Goal: Communication & Community: Answer question/provide support

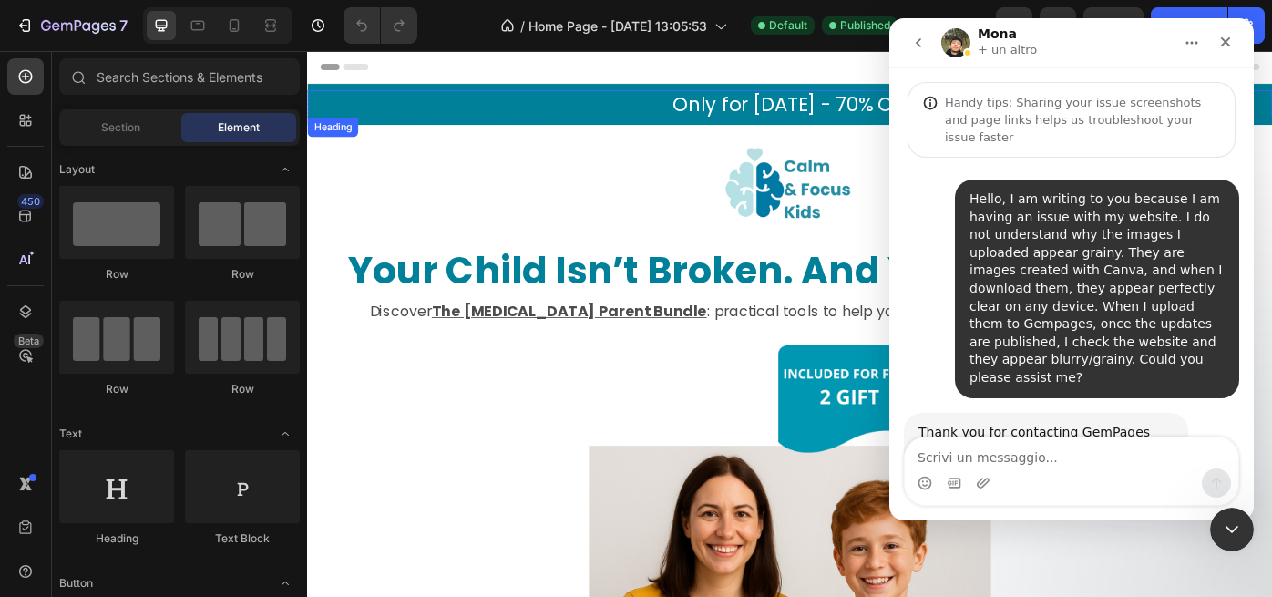
scroll to position [5103, 0]
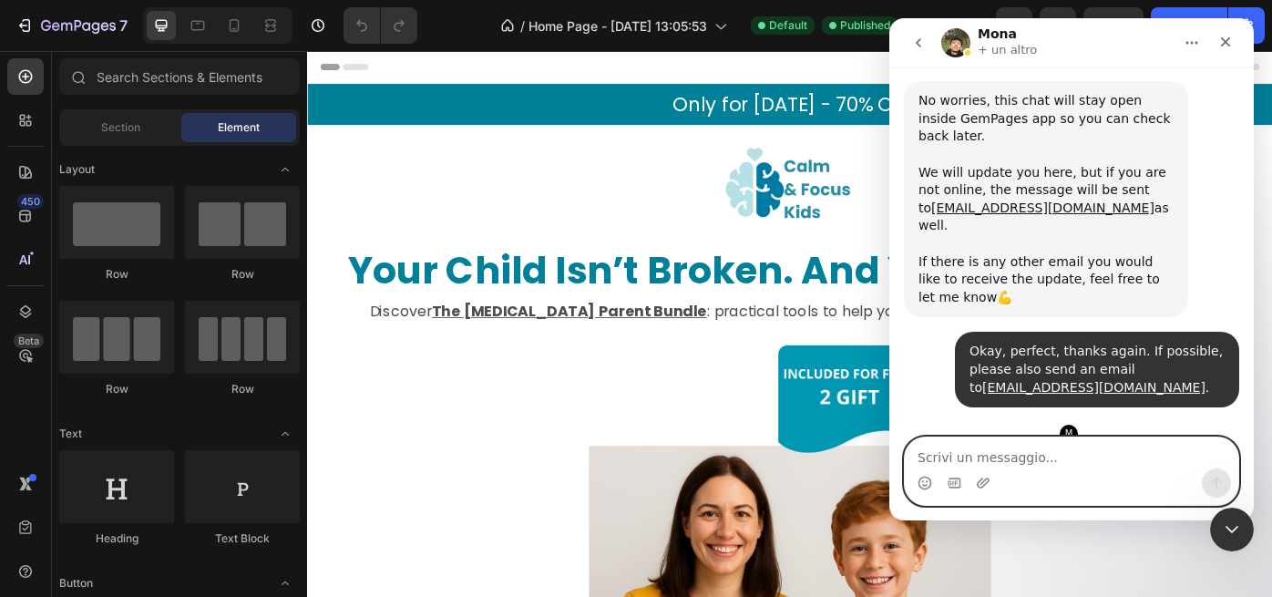
paste textarea "Hello, any news?"
click at [1212, 482] on icon "Invia un messaggio…" at bounding box center [1217, 484] width 10 height 12
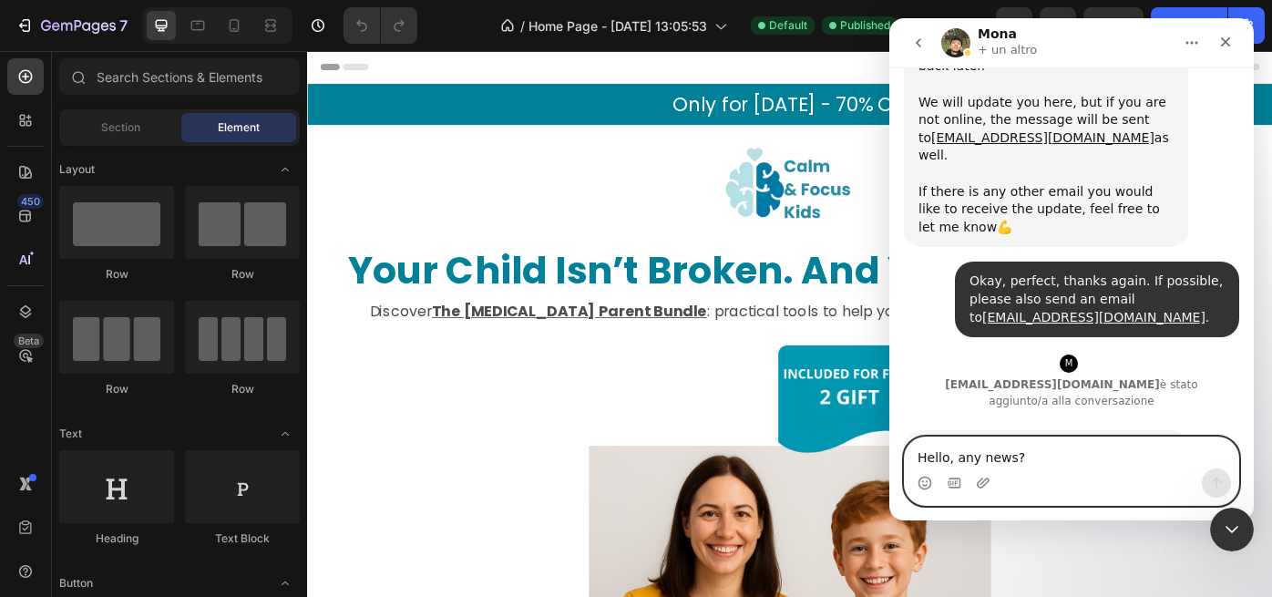
scroll to position [5207, 0]
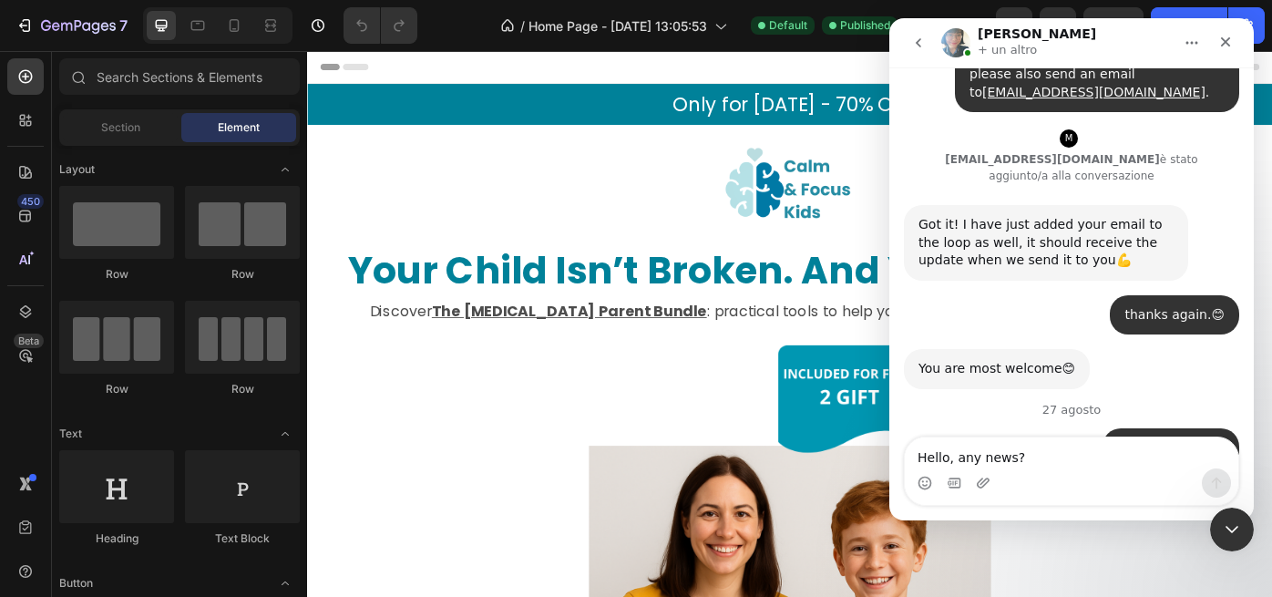
scroll to position [5454, 0]
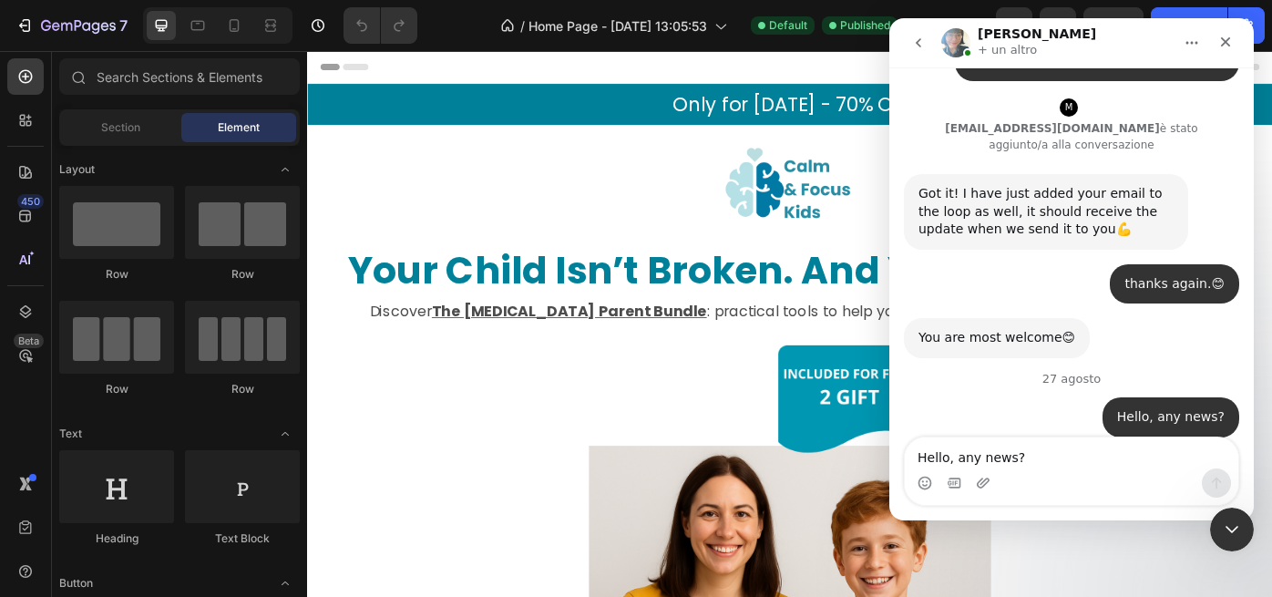
drag, startPoint x: 921, startPoint y: 230, endPoint x: 1014, endPoint y: 307, distance: 121.7
click at [1014, 505] on div "Hi there, this is [PERSON_NAME] from GemPages Team here to continue this suppor…" at bounding box center [1046, 554] width 255 height 98
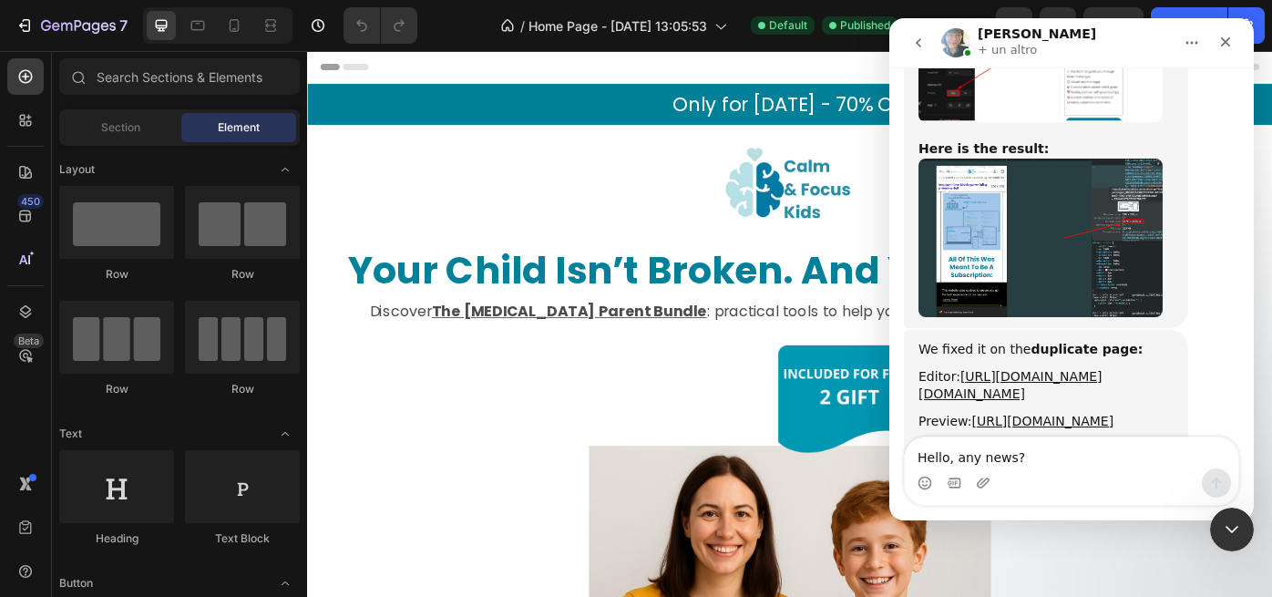
scroll to position [6484, 0]
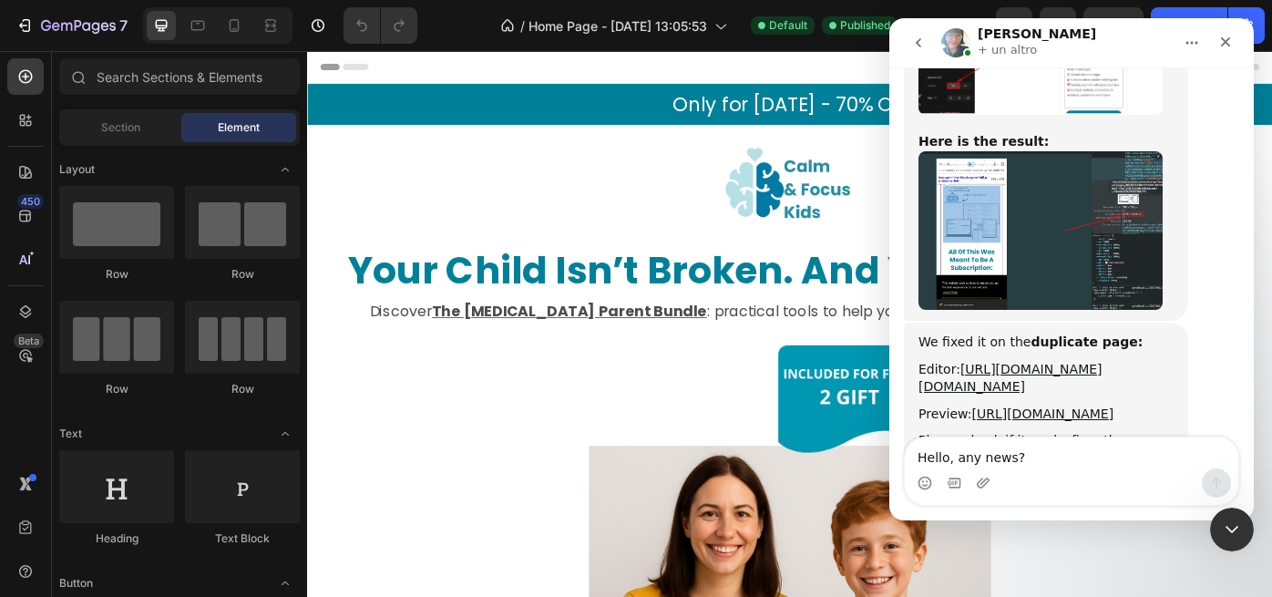
copy div "Hi there, this is [PERSON_NAME] from GemPages Team here to continue this suppor…"
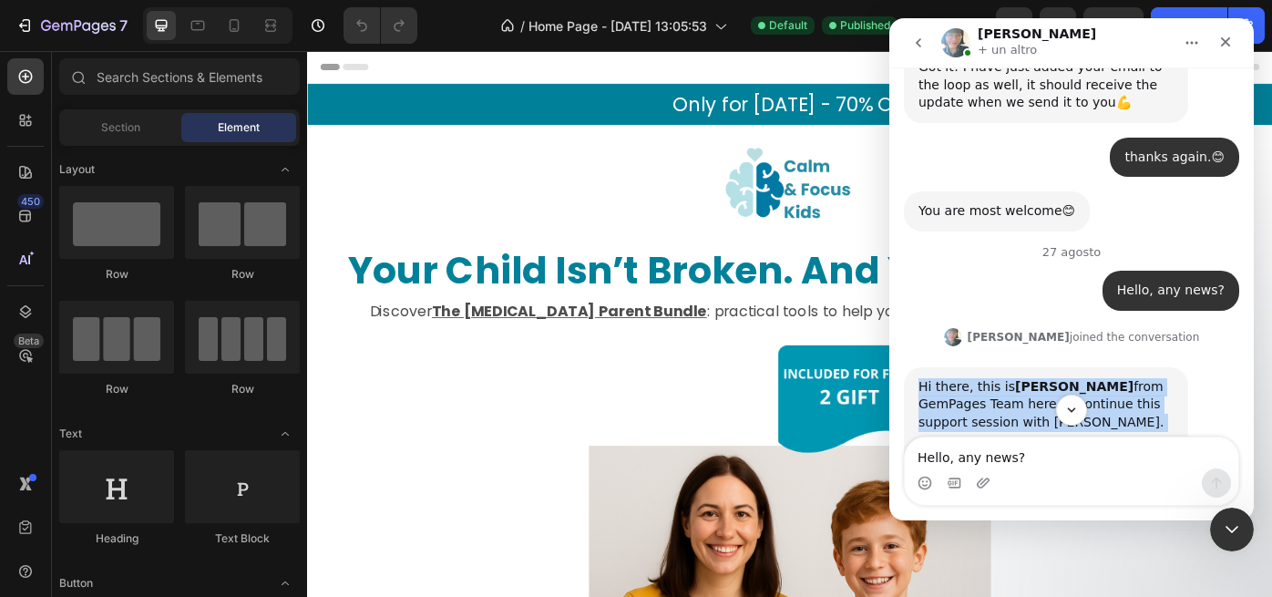
scroll to position [5592, 0]
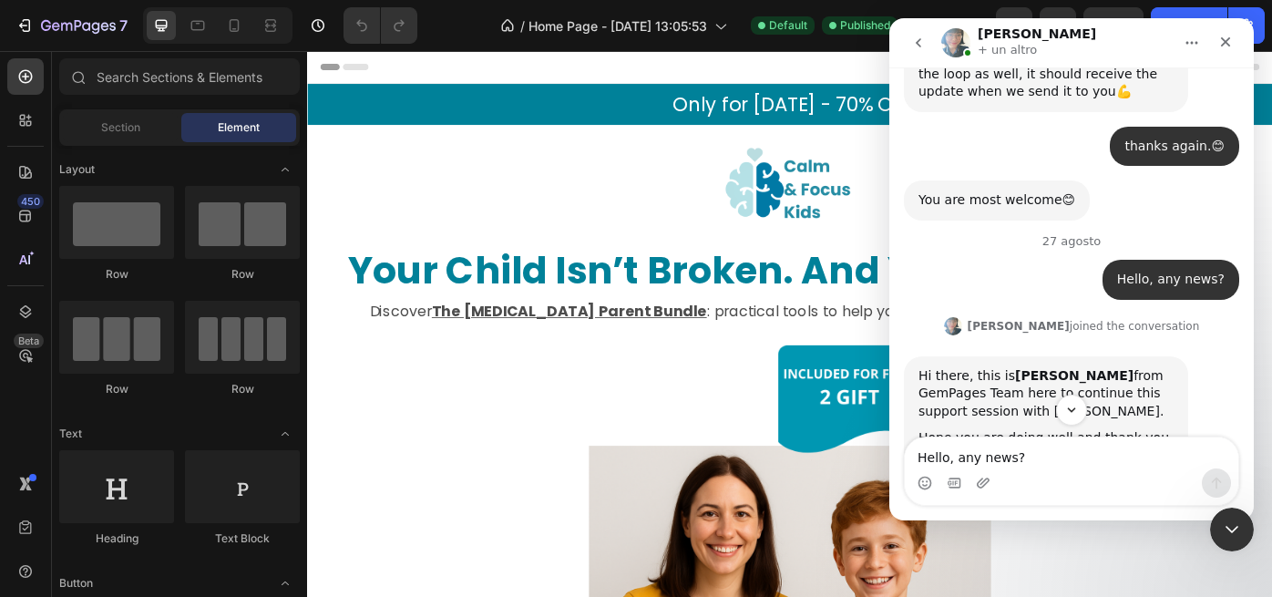
drag, startPoint x: 920, startPoint y: 230, endPoint x: 1159, endPoint y: 321, distance: 255.6
click at [1159, 508] on div "Regarding the low quality of the image on the mobile, even though you selected …" at bounding box center [1046, 570] width 255 height 125
copy div "Regarding the low quality of the image on the mobile, even though you selected …"
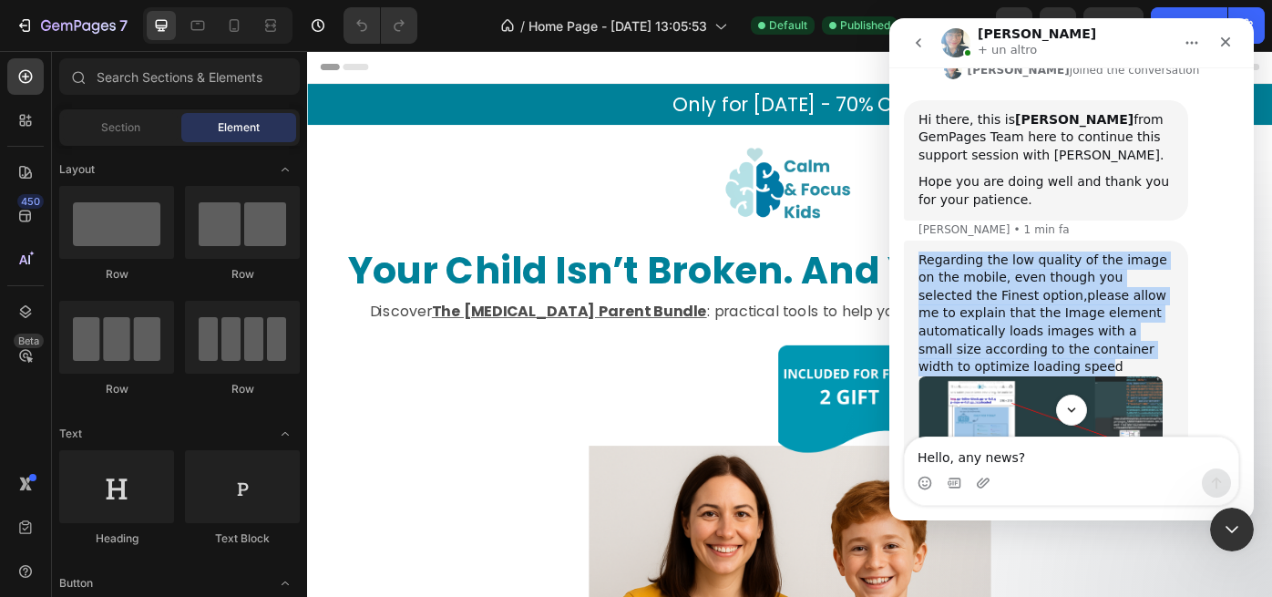
scroll to position [5855, 0]
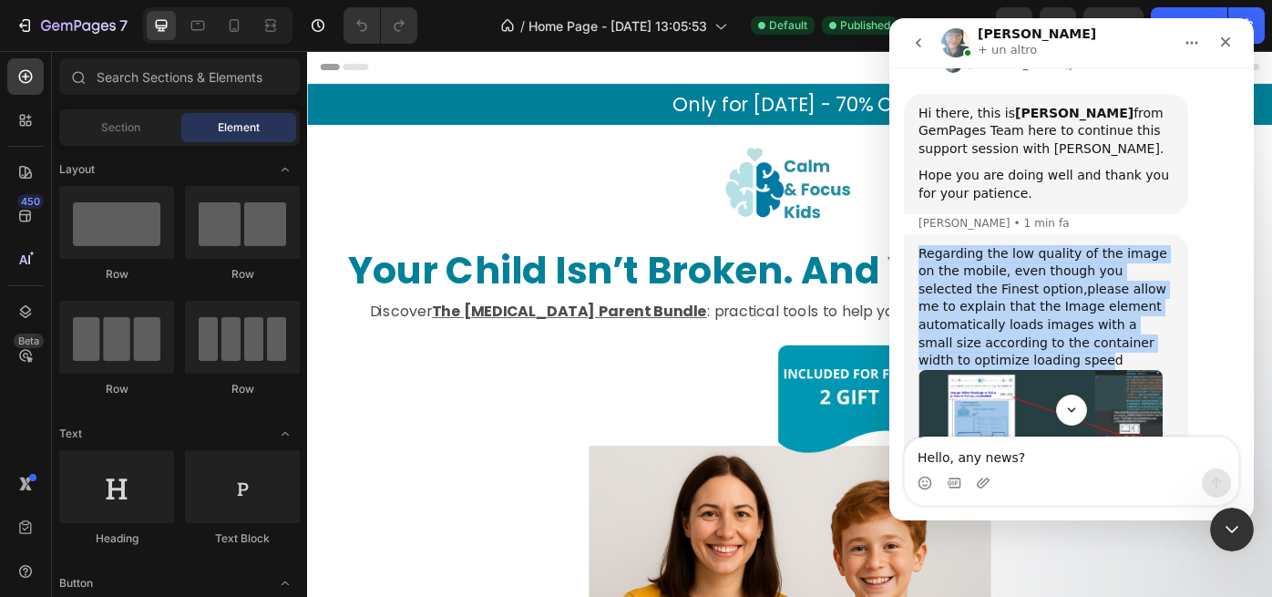
drag, startPoint x: 921, startPoint y: 263, endPoint x: 996, endPoint y: 292, distance: 80.8
click at [997, 558] on div "We suggest that you turn on the Preload option to load the original size of the…" at bounding box center [1046, 585] width 255 height 54
copy div "We suggest that you turn on the Preload option to load the original size of the…"
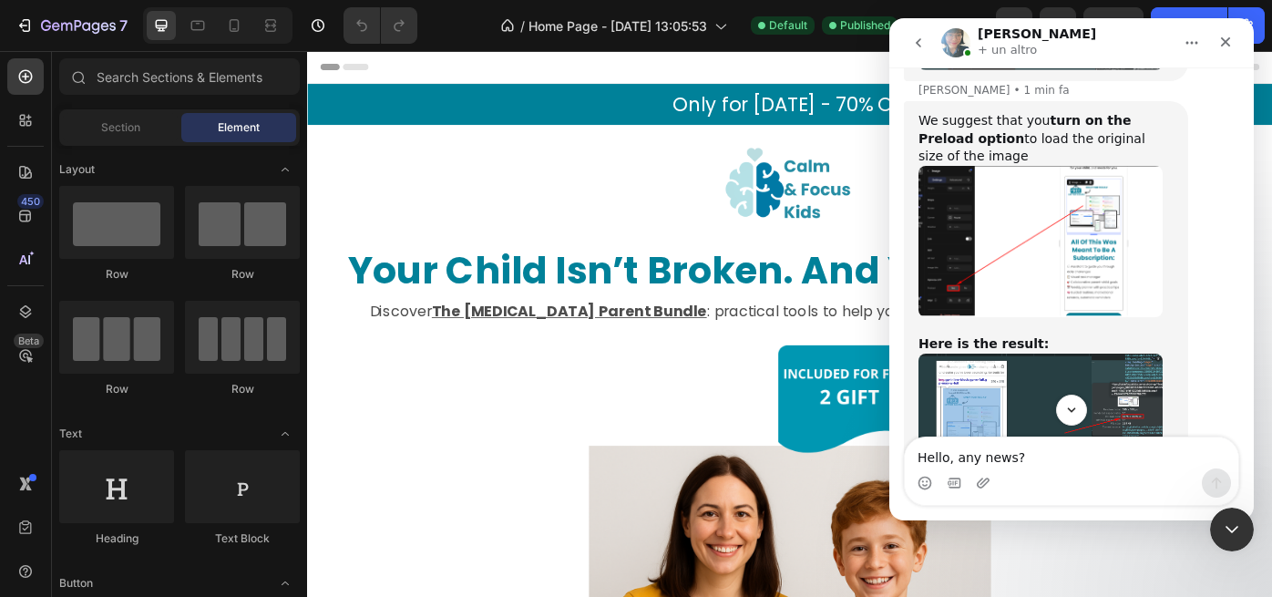
scroll to position [6305, 0]
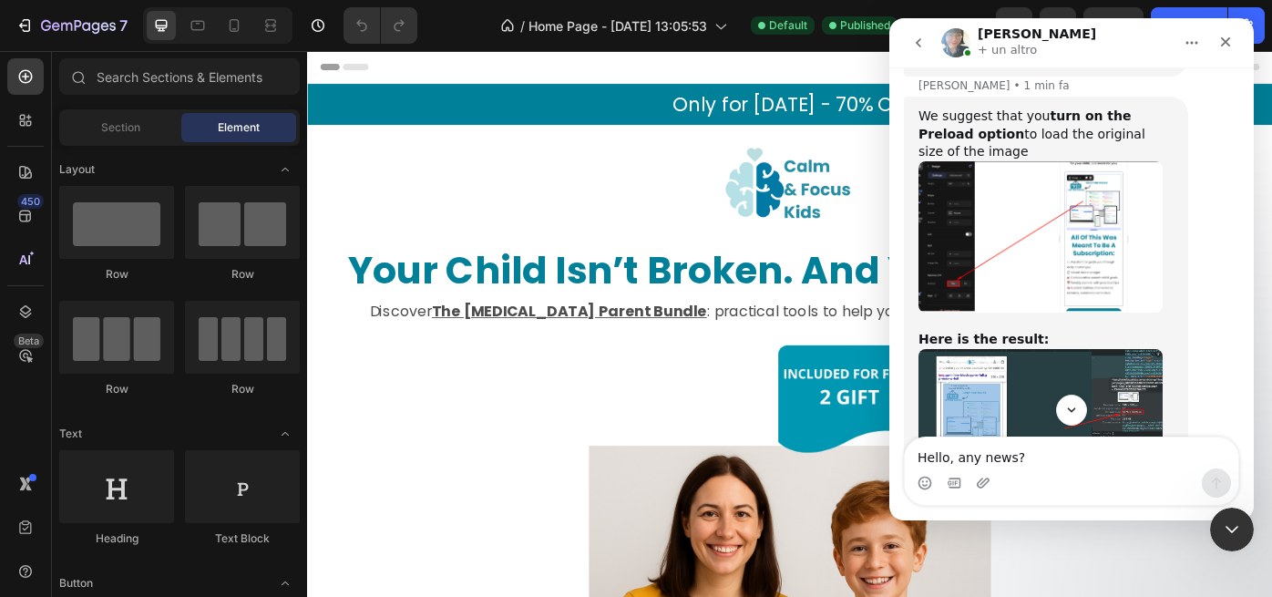
drag, startPoint x: 921, startPoint y: 252, endPoint x: 1010, endPoint y: 405, distance: 176.5
click at [1010, 405] on div "Handy tips: Sharing your issue screenshots and page links helps us troubleshoot…" at bounding box center [1072, 260] width 365 height 387
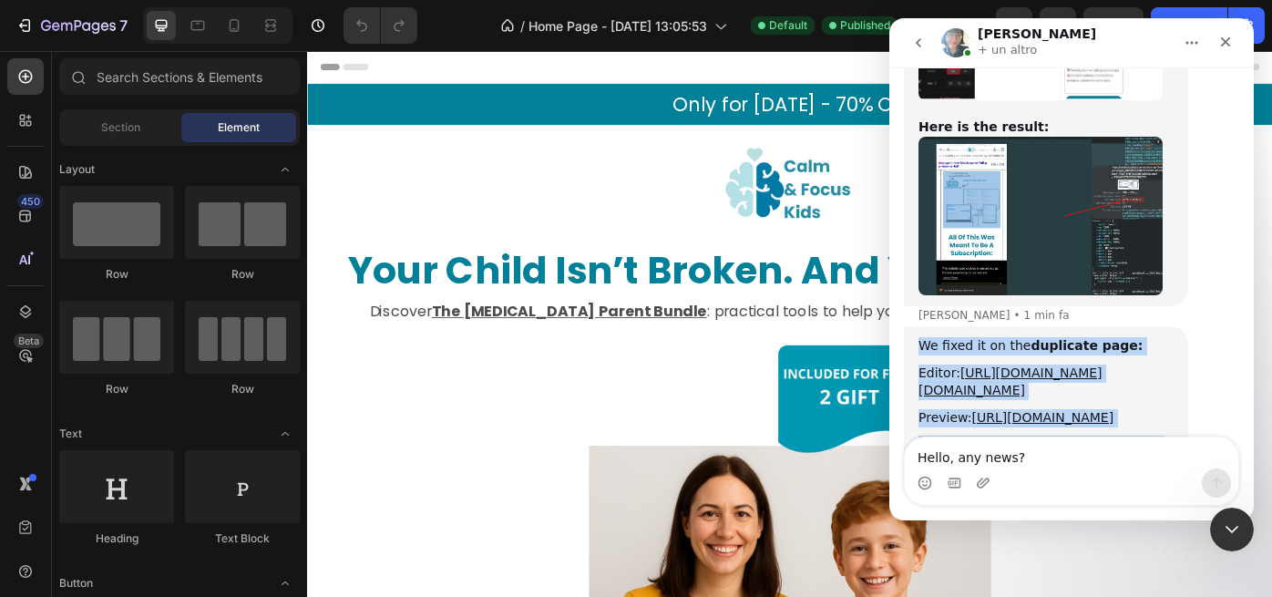
scroll to position [6521, 0]
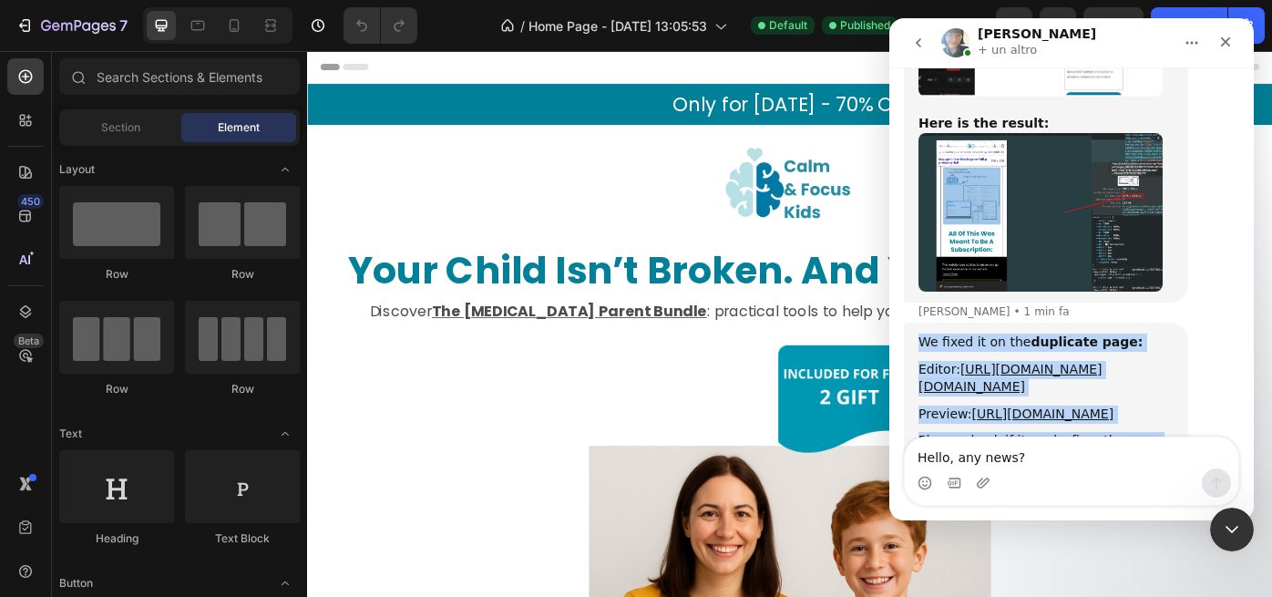
copy div "We fixed it on the duplicate page: Editor: [URL][DOMAIN_NAME][DOMAIN_NAME] Prev…"
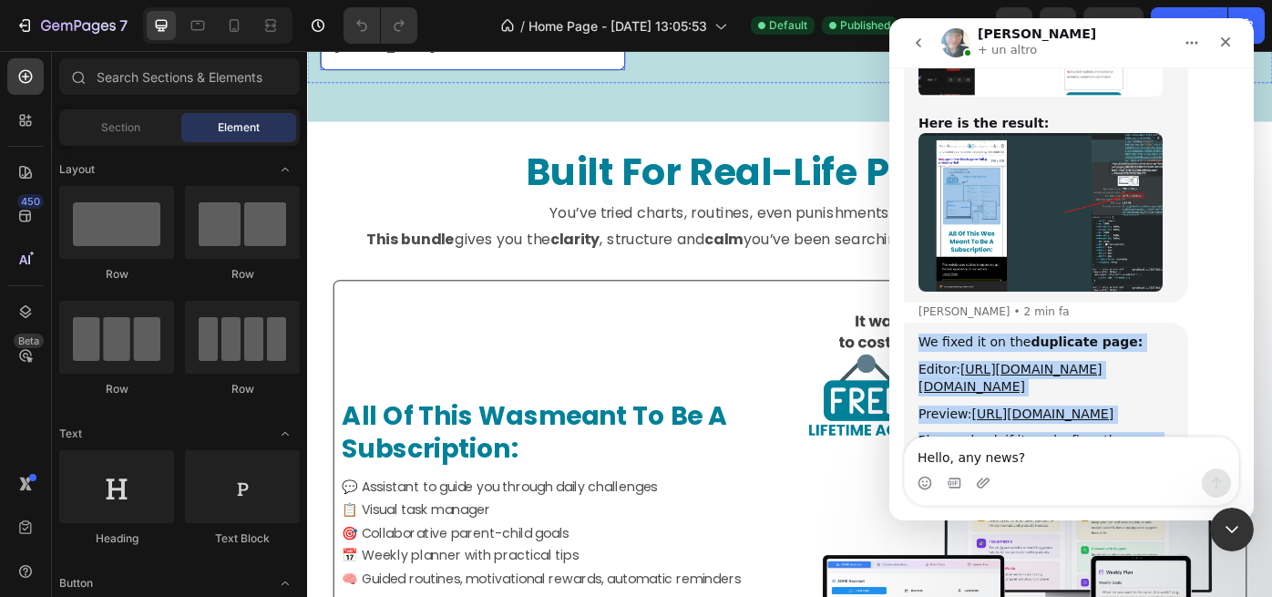
scroll to position [1247, 0]
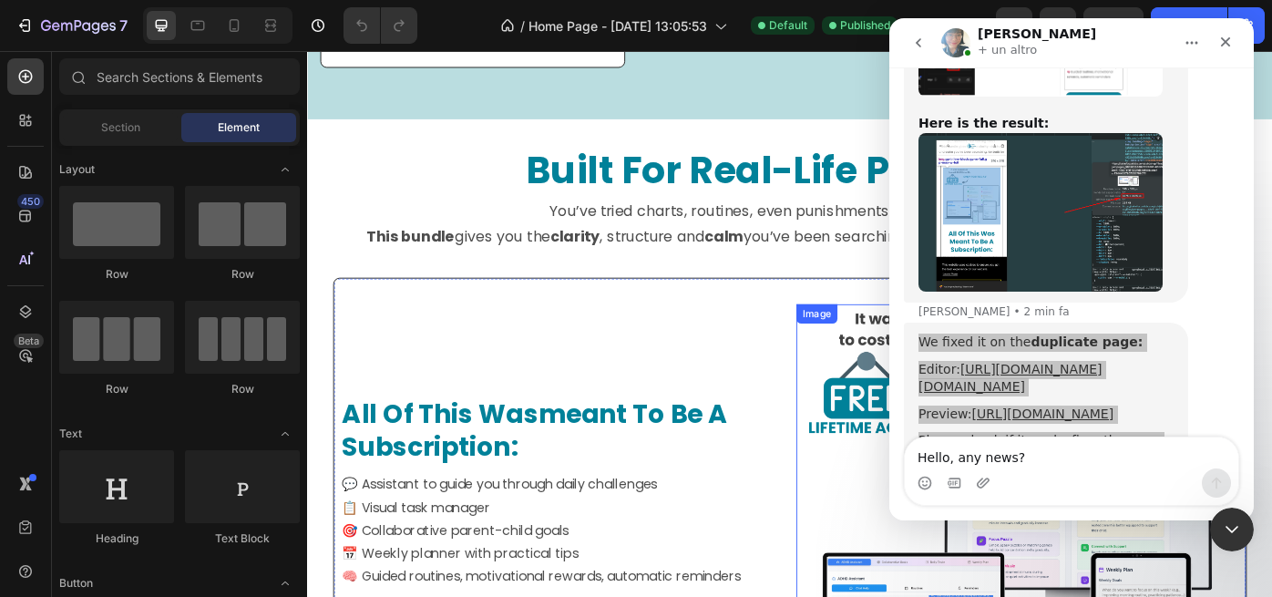
click at [913, 461] on img at bounding box center [1101, 578] width 480 height 480
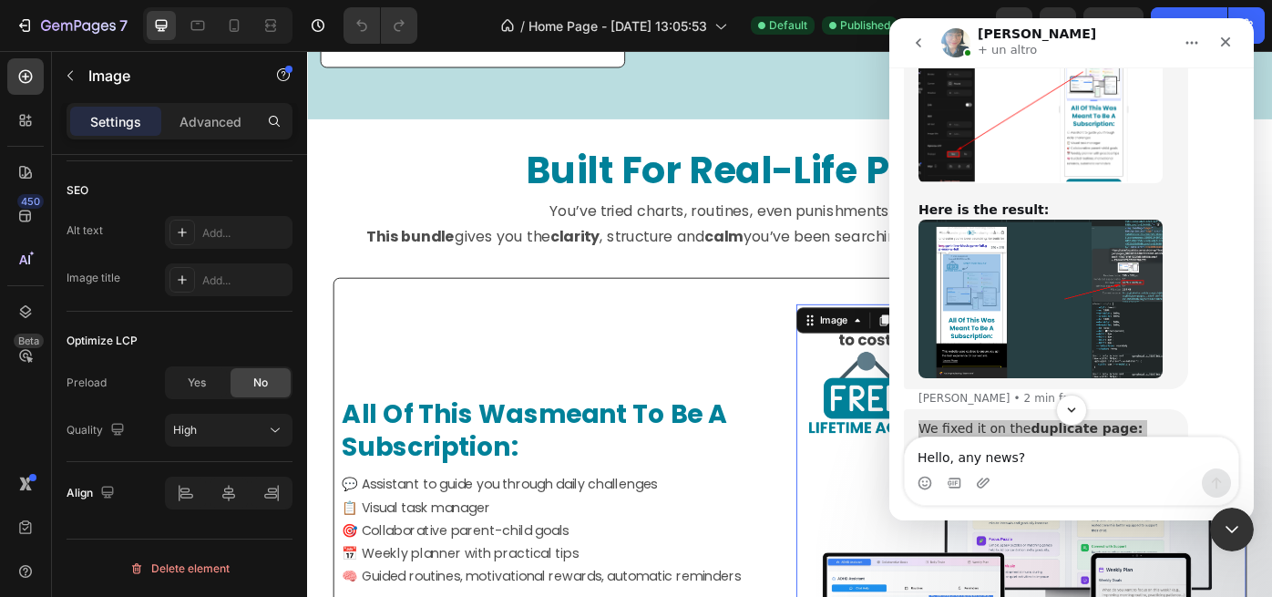
scroll to position [6431, 0]
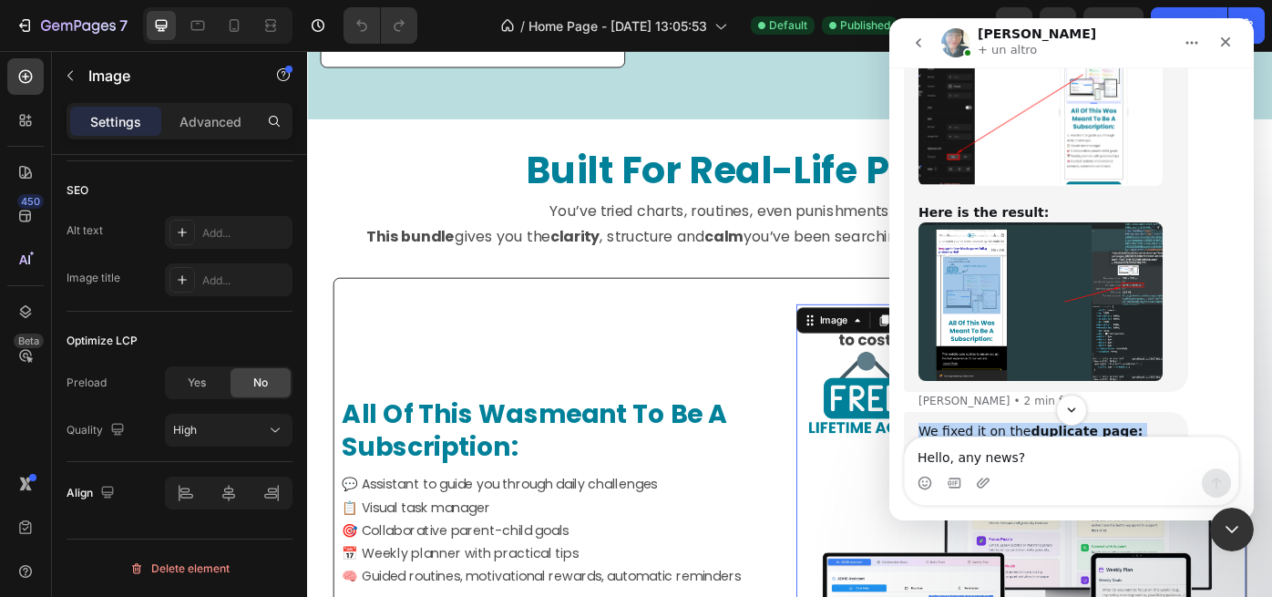
click at [973, 496] on link "[URL][DOMAIN_NAME]" at bounding box center [1043, 503] width 142 height 15
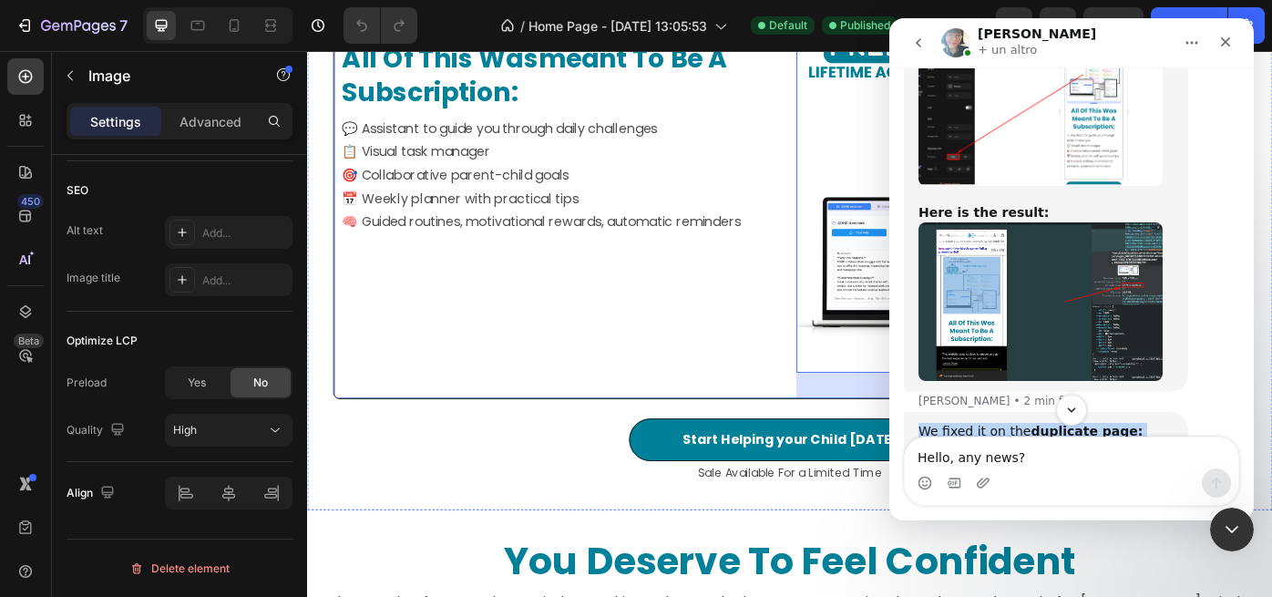
scroll to position [1615, 0]
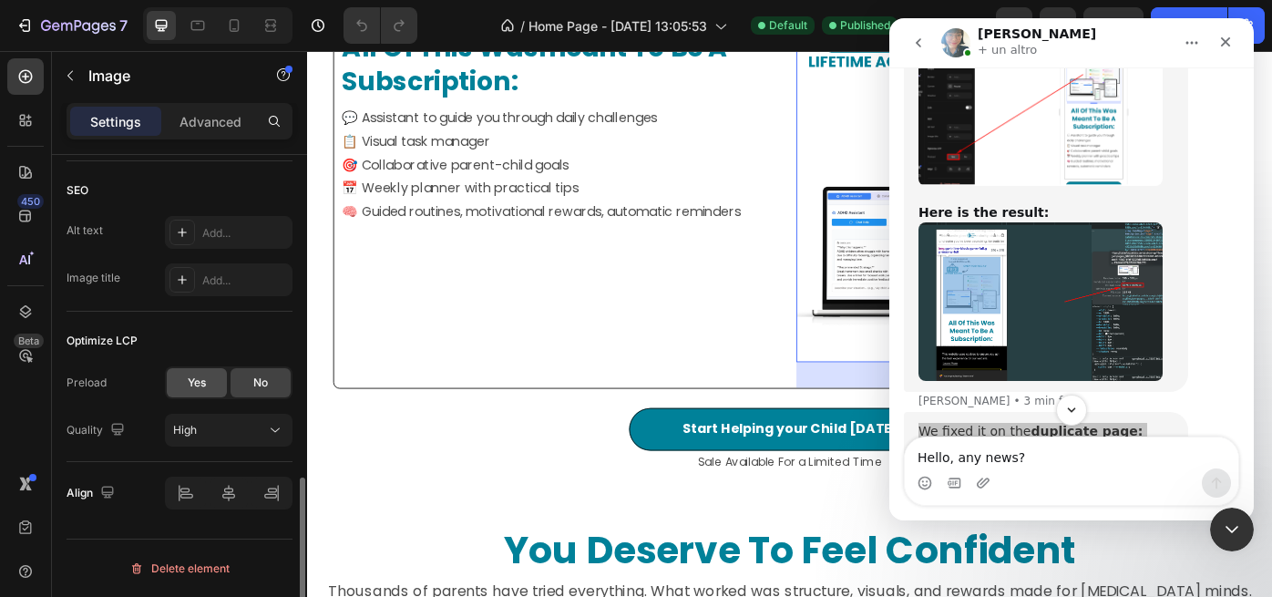
click at [196, 385] on span "Yes" at bounding box center [197, 383] width 18 height 16
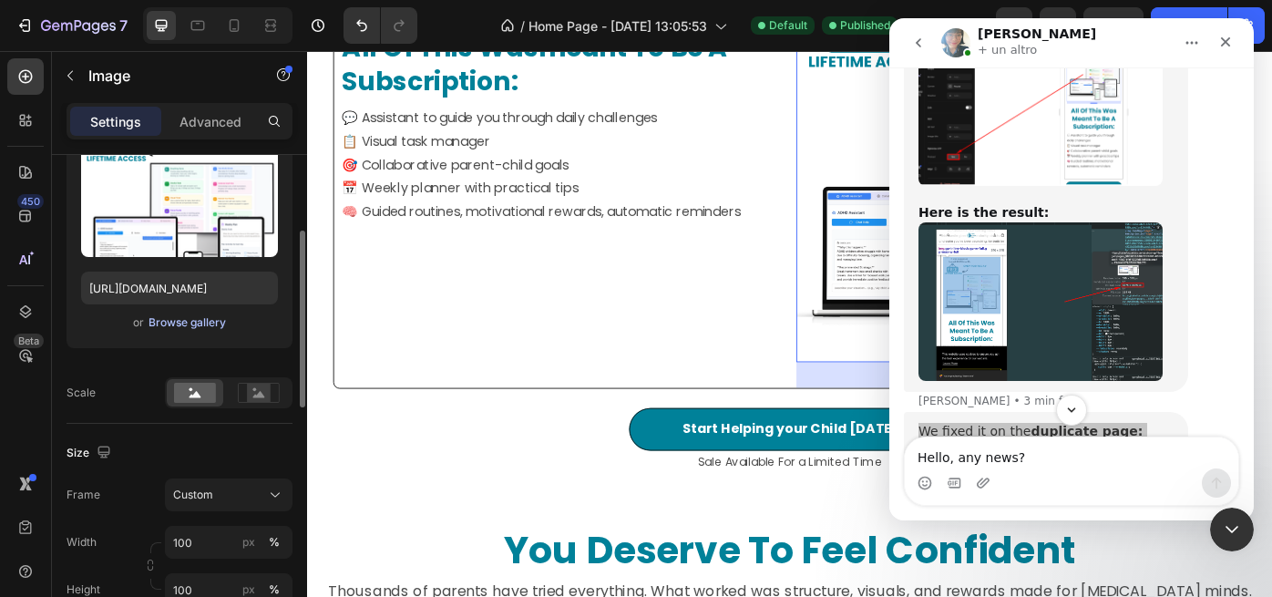
scroll to position [170, 0]
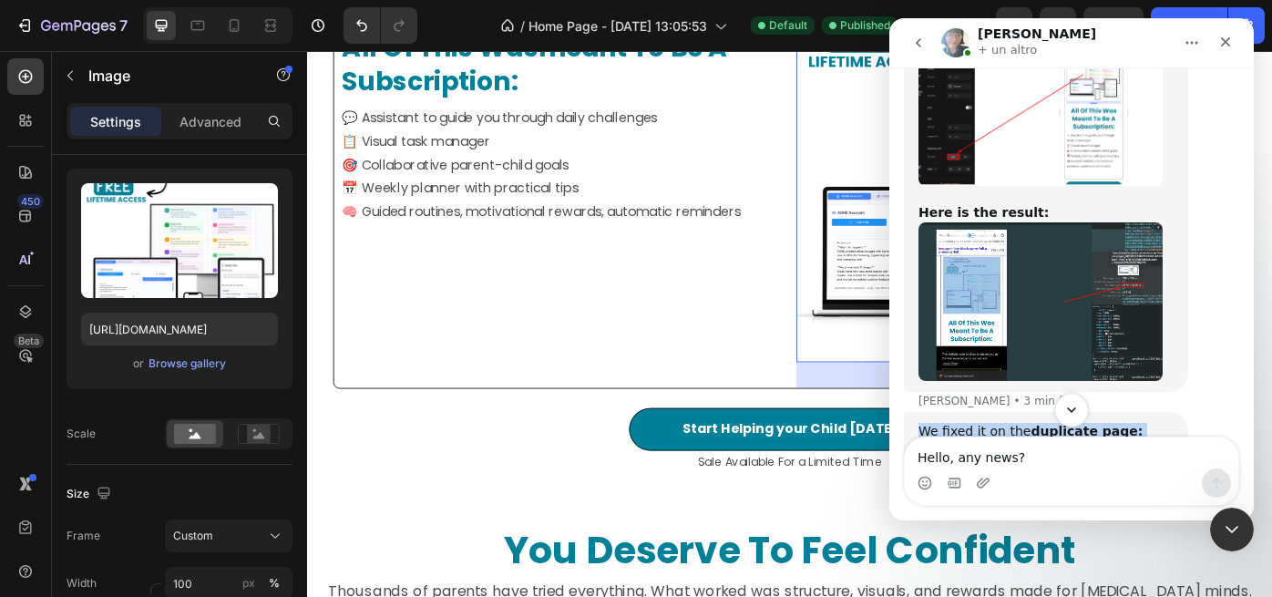
click at [1084, 410] on button "Scroll to bottom" at bounding box center [1072, 410] width 34 height 34
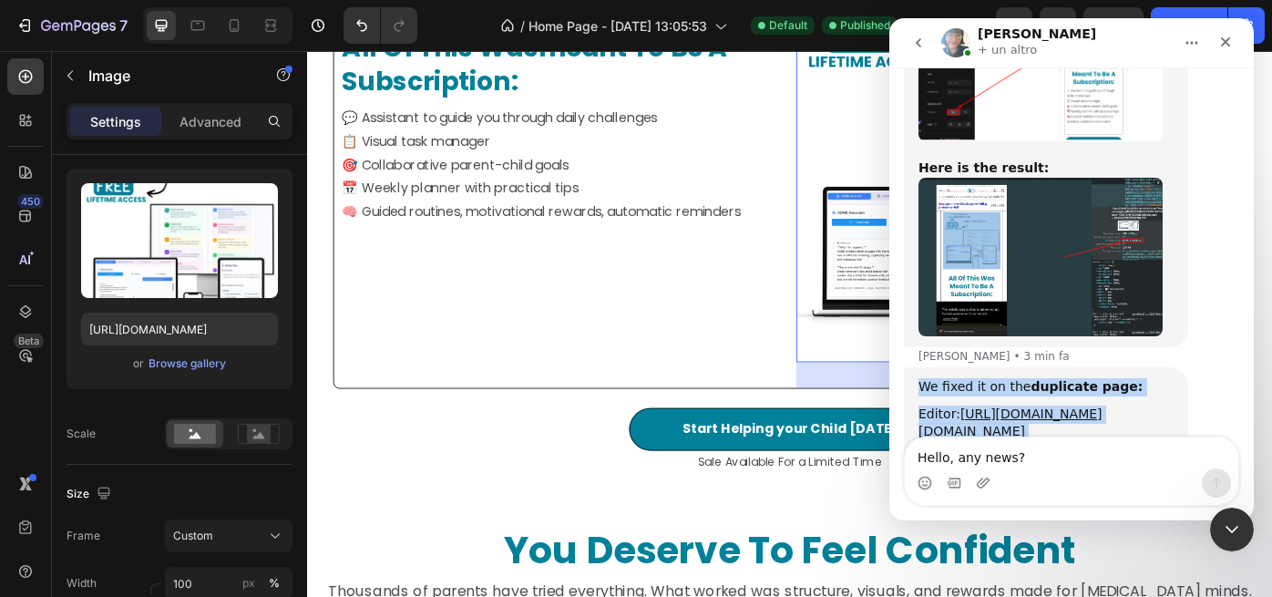
scroll to position [6521, 0]
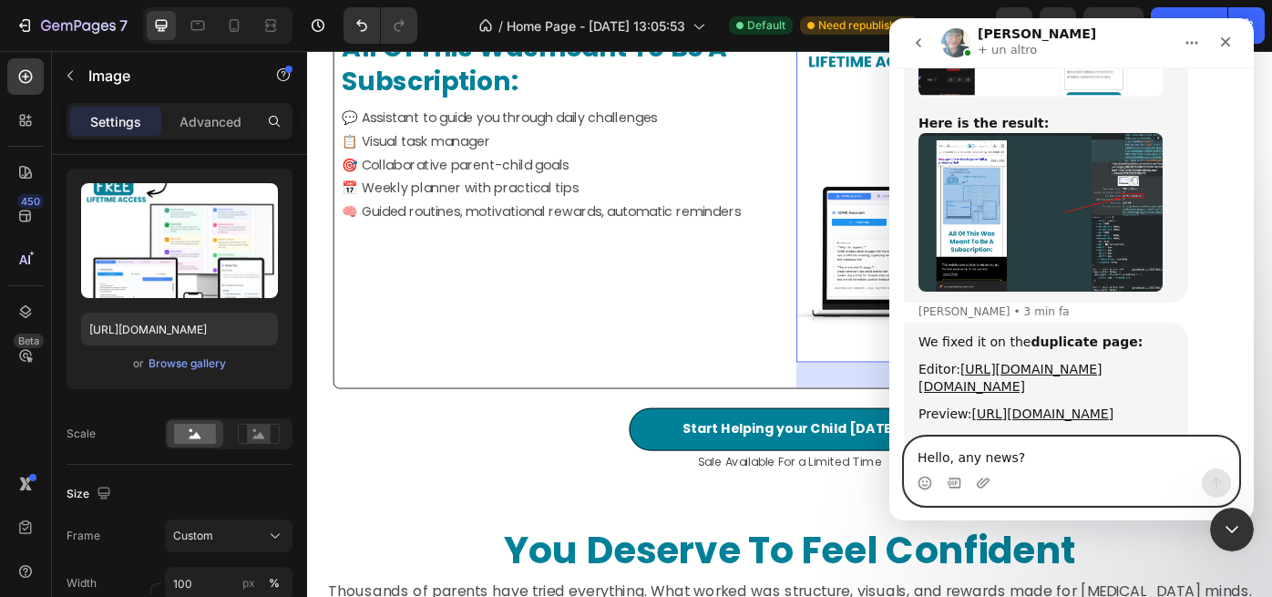
click at [961, 460] on textarea "Hello, any news?" at bounding box center [1072, 453] width 334 height 31
paste textarea "Okay, thank you. I'll give it a try now."
type textarea "Okay, thank you. I'll give it a try now."
click at [1216, 474] on button "Invia un messaggio…" at bounding box center [1216, 483] width 29 height 29
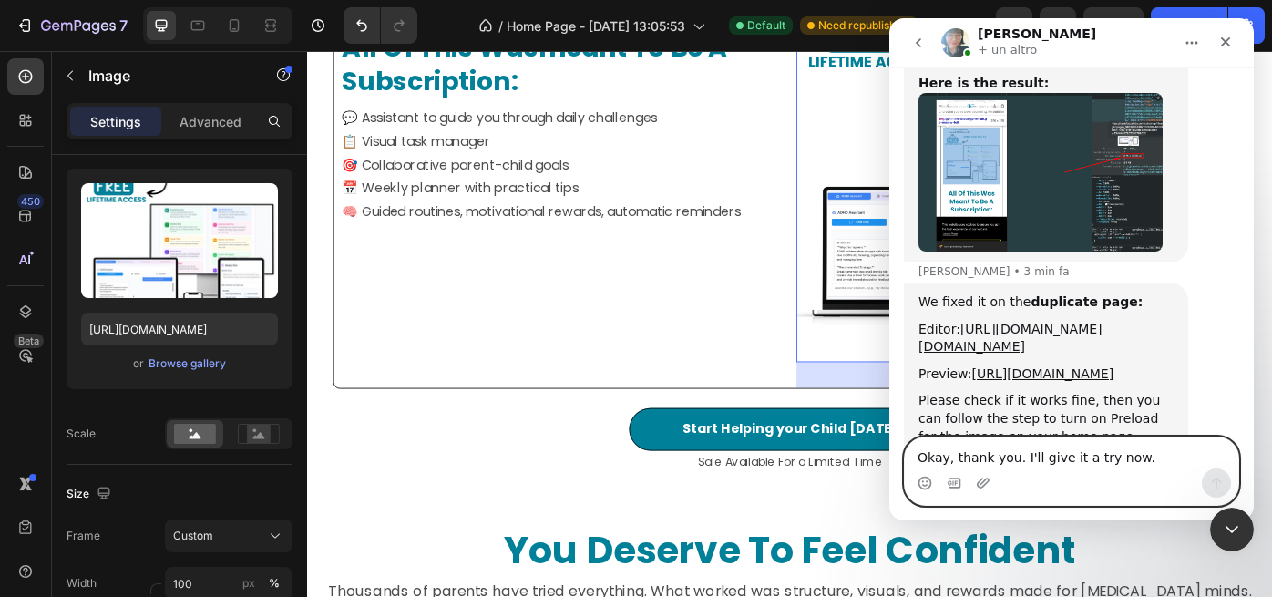
scroll to position [6575, 0]
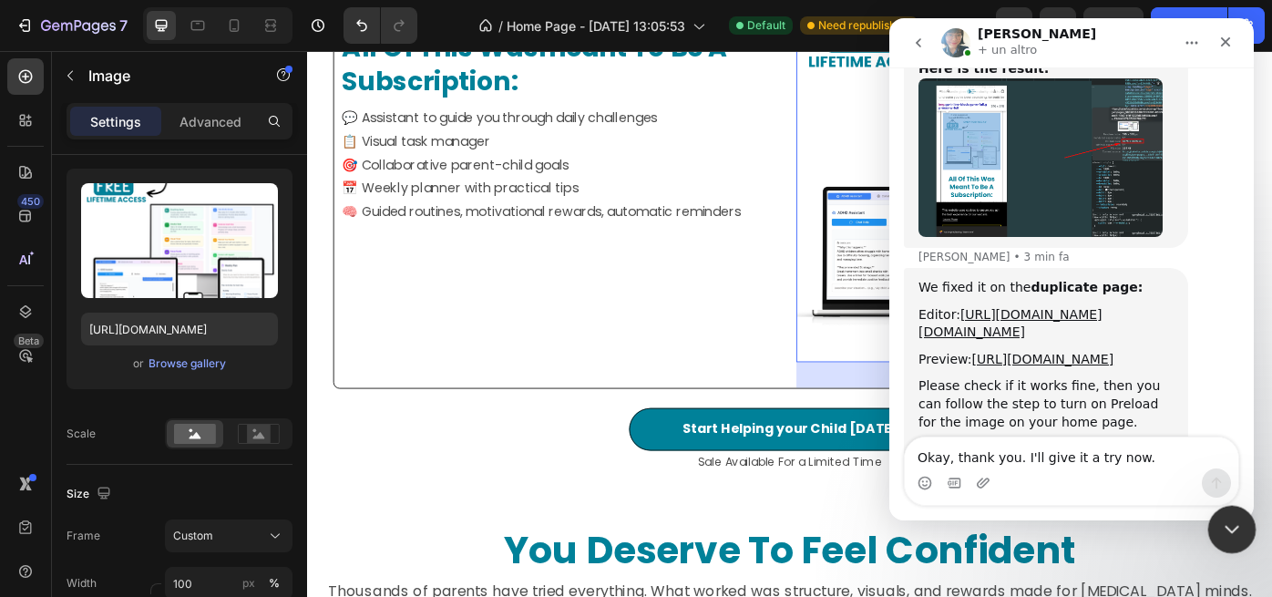
click at [1237, 532] on icon "Chiudi il messenger Intercom" at bounding box center [1230, 527] width 22 height 22
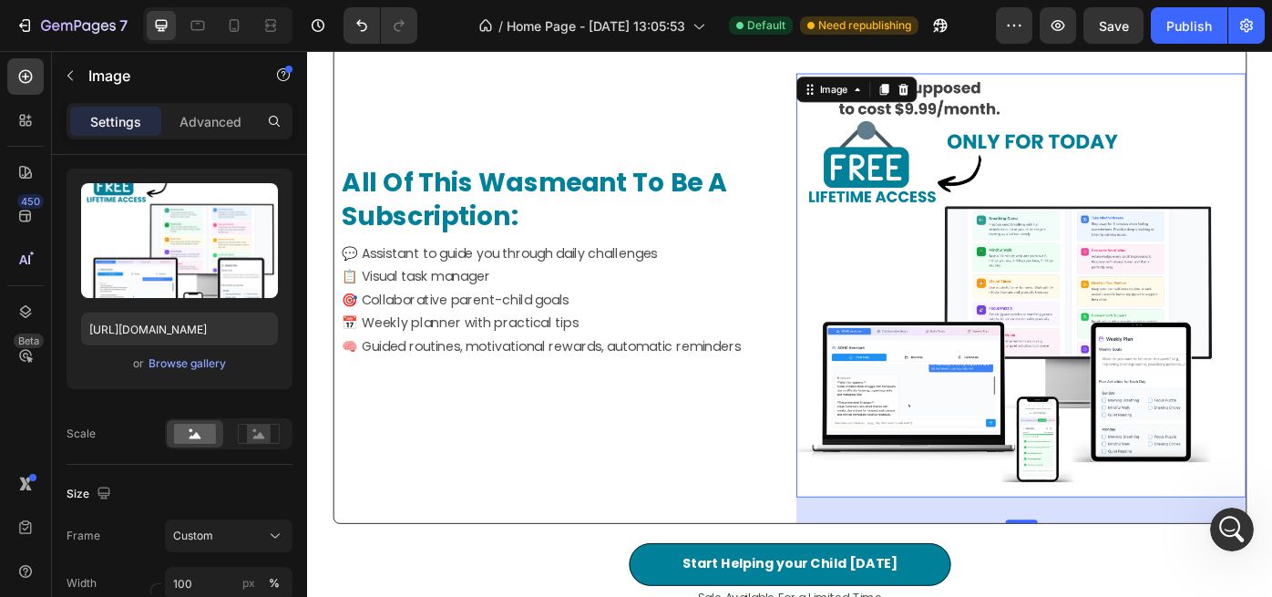
scroll to position [1461, 0]
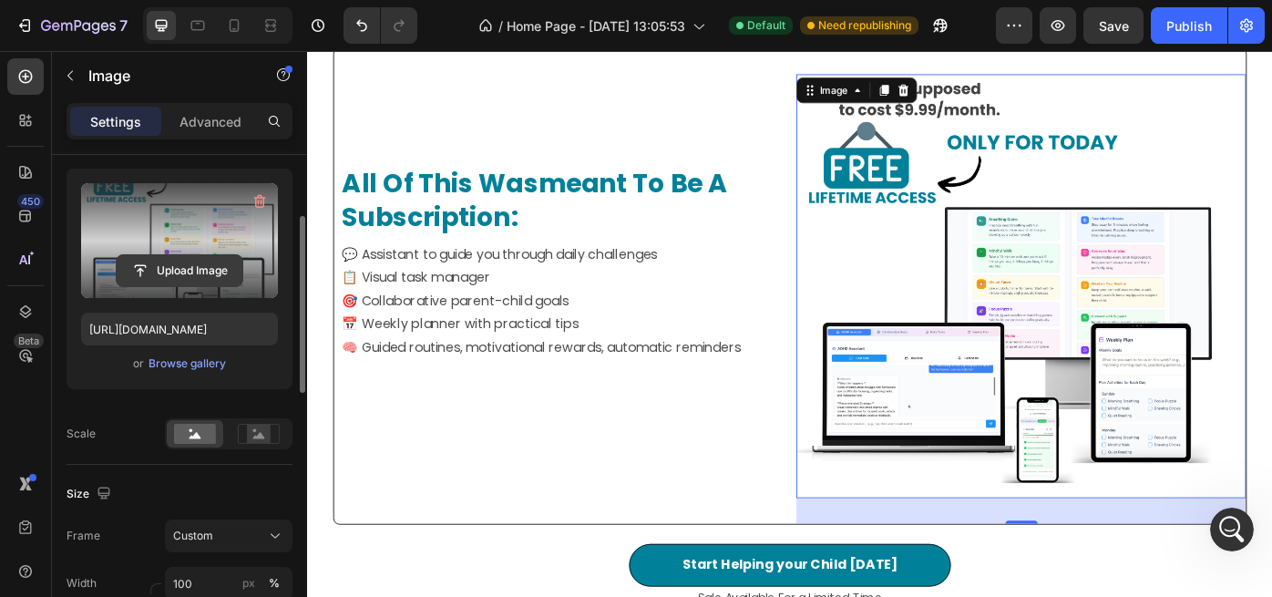
click at [183, 263] on input "file" at bounding box center [180, 270] width 126 height 31
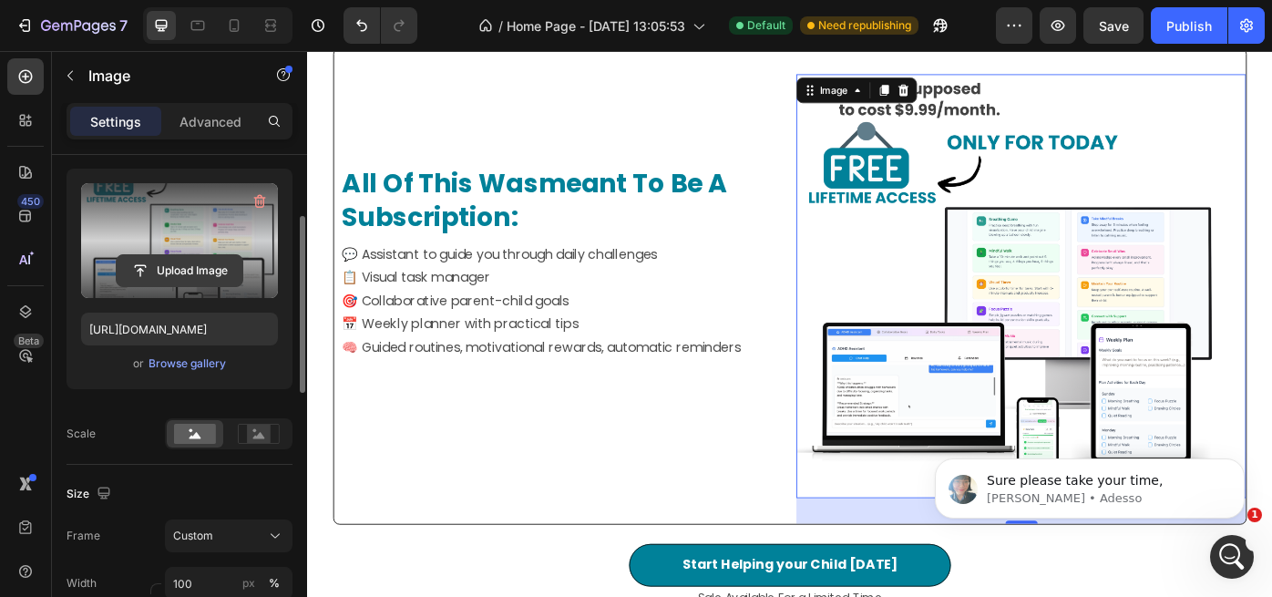
scroll to position [6575, 0]
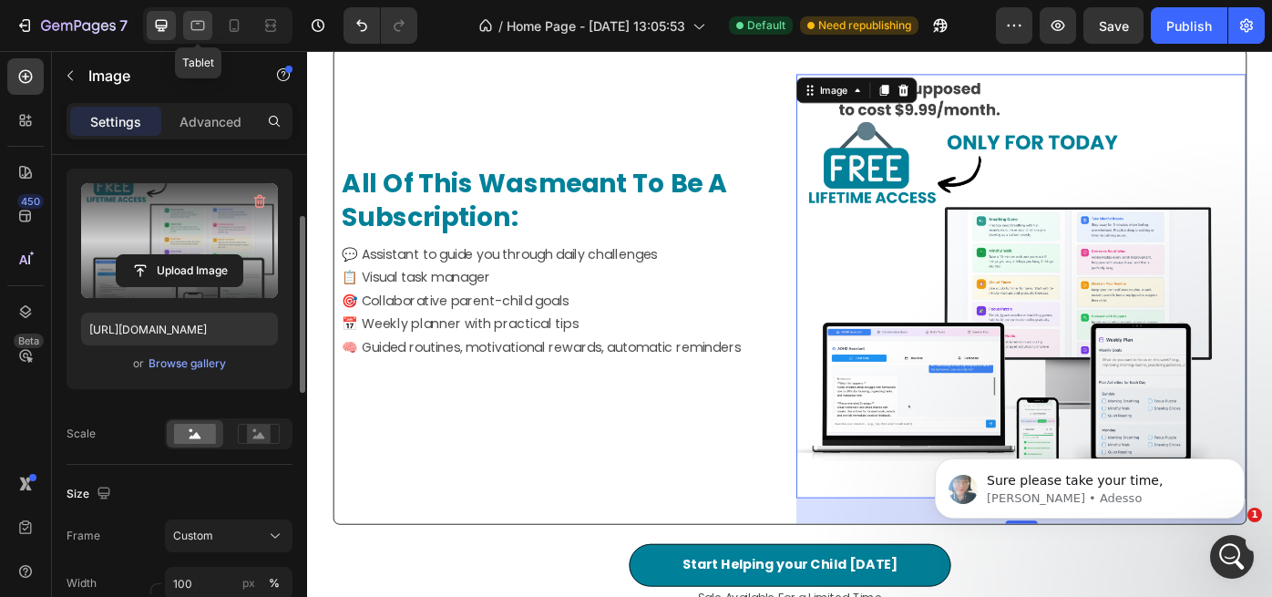
click at [195, 26] on icon at bounding box center [198, 25] width 18 height 18
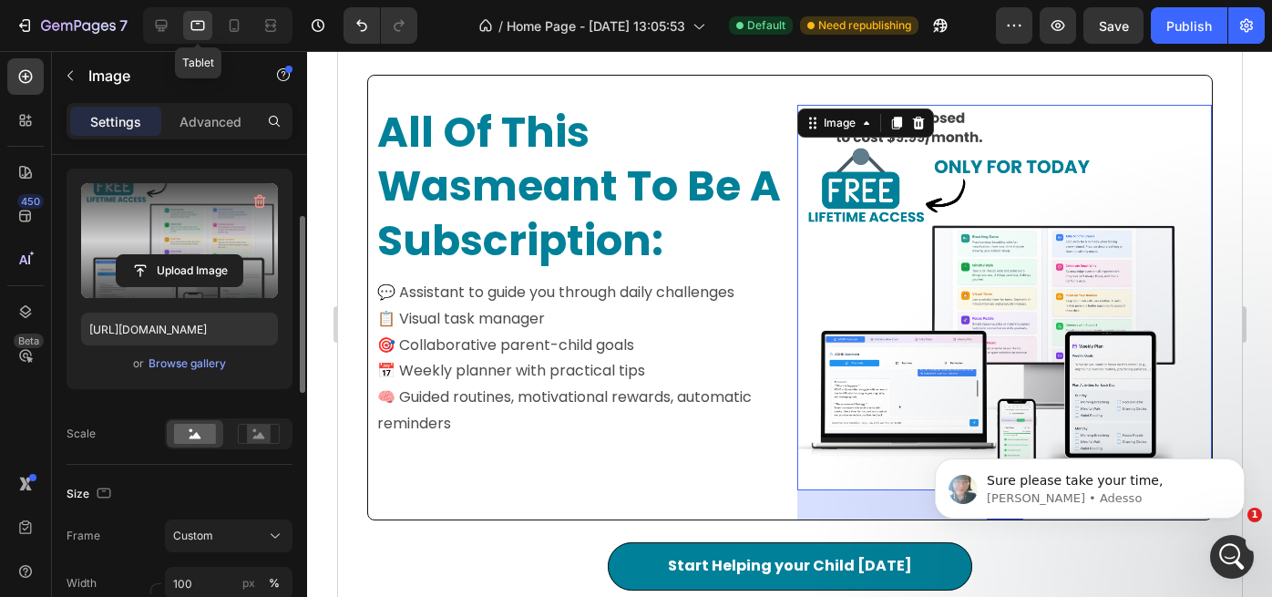
scroll to position [1424, 0]
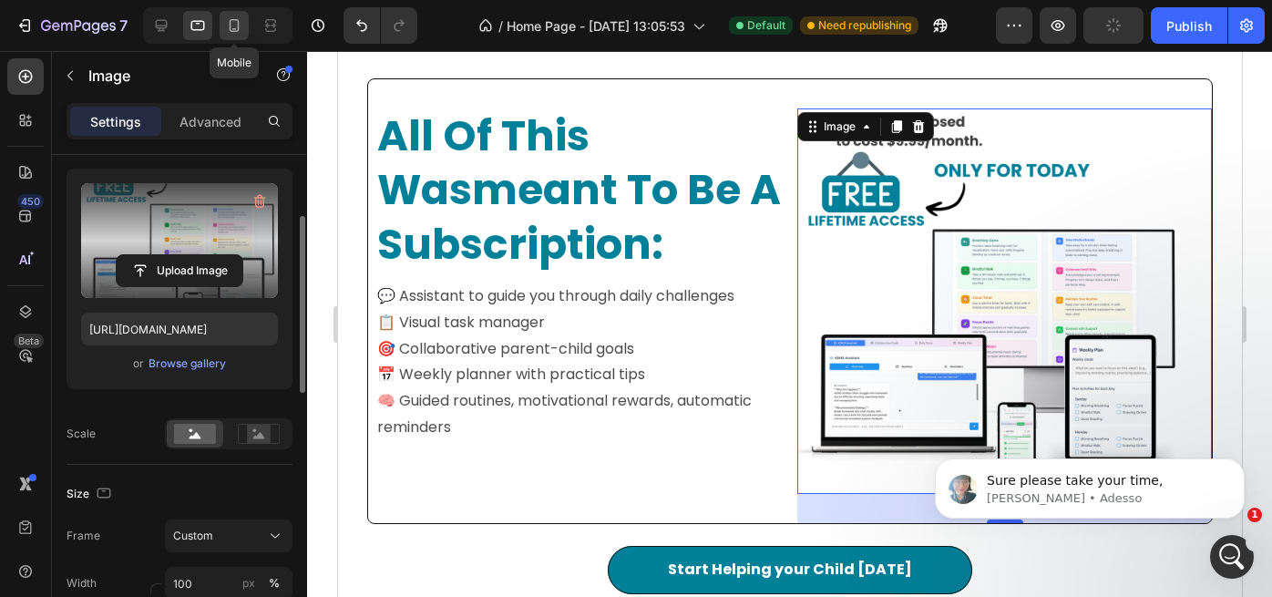
click at [234, 26] on icon at bounding box center [234, 25] width 18 height 18
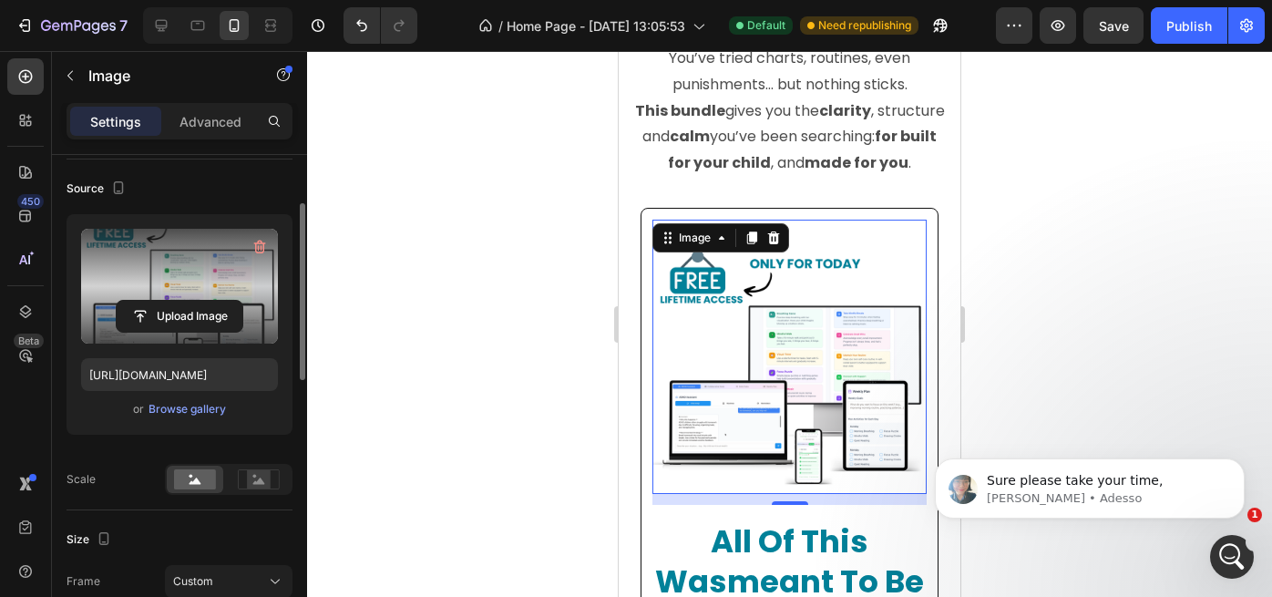
scroll to position [120, 0]
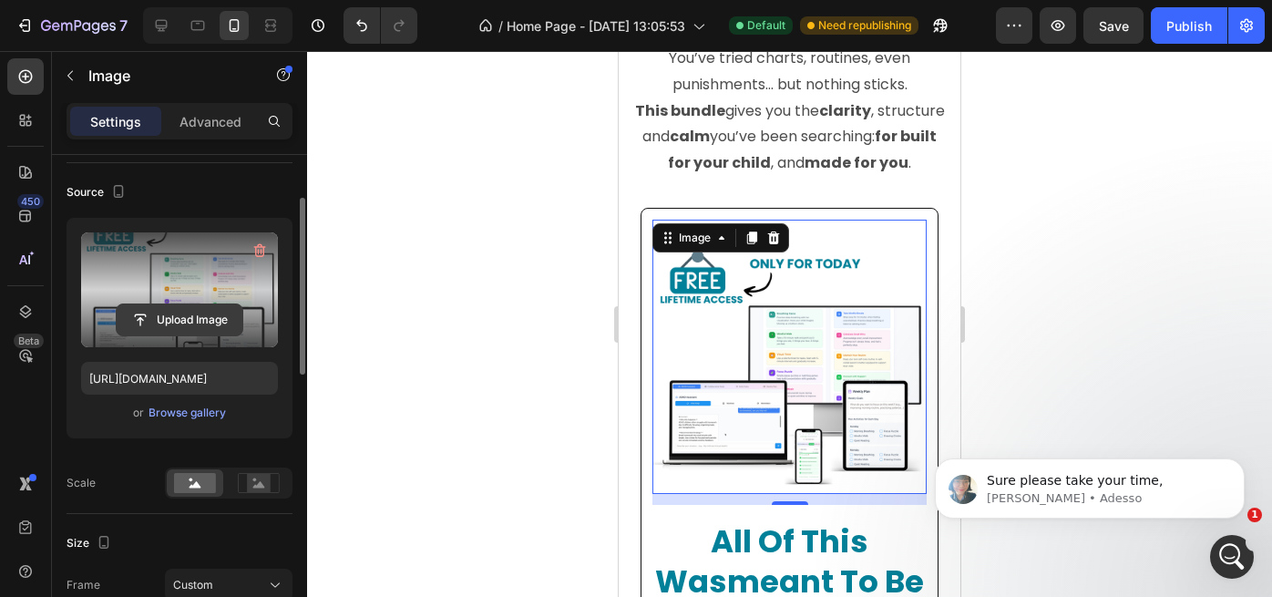
click at [191, 314] on input "file" at bounding box center [180, 319] width 126 height 31
click at [1186, 32] on div "Publish" at bounding box center [1190, 25] width 46 height 19
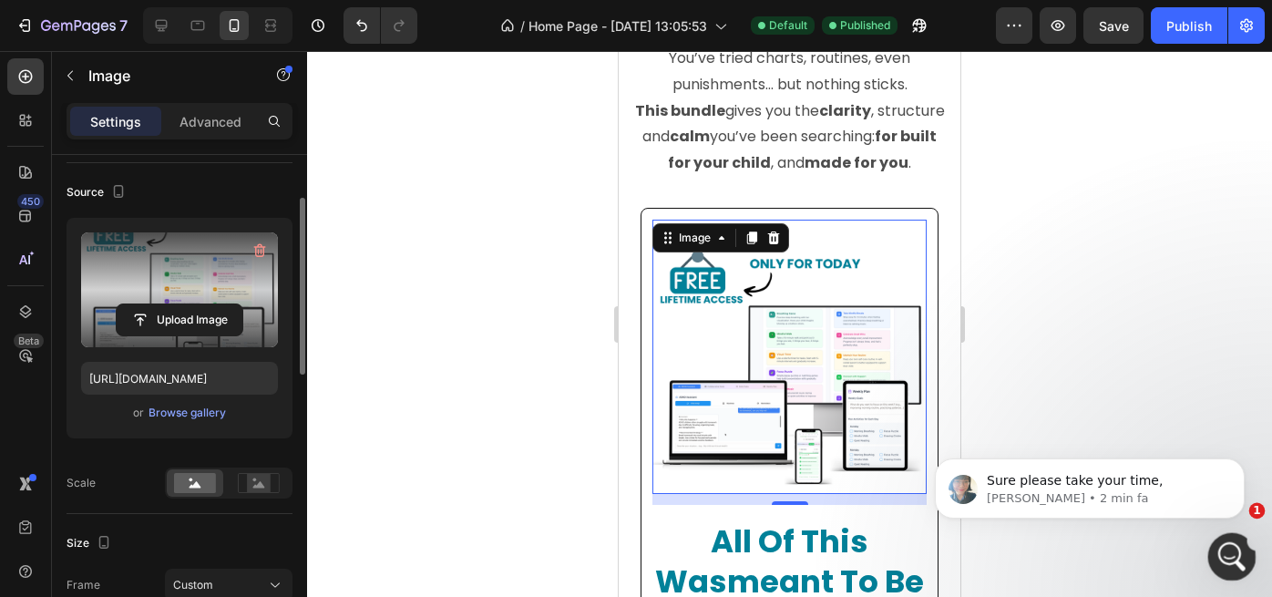
drag, startPoint x: 1230, startPoint y: 553, endPoint x: 2437, endPoint y: 1089, distance: 1321.3
click at [1230, 553] on icon "Apri il messenger Intercom" at bounding box center [1230, 555] width 30 height 30
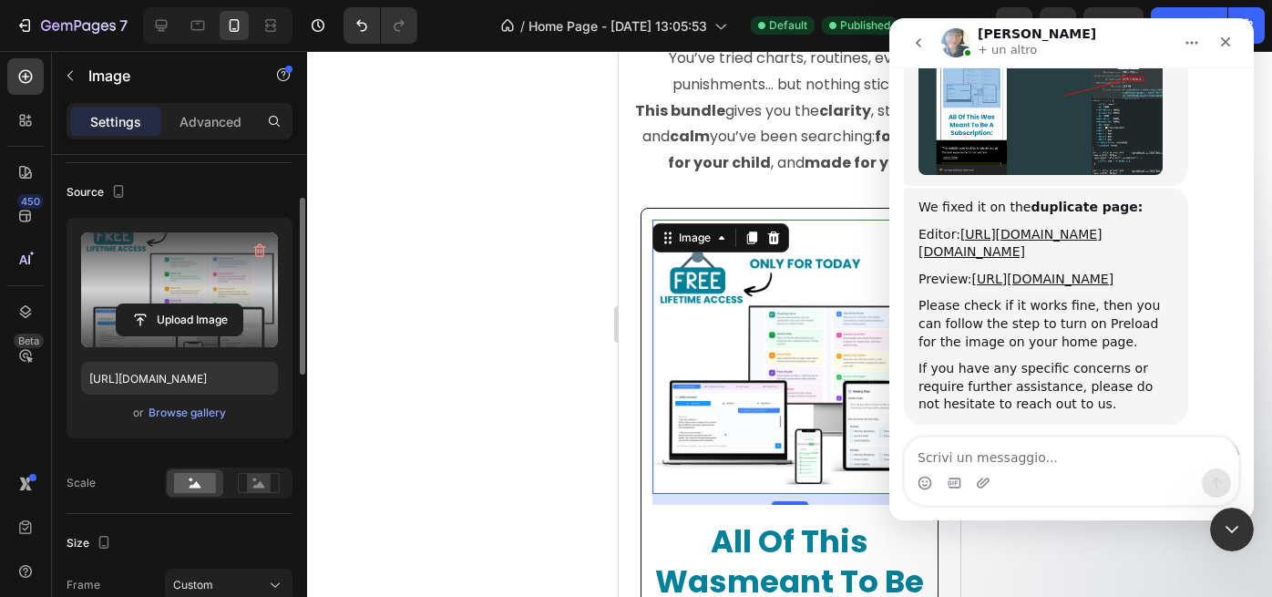
scroll to position [6605, 0]
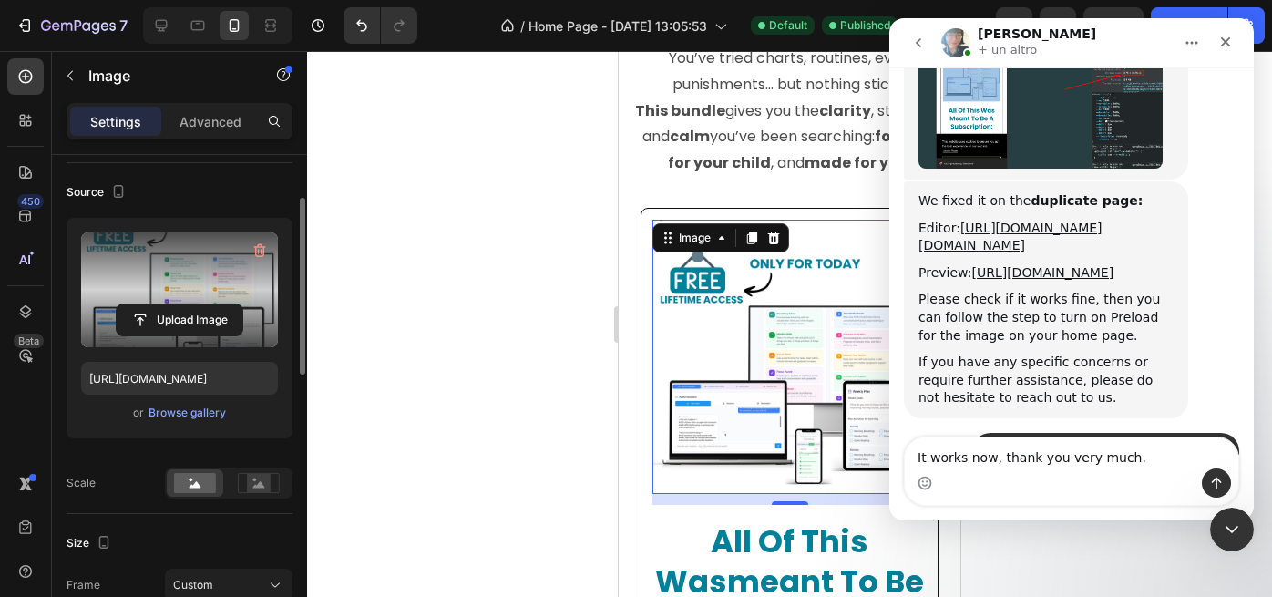
type textarea "It works now, thank you very much."
click at [1214, 480] on icon "Invia un messaggio…" at bounding box center [1217, 484] width 10 height 12
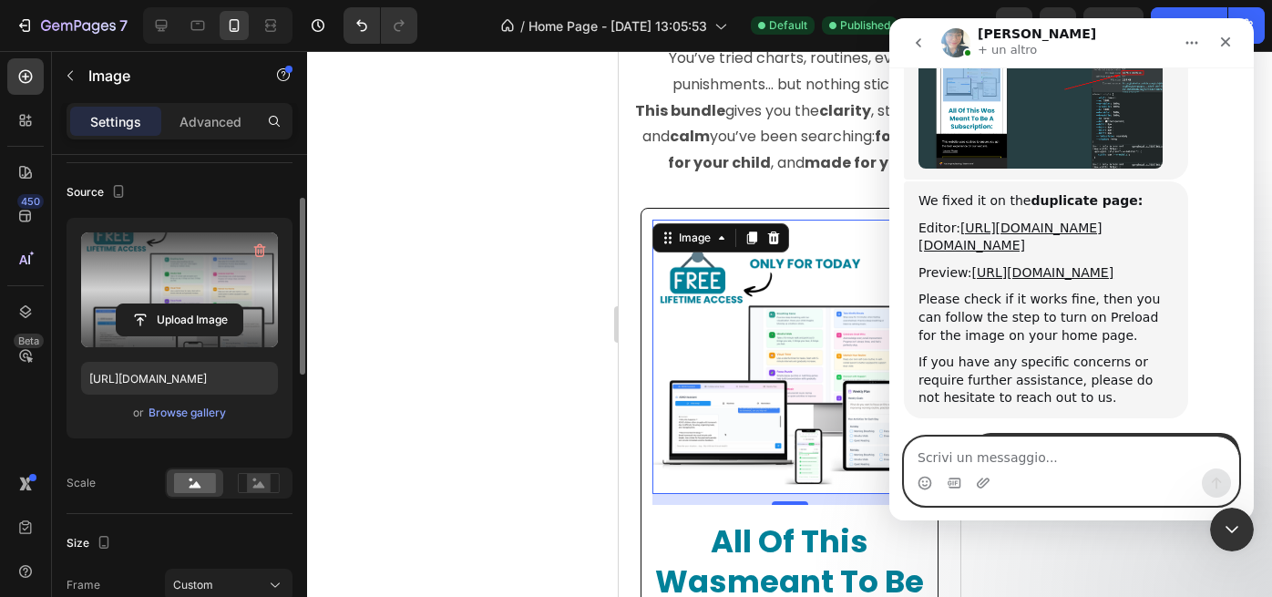
scroll to position [6629, 0]
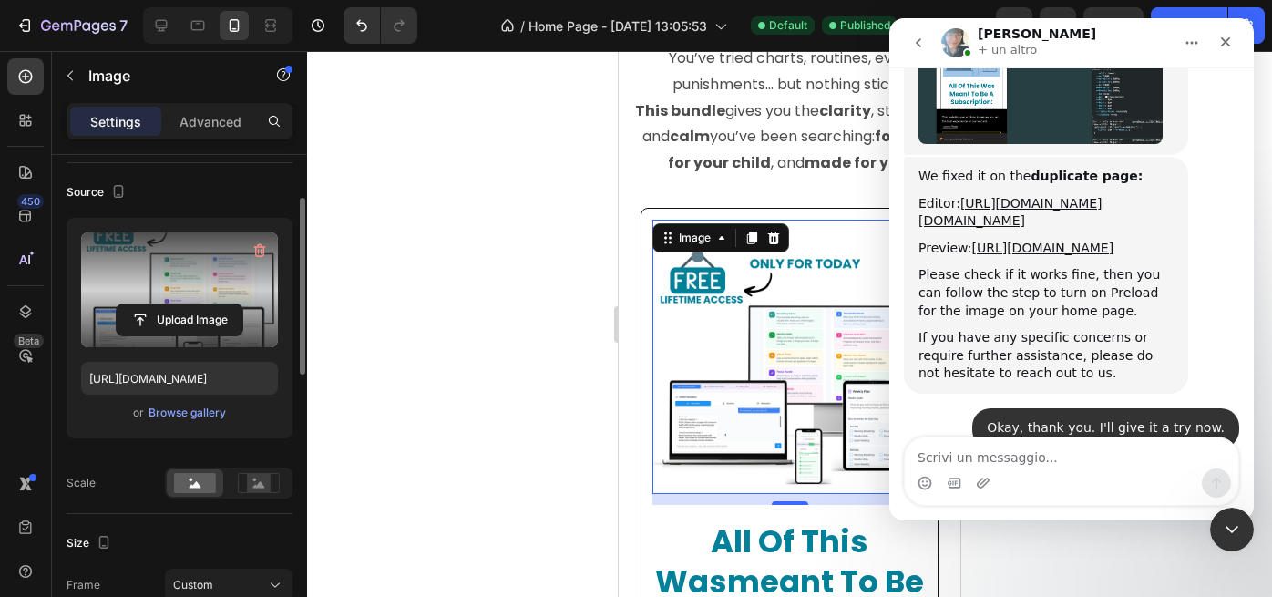
click at [935, 535] on div "It works now, thank you very much. • Adesso" at bounding box center [1071, 566] width 335 height 62
click at [1240, 535] on icon "Chiudi il messenger Intercom" at bounding box center [1230, 527] width 22 height 22
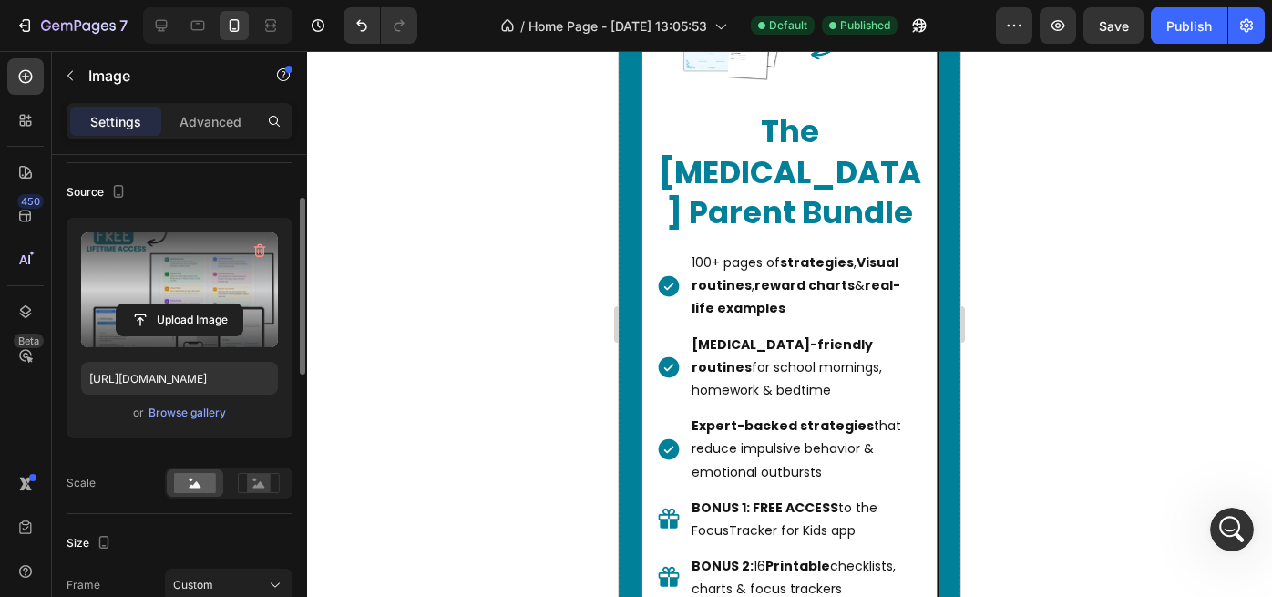
scroll to position [2942, 0]
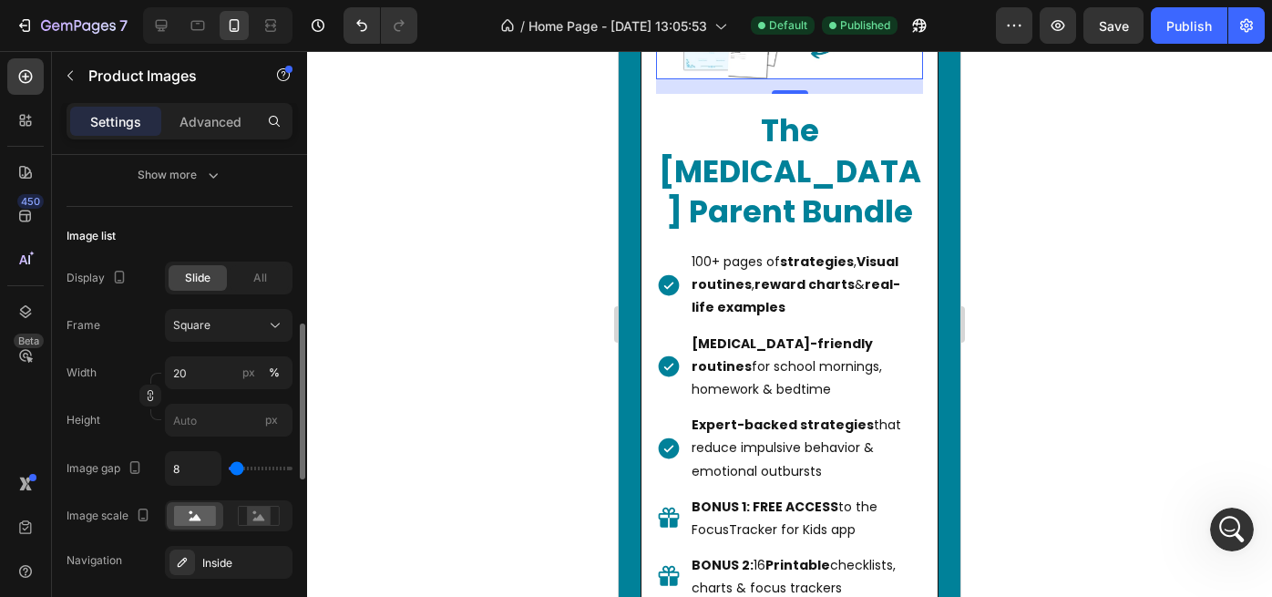
scroll to position [533, 0]
click at [279, 324] on icon at bounding box center [275, 324] width 18 height 18
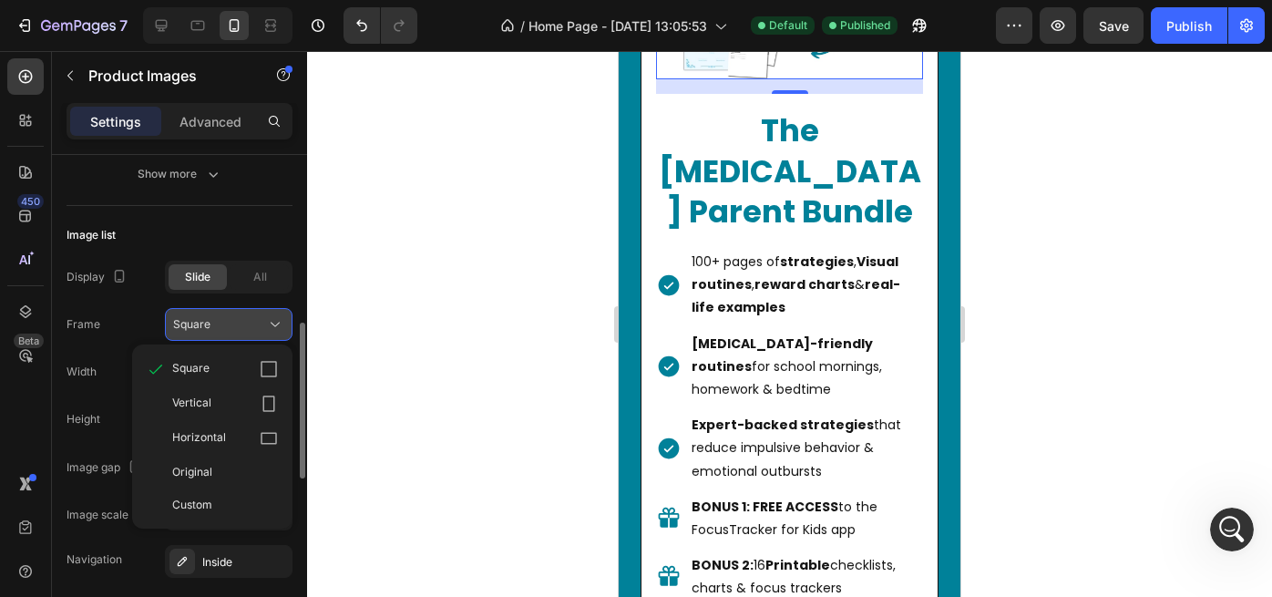
click at [279, 324] on icon at bounding box center [275, 324] width 18 height 18
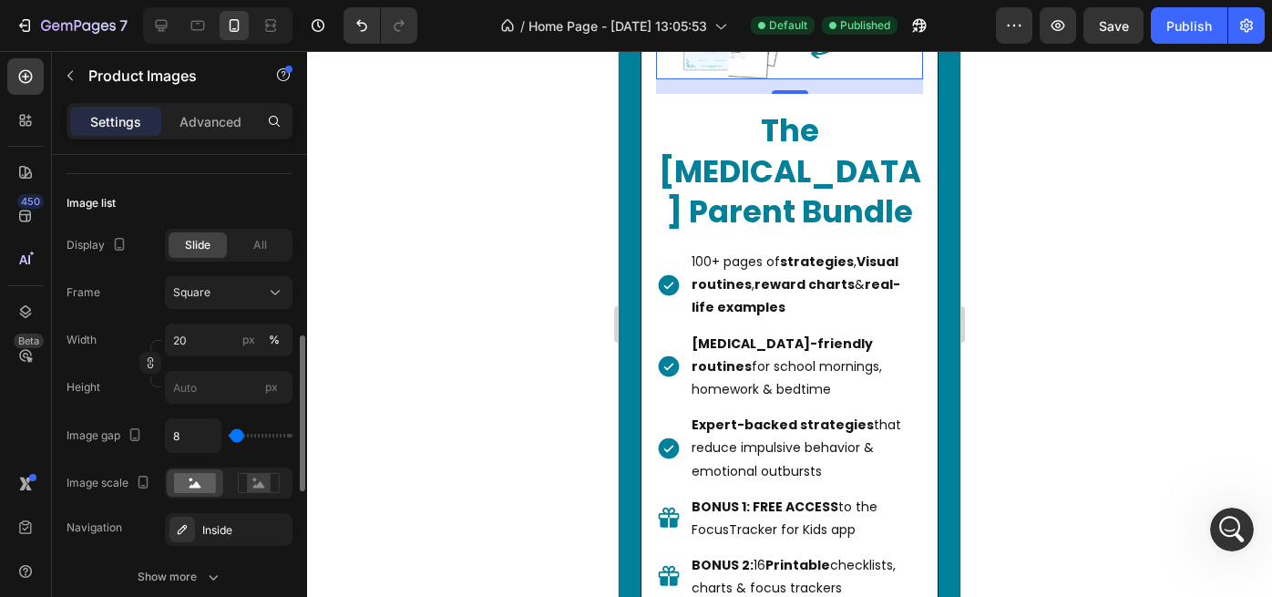
scroll to position [567, 0]
click at [215, 339] on input "20" at bounding box center [229, 338] width 128 height 33
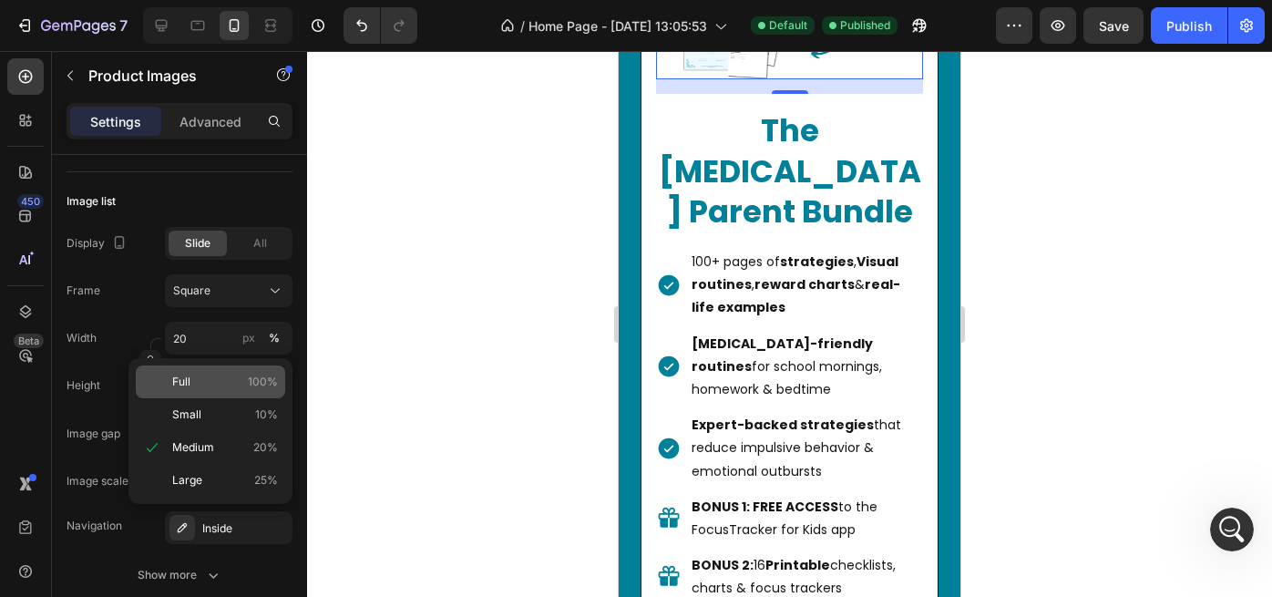
click at [204, 378] on p "Full 100%" at bounding box center [225, 382] width 106 height 16
type input "100"
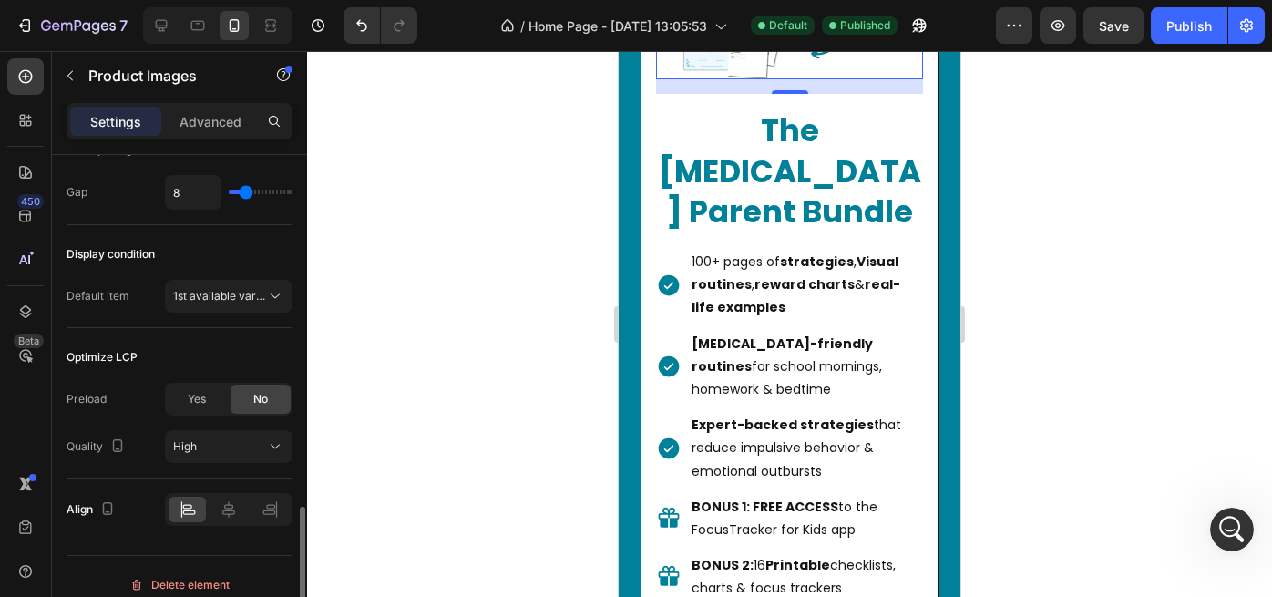
scroll to position [1070, 0]
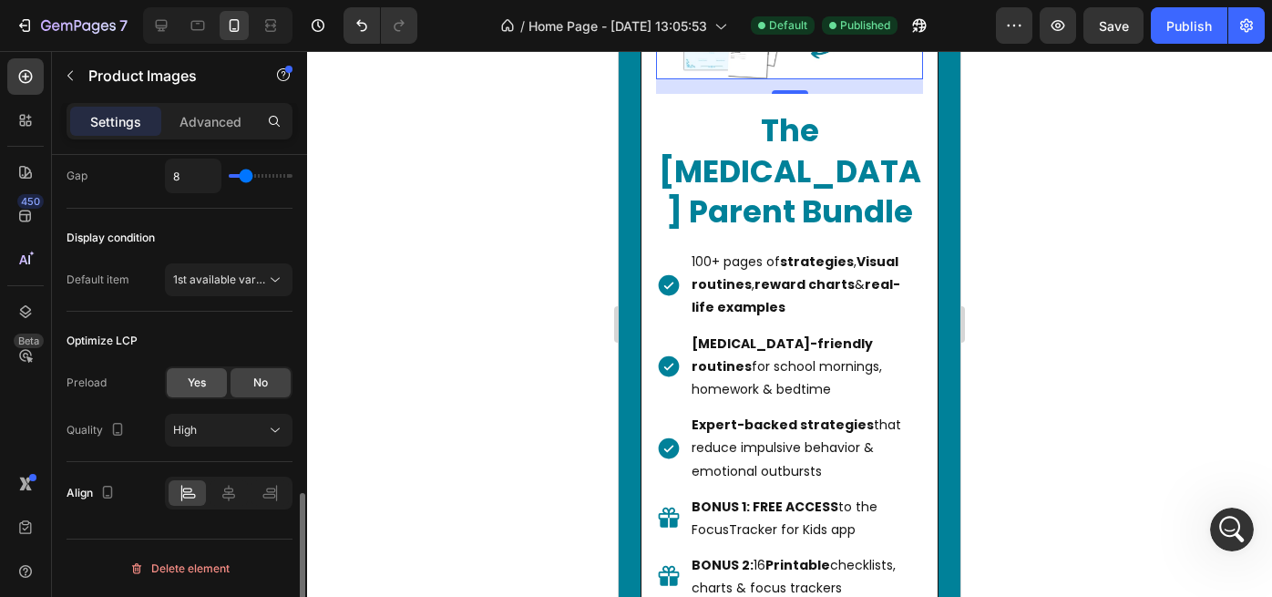
click at [196, 376] on span "Yes" at bounding box center [197, 383] width 18 height 16
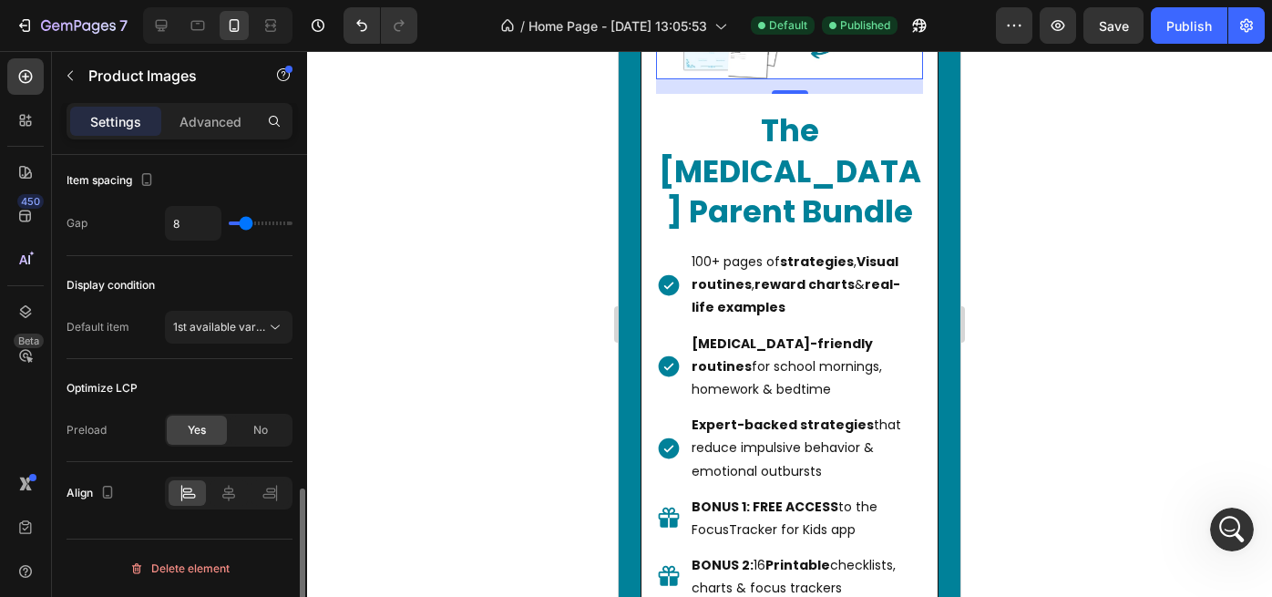
scroll to position [1023, 0]
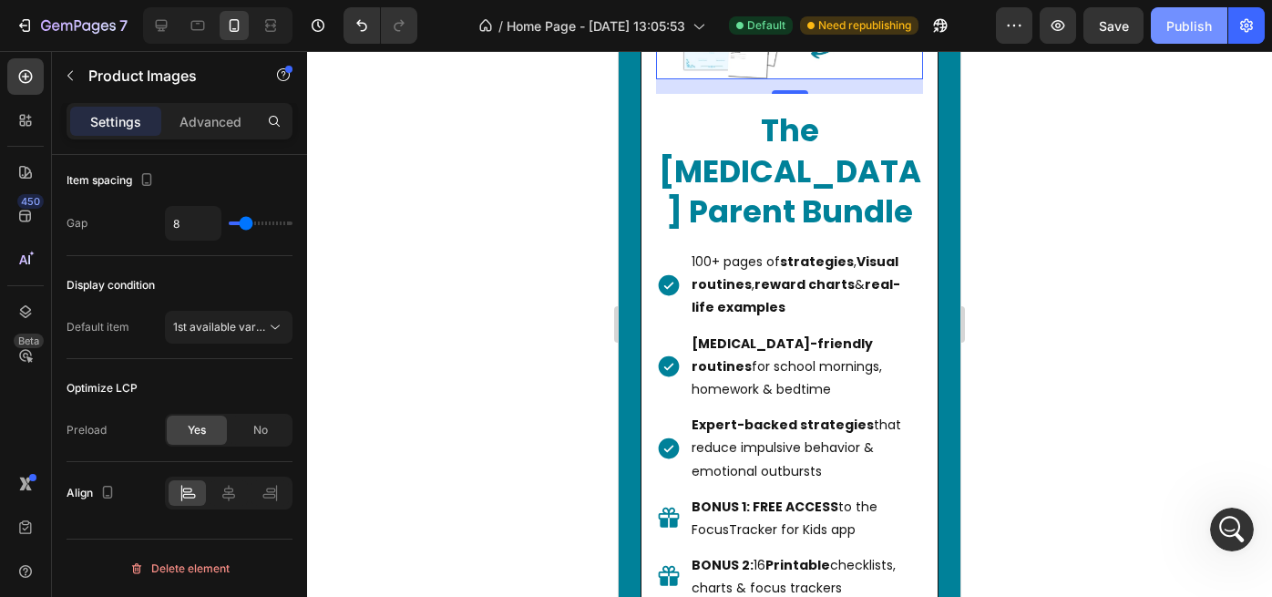
click at [1189, 26] on div "Publish" at bounding box center [1190, 25] width 46 height 19
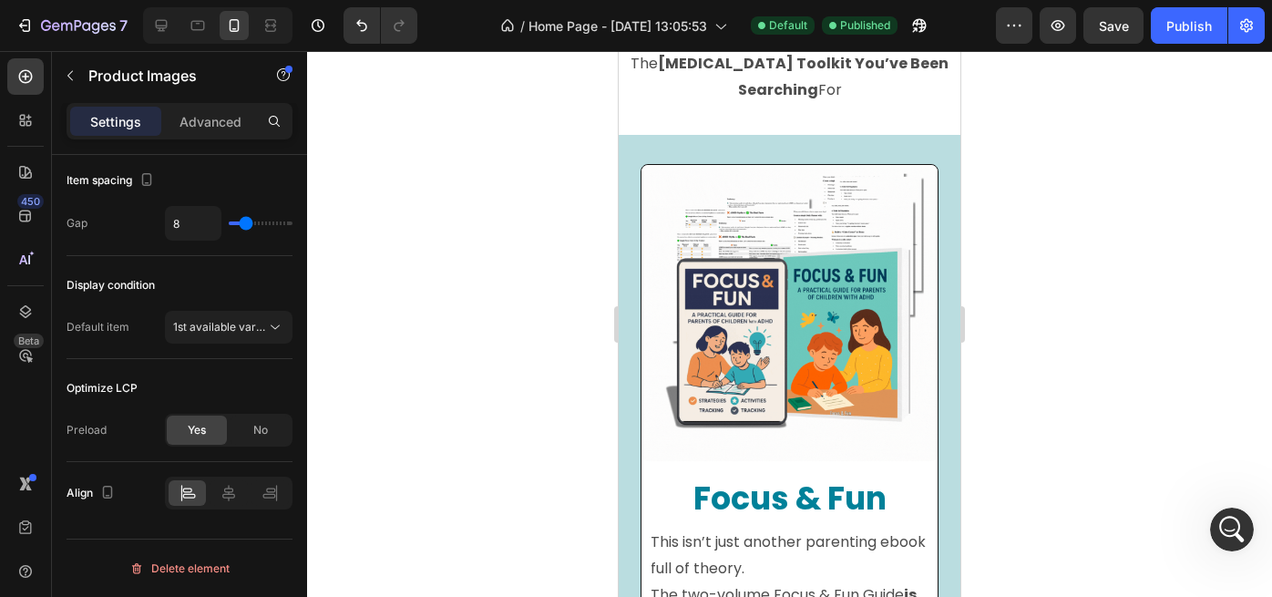
scroll to position [6541, 0]
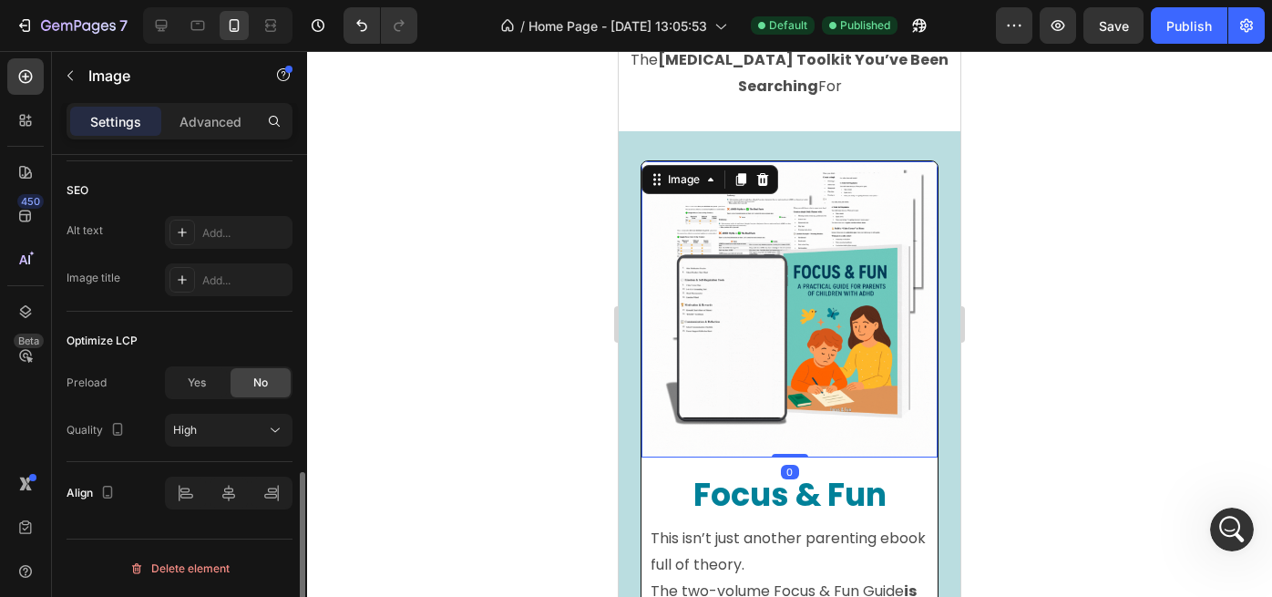
click at [838, 355] on img at bounding box center [790, 309] width 296 height 296
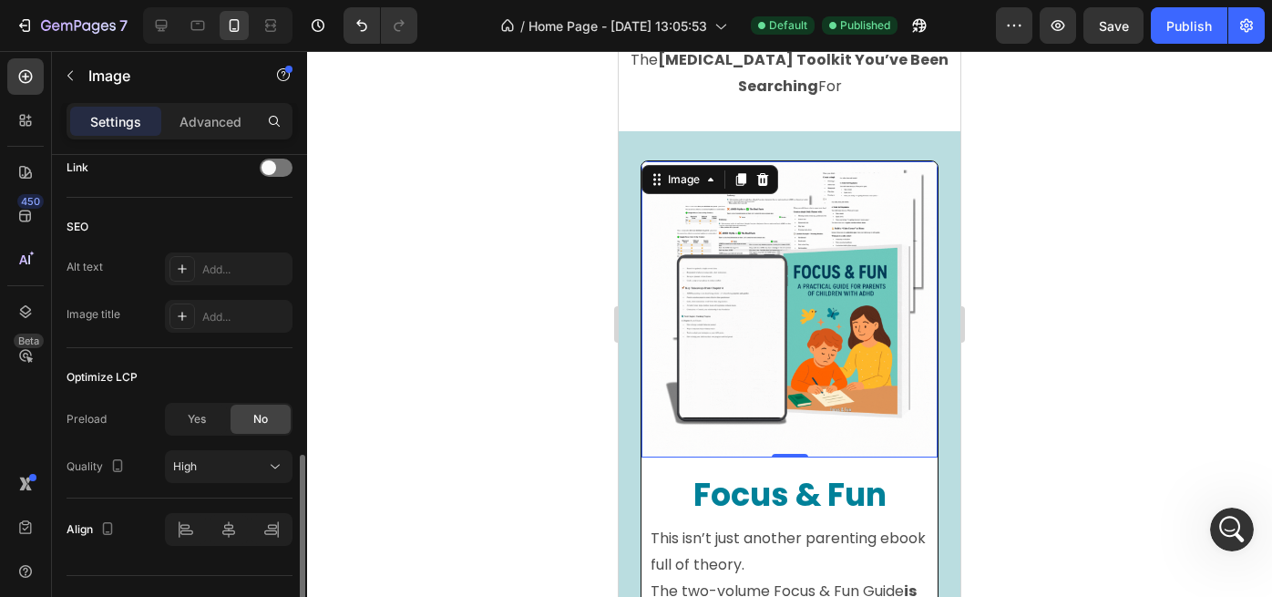
scroll to position [882, 0]
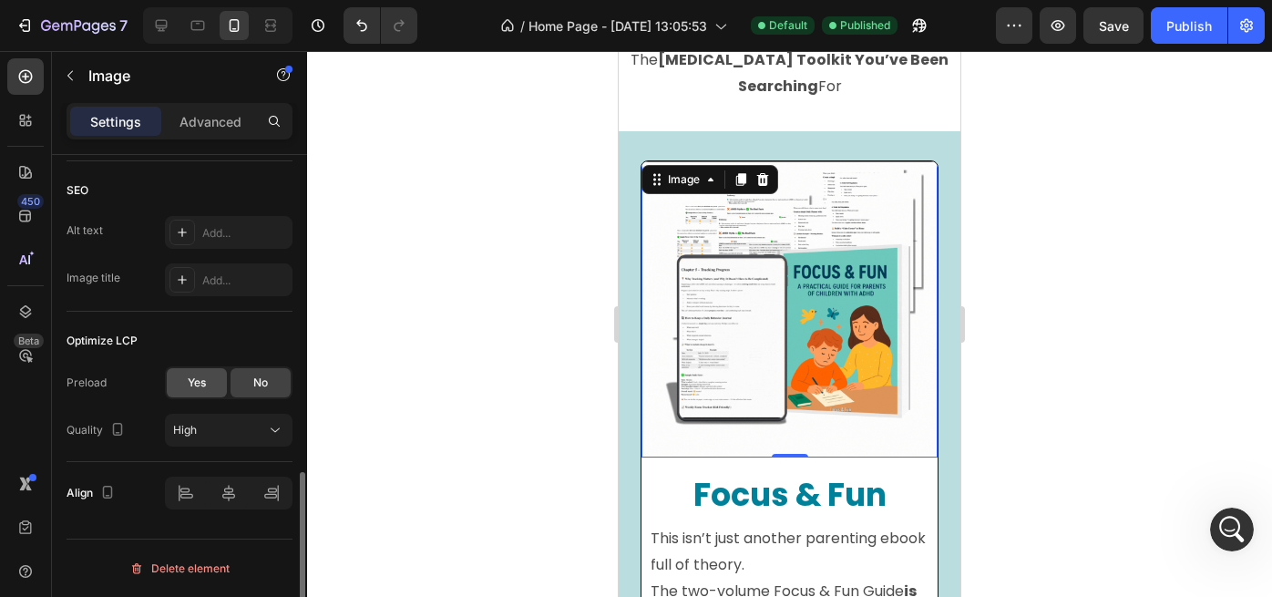
click at [207, 389] on div "Yes" at bounding box center [197, 382] width 60 height 29
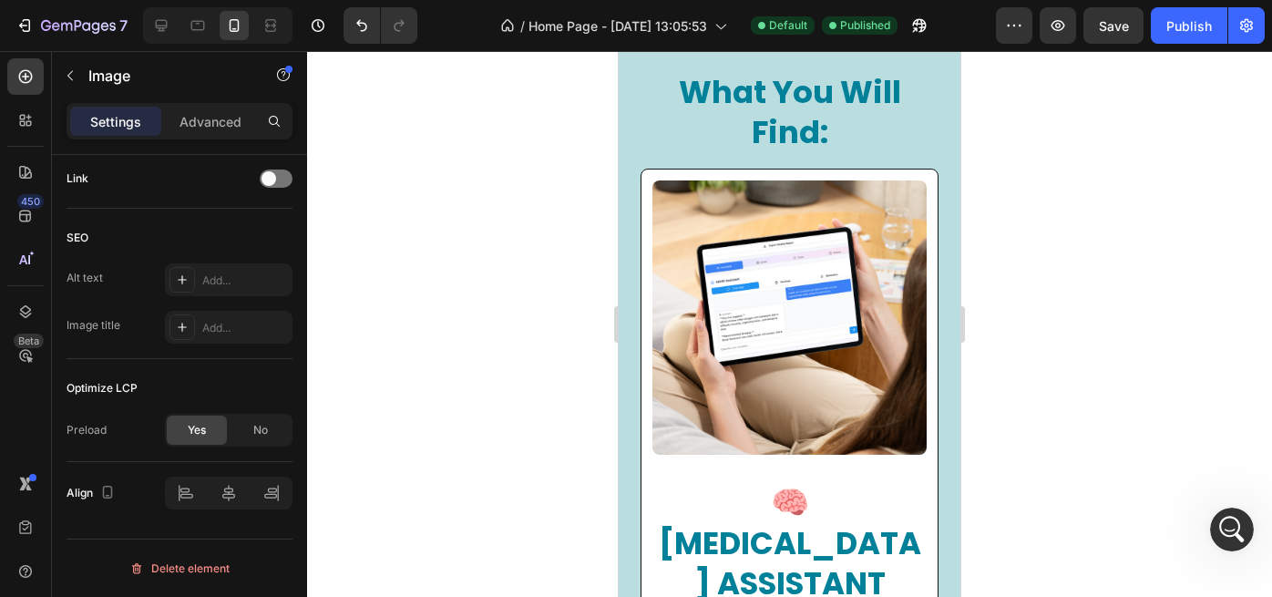
scroll to position [6699, 0]
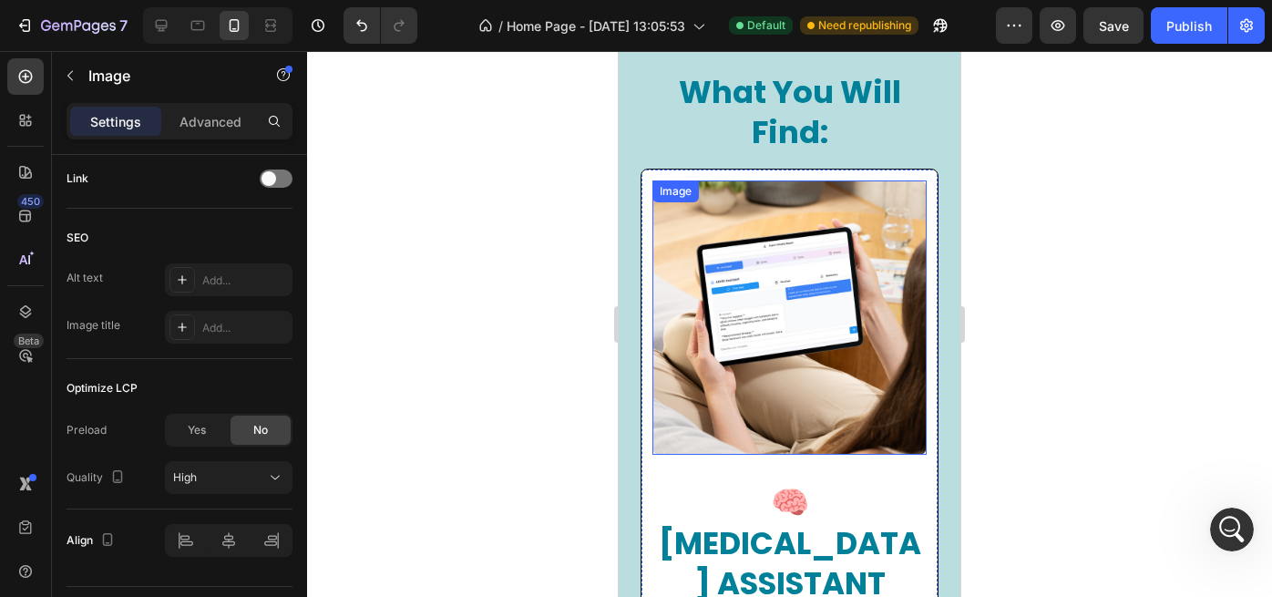
click at [716, 381] on img at bounding box center [790, 317] width 274 height 274
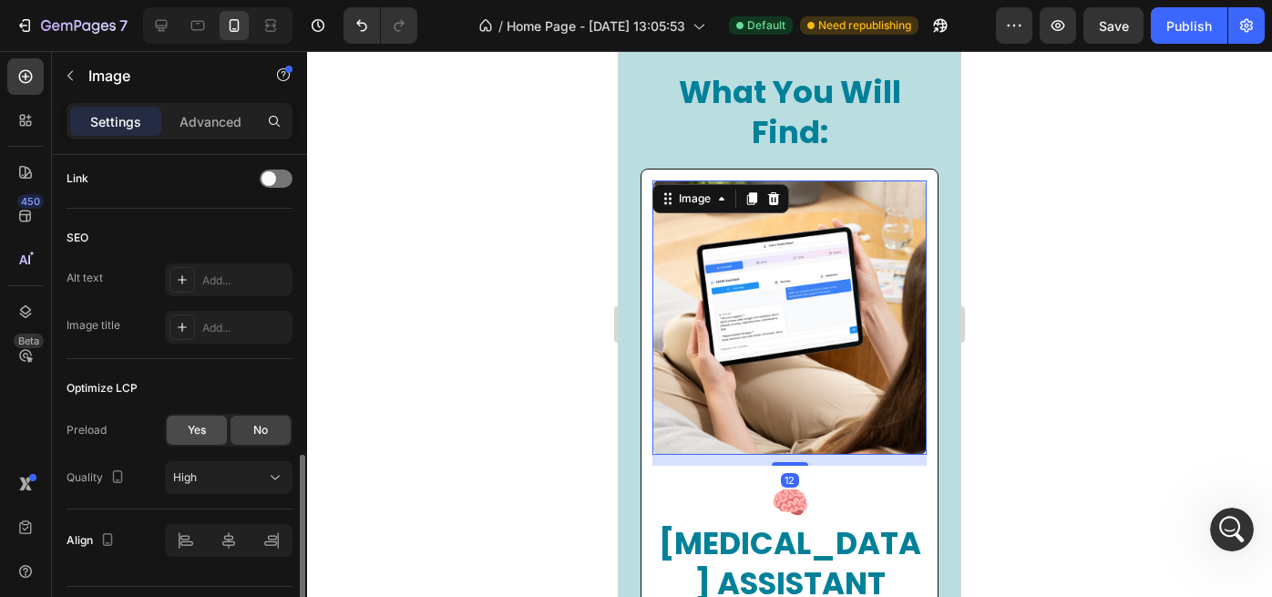
click at [197, 432] on span "Yes" at bounding box center [197, 430] width 18 height 16
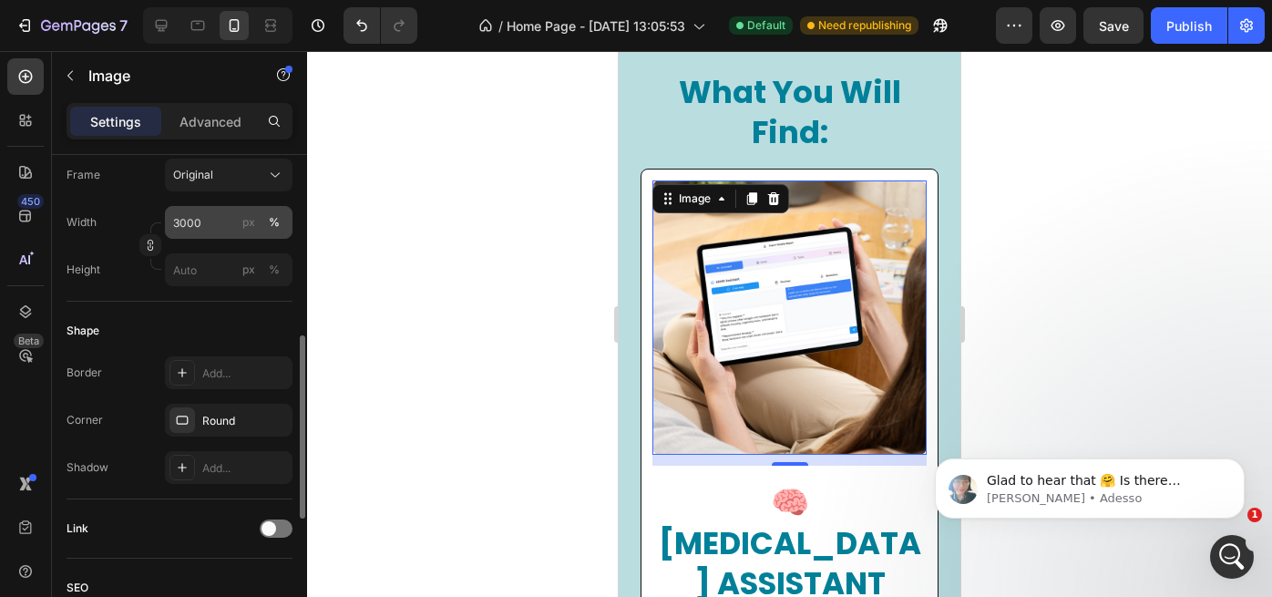
scroll to position [6764, 0]
click at [215, 228] on input "3000" at bounding box center [229, 222] width 128 height 33
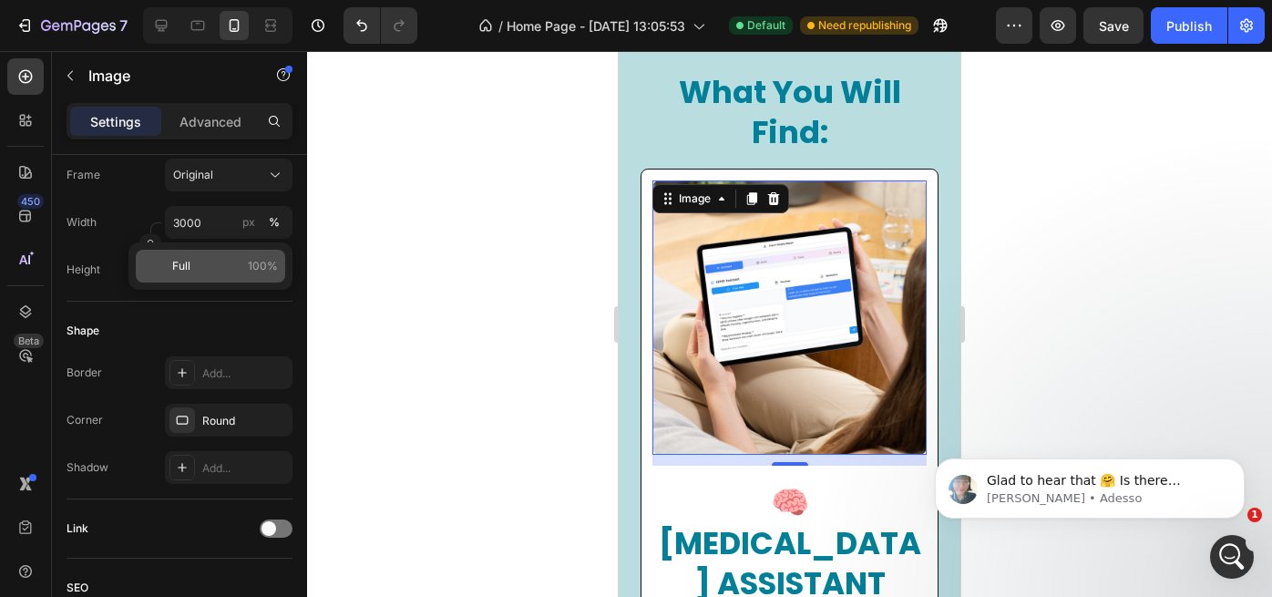
click at [221, 263] on p "Full 100%" at bounding box center [225, 266] width 106 height 16
type input "100"
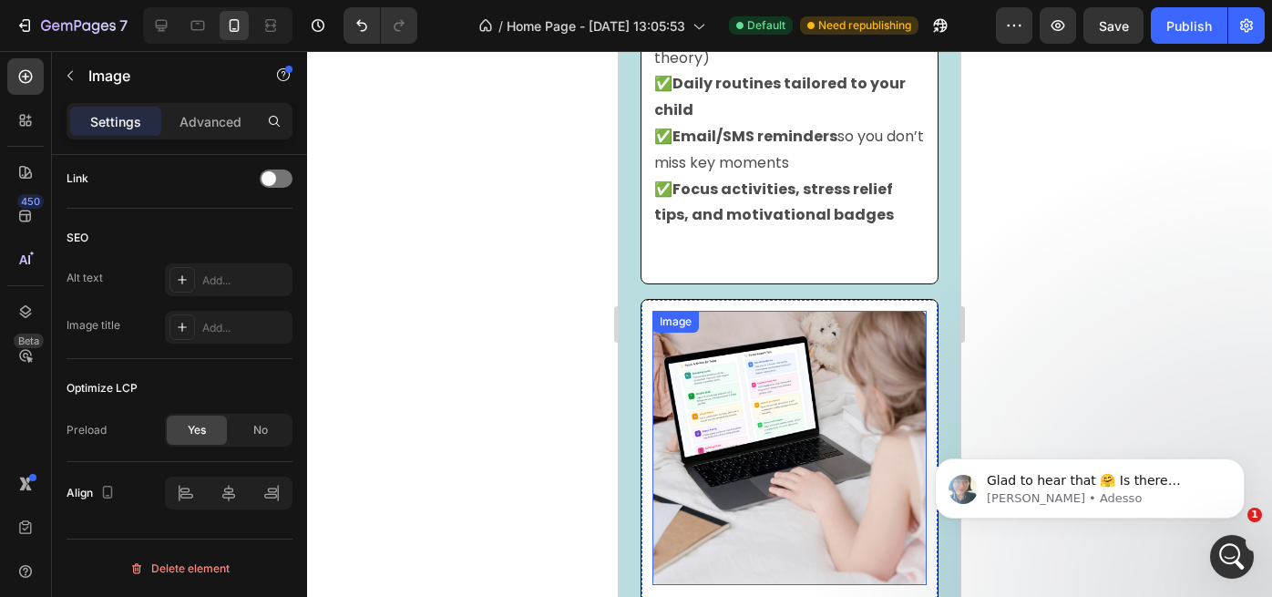
scroll to position [8650, 0]
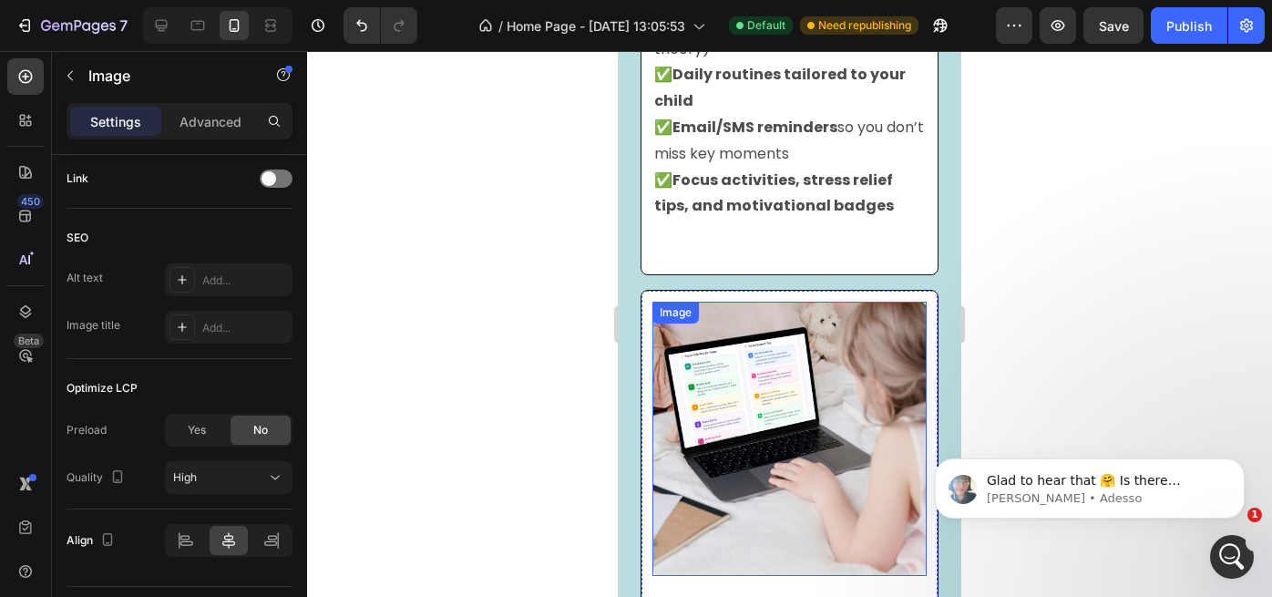
click at [762, 410] on img at bounding box center [790, 439] width 274 height 274
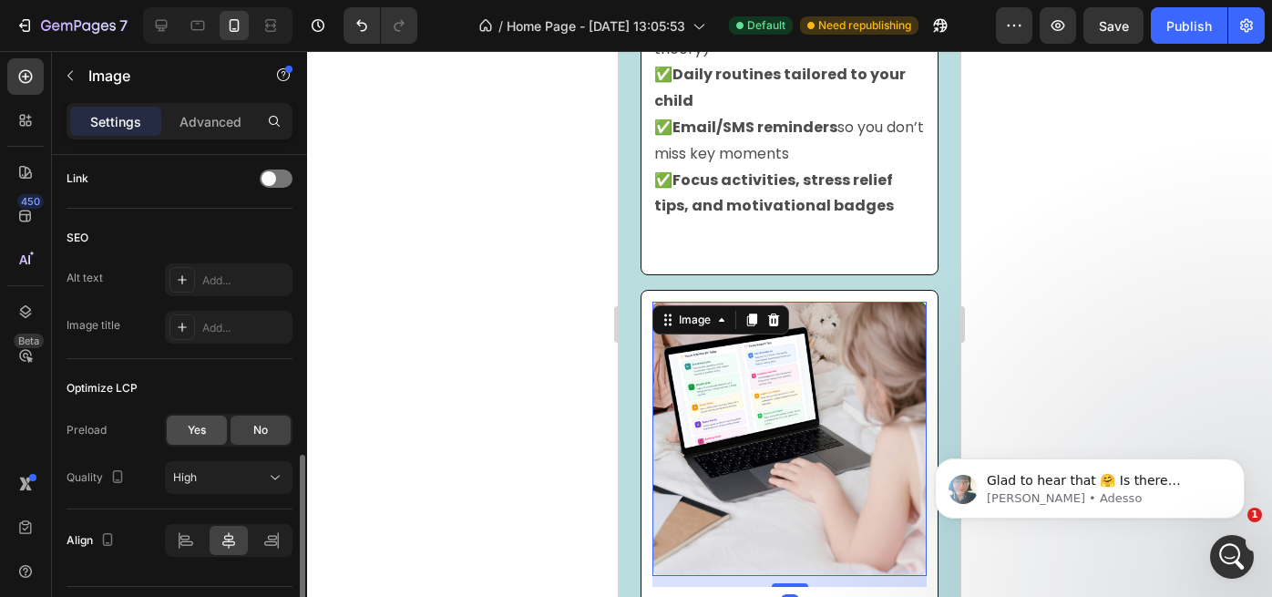
click at [201, 427] on span "Yes" at bounding box center [197, 430] width 18 height 16
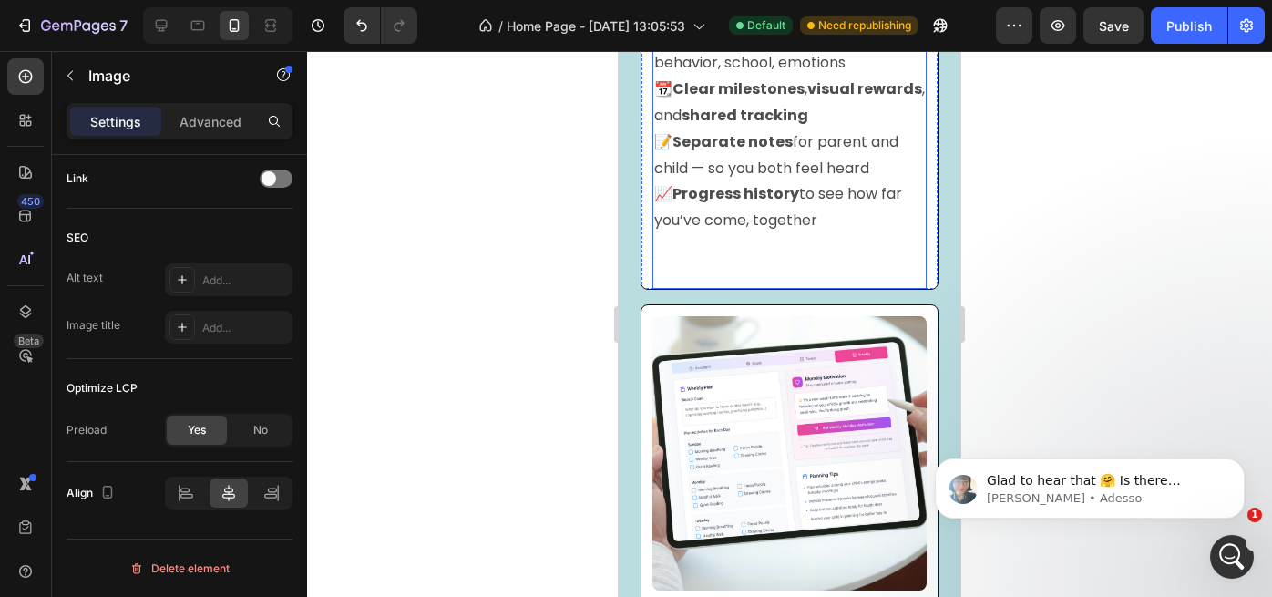
scroll to position [9467, 0]
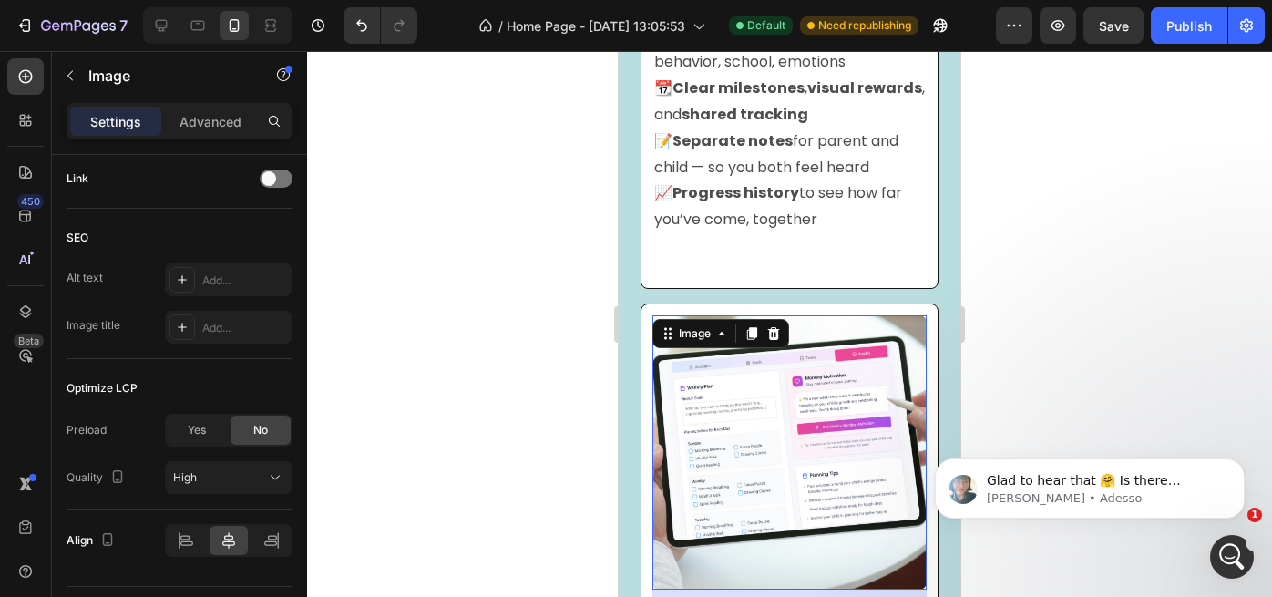
click at [767, 401] on img at bounding box center [790, 452] width 274 height 274
drag, startPoint x: 207, startPoint y: 425, endPoint x: 218, endPoint y: 423, distance: 11.1
click at [207, 425] on div "Yes" at bounding box center [197, 430] width 60 height 29
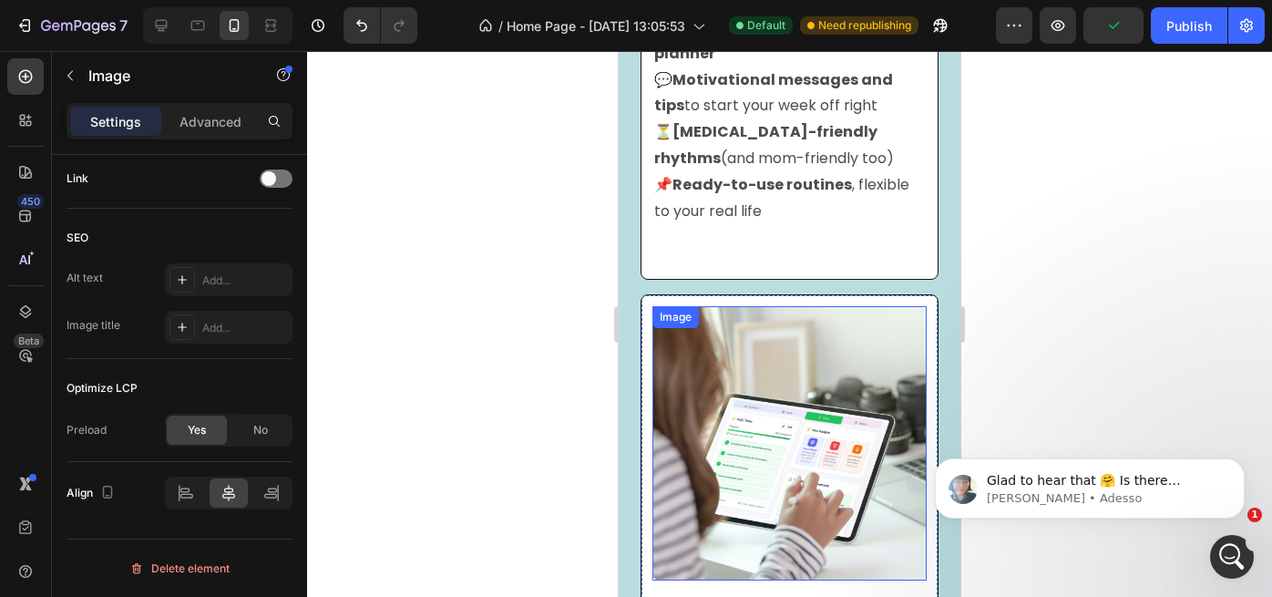
scroll to position [10217, 0]
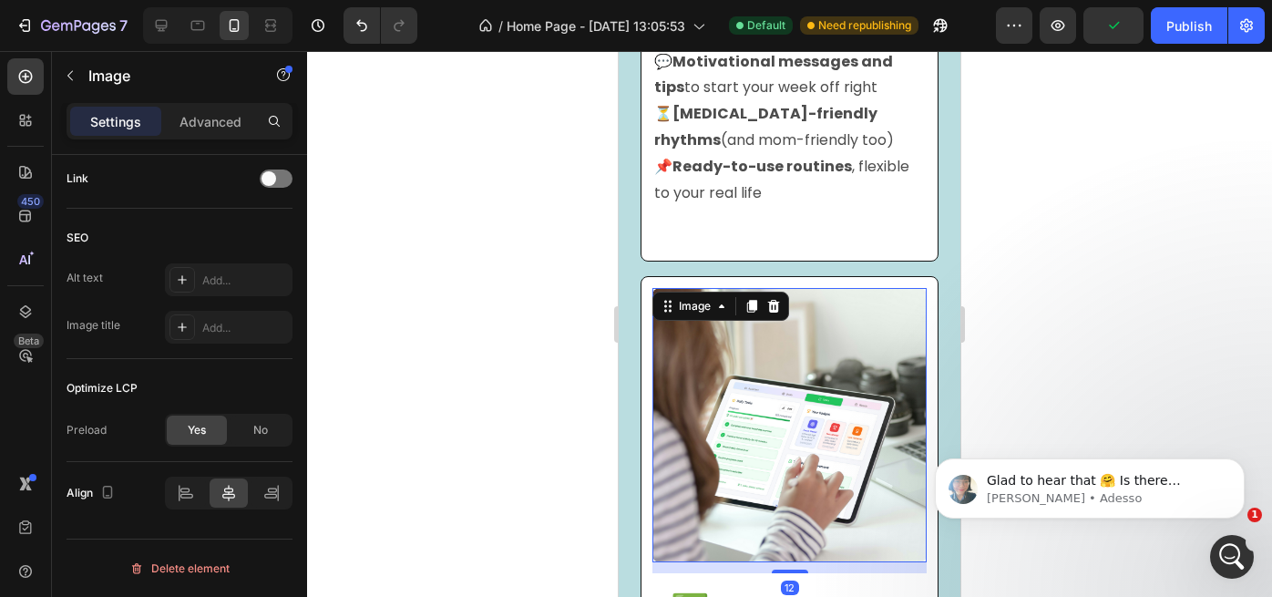
click at [793, 381] on img at bounding box center [790, 425] width 274 height 274
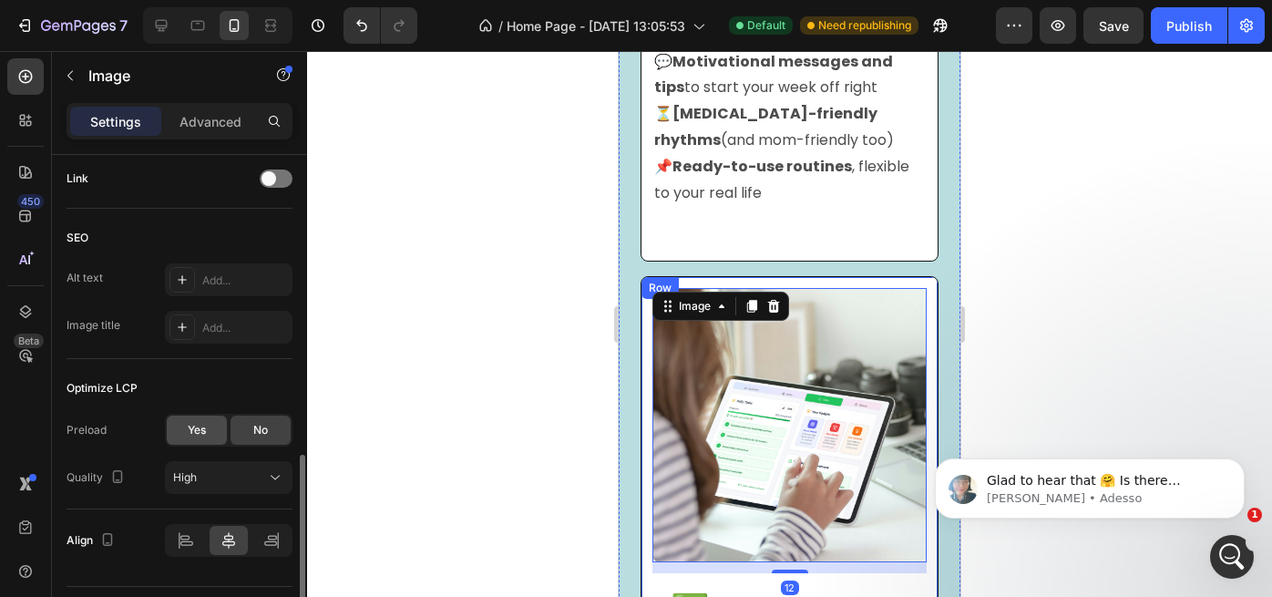
click at [203, 429] on span "Yes" at bounding box center [197, 430] width 18 height 16
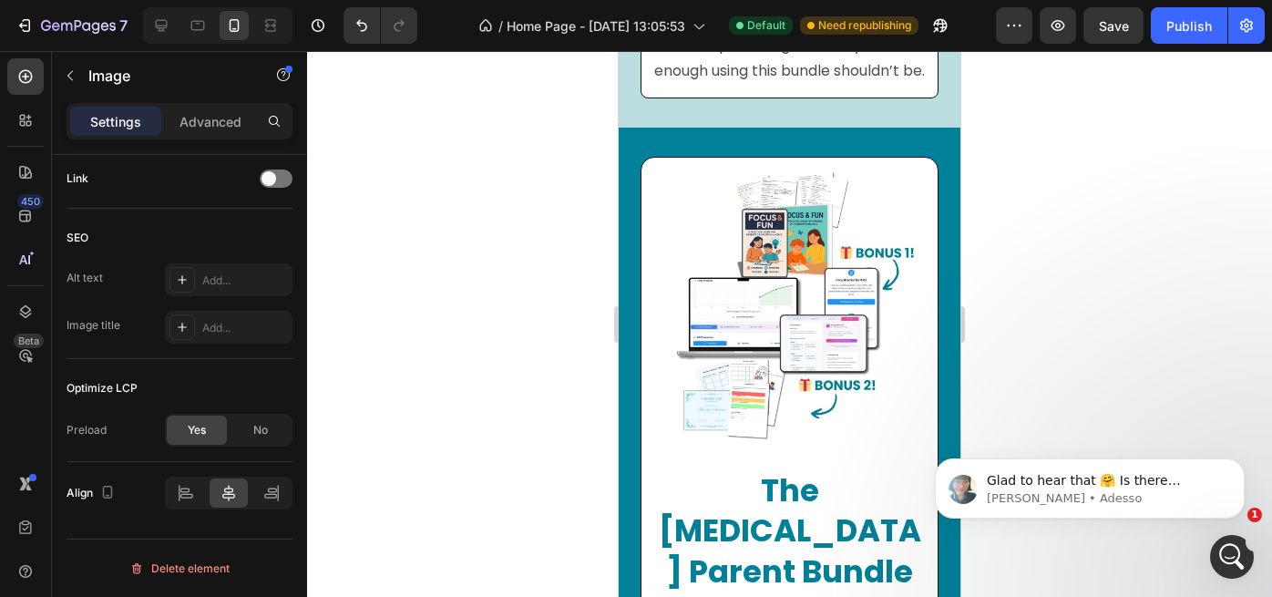
scroll to position [14365, 0]
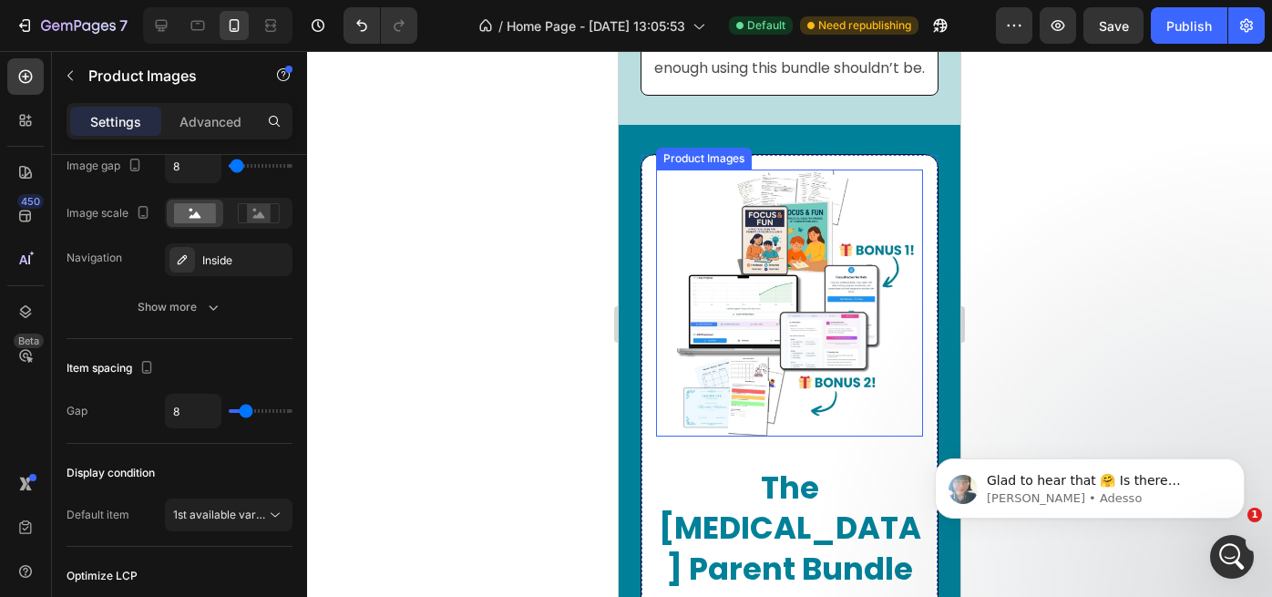
click at [760, 364] on img at bounding box center [789, 303] width 267 height 267
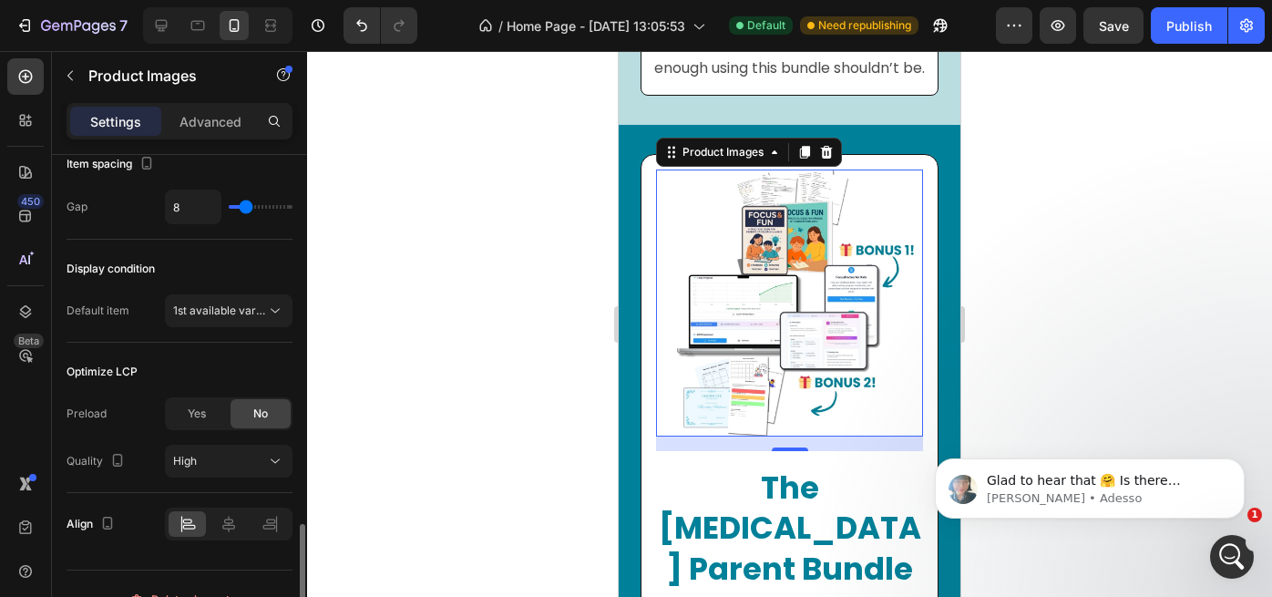
scroll to position [1070, 0]
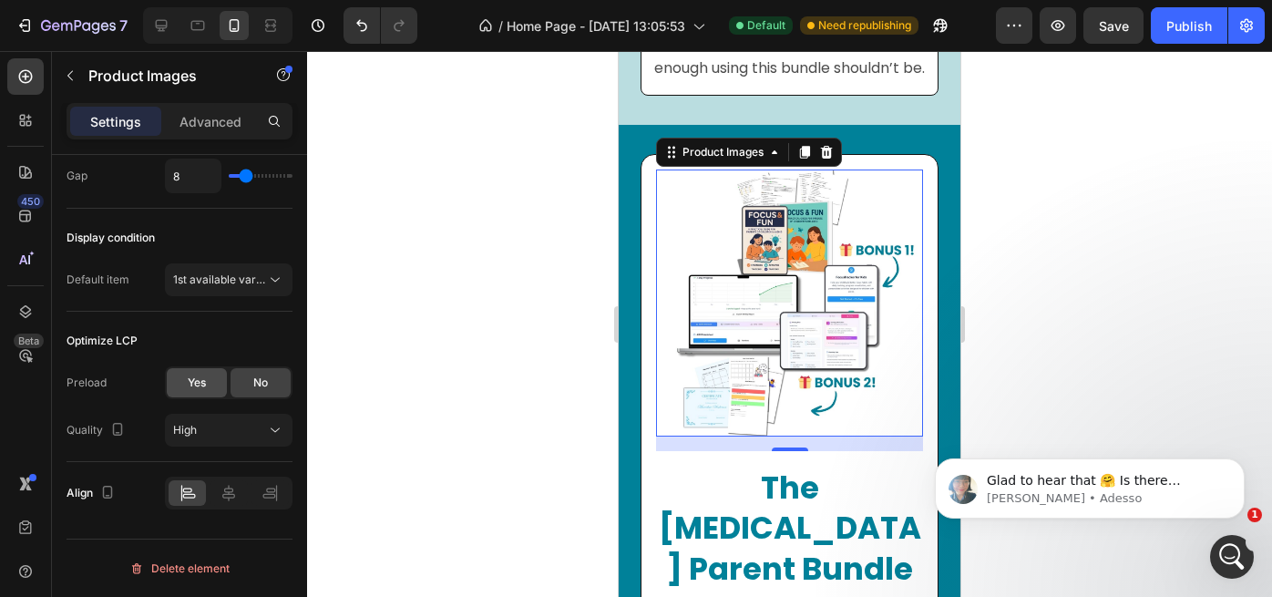
click at [206, 392] on div "Yes" at bounding box center [197, 382] width 60 height 29
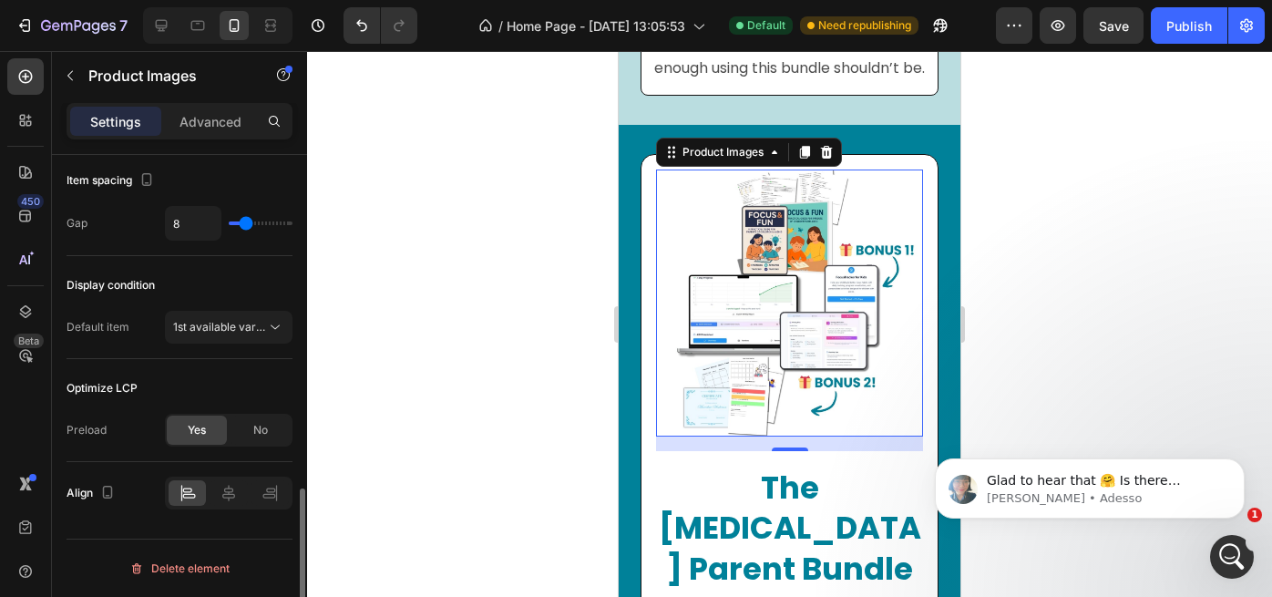
scroll to position [1023, 0]
click at [1195, 23] on div "Publish" at bounding box center [1190, 25] width 46 height 19
click at [1232, 563] on icon "Apri il messenger Intercom" at bounding box center [1230, 555] width 30 height 30
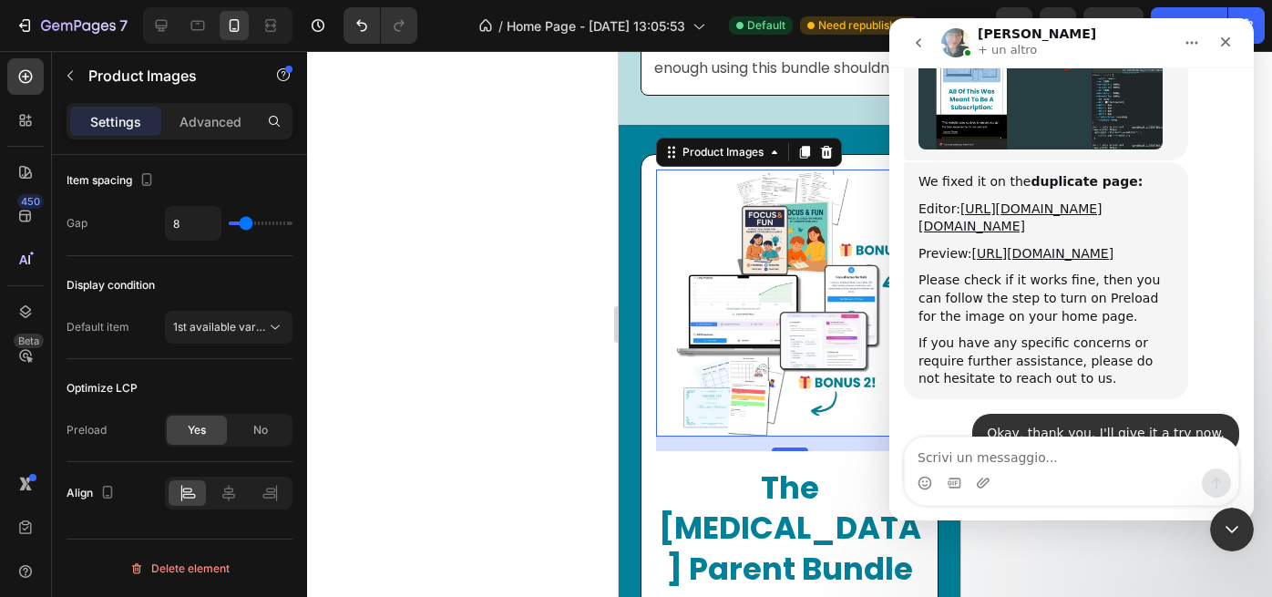
scroll to position [6764, 0]
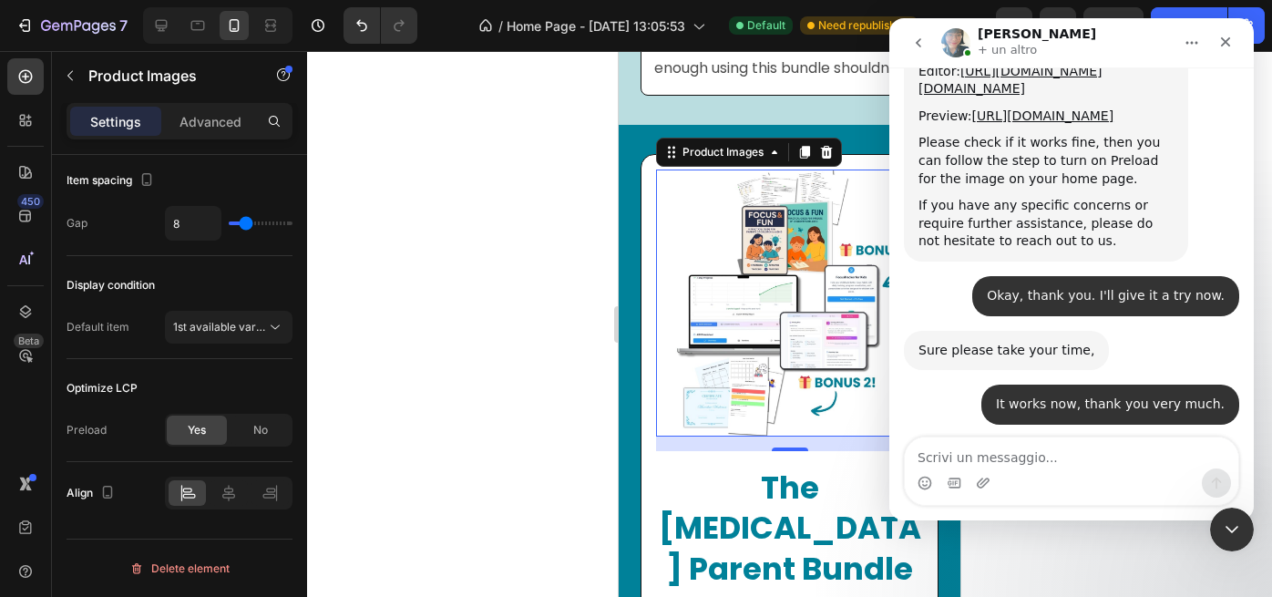
drag, startPoint x: 922, startPoint y: 299, endPoint x: 997, endPoint y: 358, distance: 96.1
click at [997, 450] on div "Glad to hear that 🤗 Is there anything I can help you with [DATE]? Feel free to …" at bounding box center [1046, 499] width 255 height 98
copy div "Glad to hear that 🤗 Is there anything I can help you with [DATE]? Feel free to …"
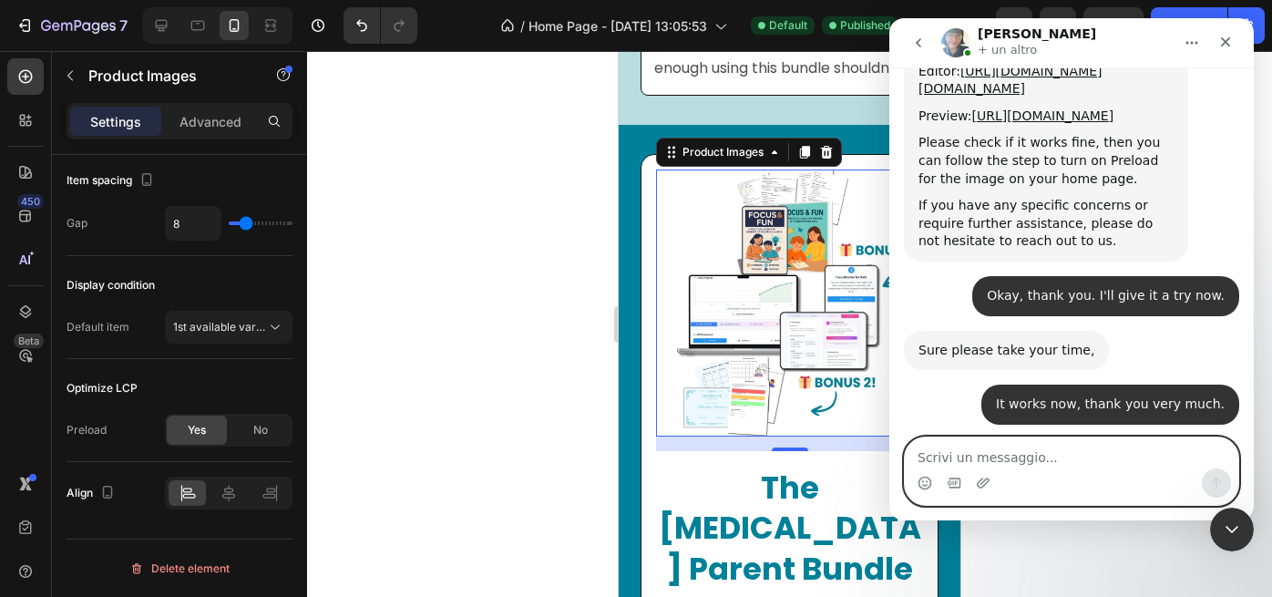
click at [945, 453] on textarea "Scrivi un messaggio..." at bounding box center [1072, 453] width 334 height 31
paste textarea "Okay, so can I remove the collaborator from Sopify?"
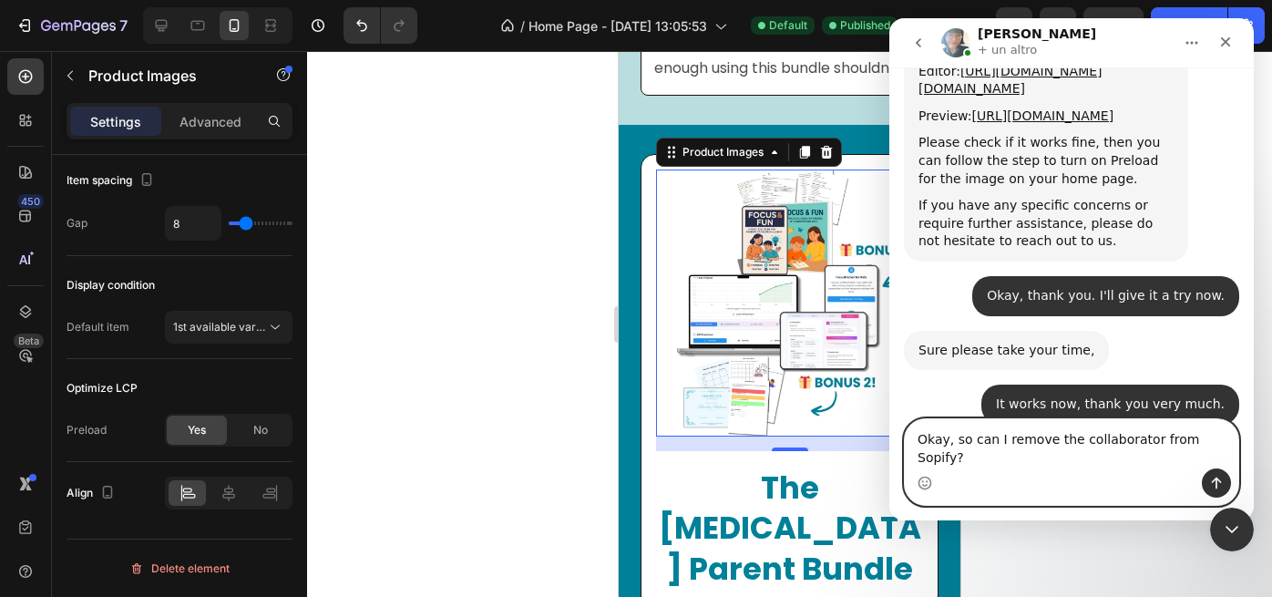
type textarea "Okay, so can I remove the collaborator from Sopify?"
click at [1210, 487] on icon "Invia un messaggio…" at bounding box center [1217, 483] width 15 height 15
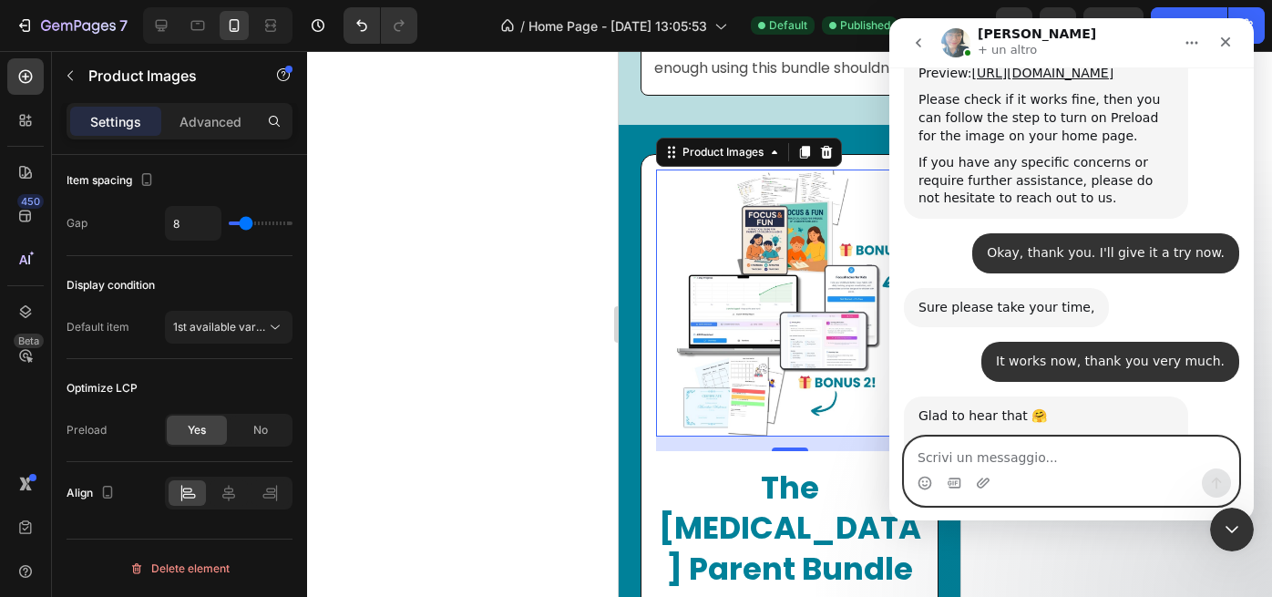
scroll to position [6836, 0]
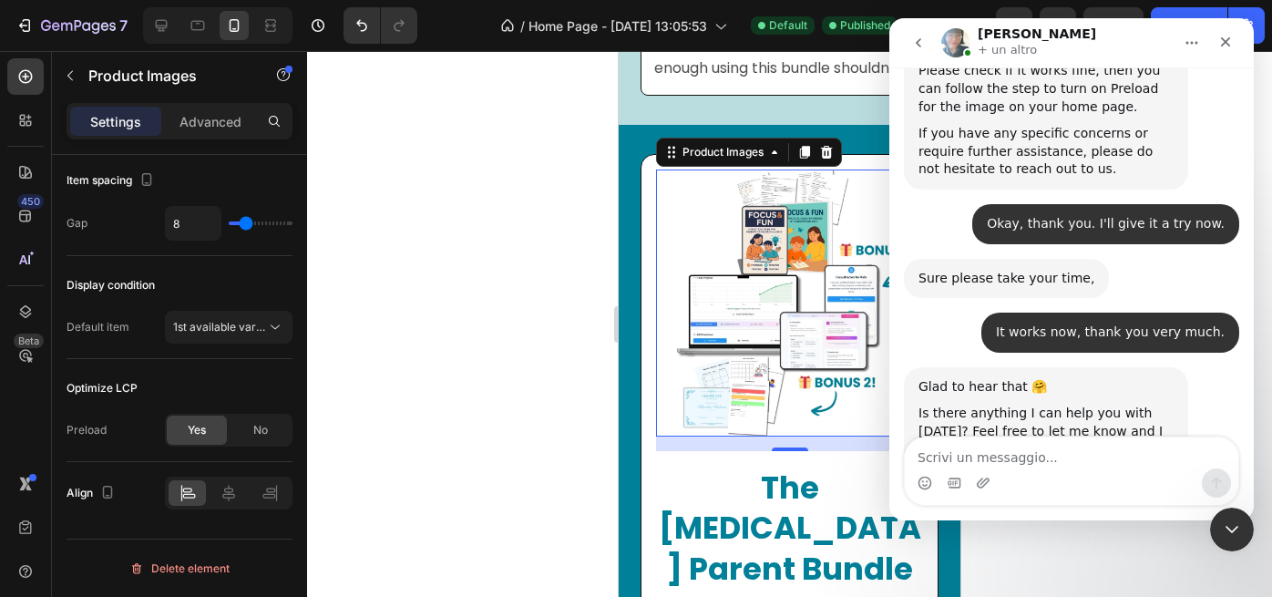
click at [1216, 367] on div "Glad to hear that 🤗 Is there anything I can help you with [DATE]? Feel free to …" at bounding box center [1071, 443] width 335 height 153
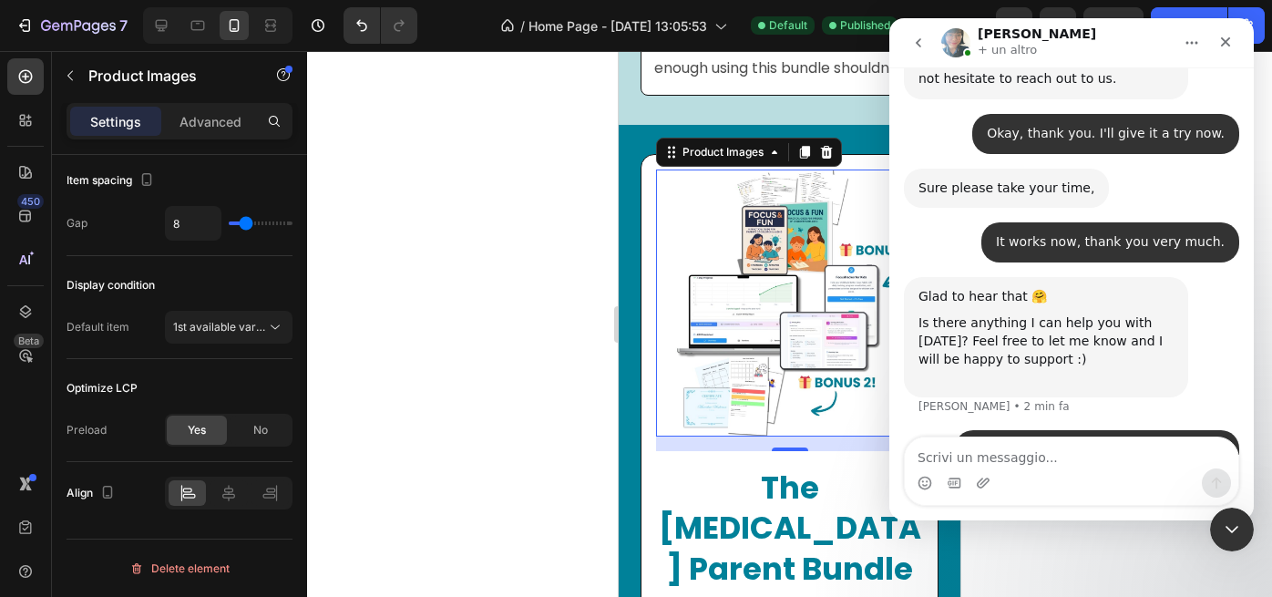
scroll to position [6997, 0]
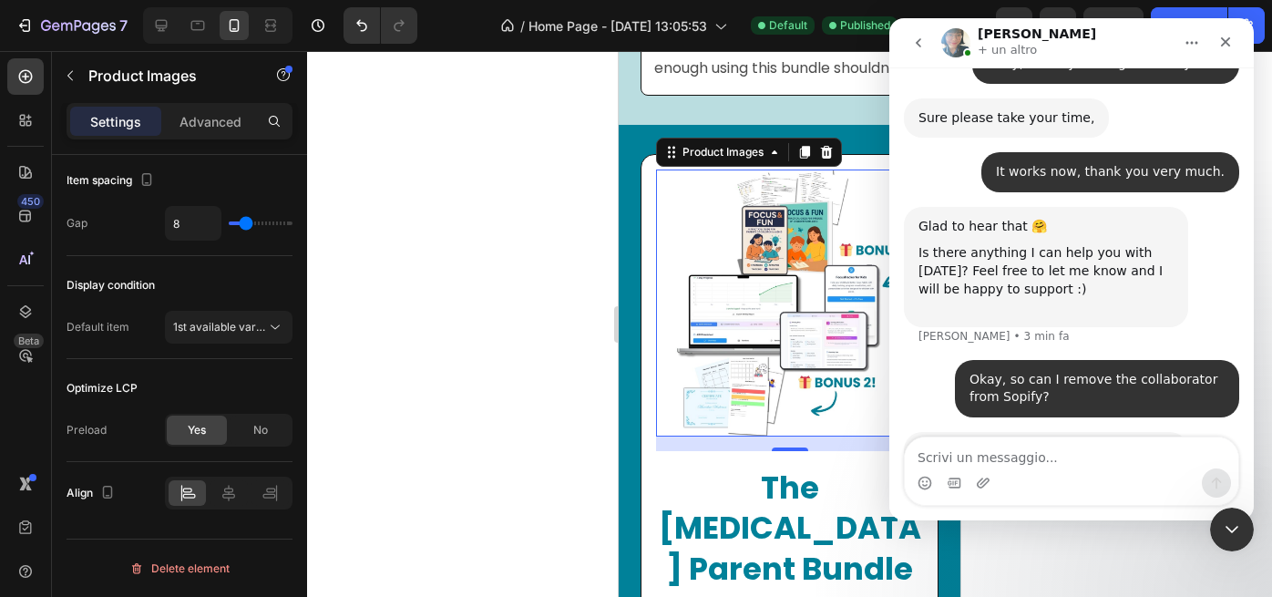
drag, startPoint x: 922, startPoint y: 291, endPoint x: 1083, endPoint y: 305, distance: 162.0
click at [1122, 443] on div "Yes, you can remove our access if everything is working fine now." at bounding box center [1046, 461] width 255 height 36
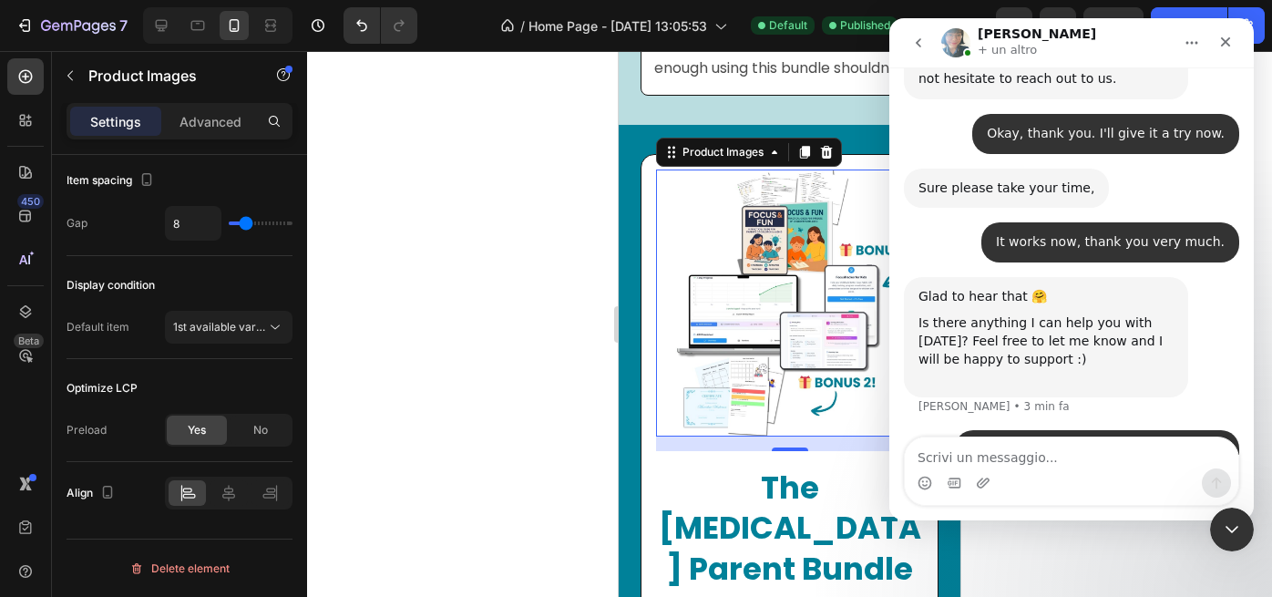
click at [1141, 277] on div "Glad to hear that 🤗 Is there anything I can help you with [DATE]? Feel free to …" at bounding box center [1071, 353] width 335 height 153
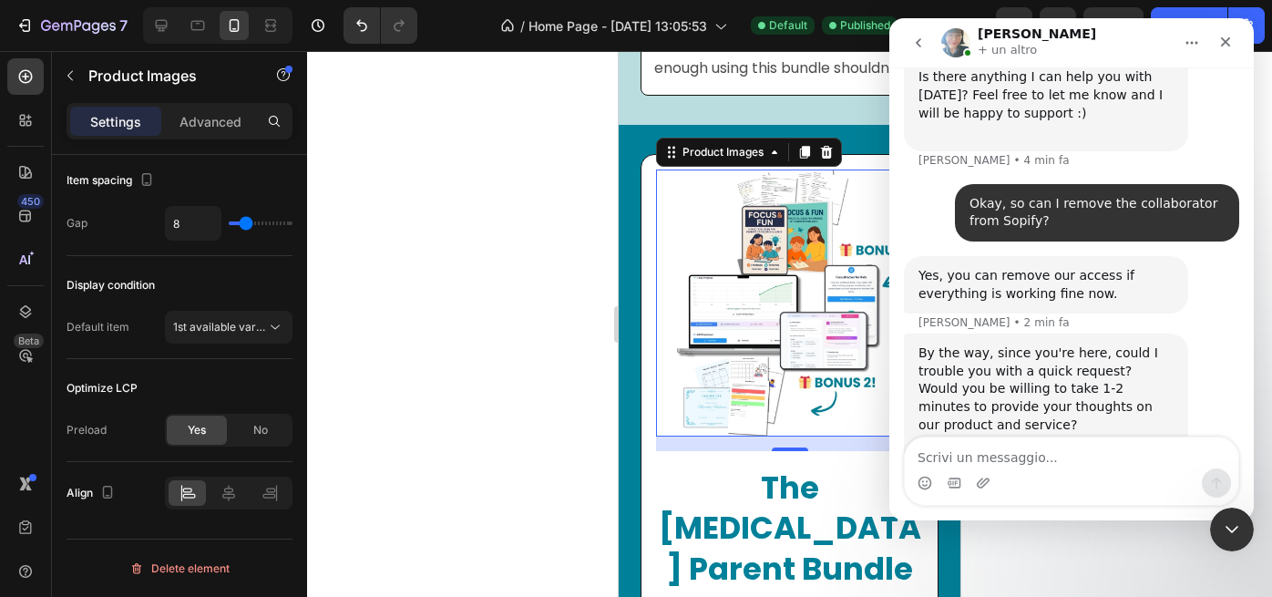
scroll to position [7201, 0]
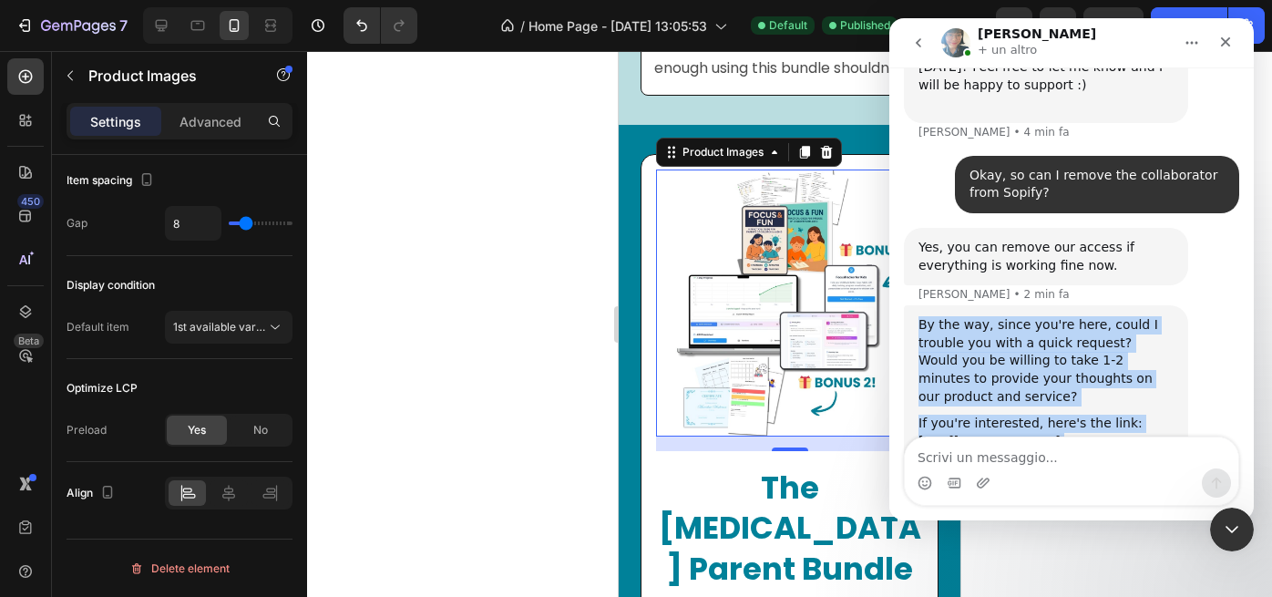
drag, startPoint x: 919, startPoint y: 164, endPoint x: 1091, endPoint y: 390, distance: 284.2
click at [1091, 390] on div "By the way, since you're here, could I trouble you with a quick request? Would …" at bounding box center [1046, 432] width 284 height 254
click at [1110, 459] on div "Any of your words helps our future customers a lot, and we truly appreciate you…" at bounding box center [1046, 503] width 255 height 89
drag, startPoint x: 920, startPoint y: 168, endPoint x: 1032, endPoint y: 371, distance: 232.1
click at [1038, 375] on div "By the way, since you're here, could I trouble you with a quick request? Would …" at bounding box center [1046, 432] width 255 height 232
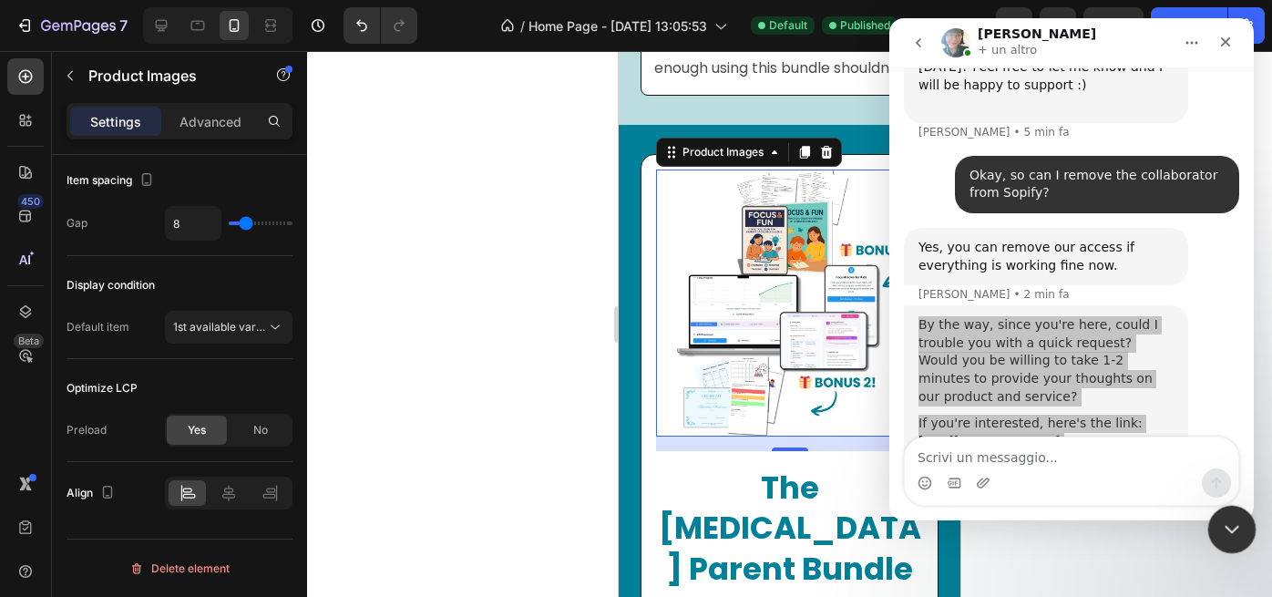
click at [1231, 531] on icon "Chiudi il messenger Intercom" at bounding box center [1230, 527] width 22 height 22
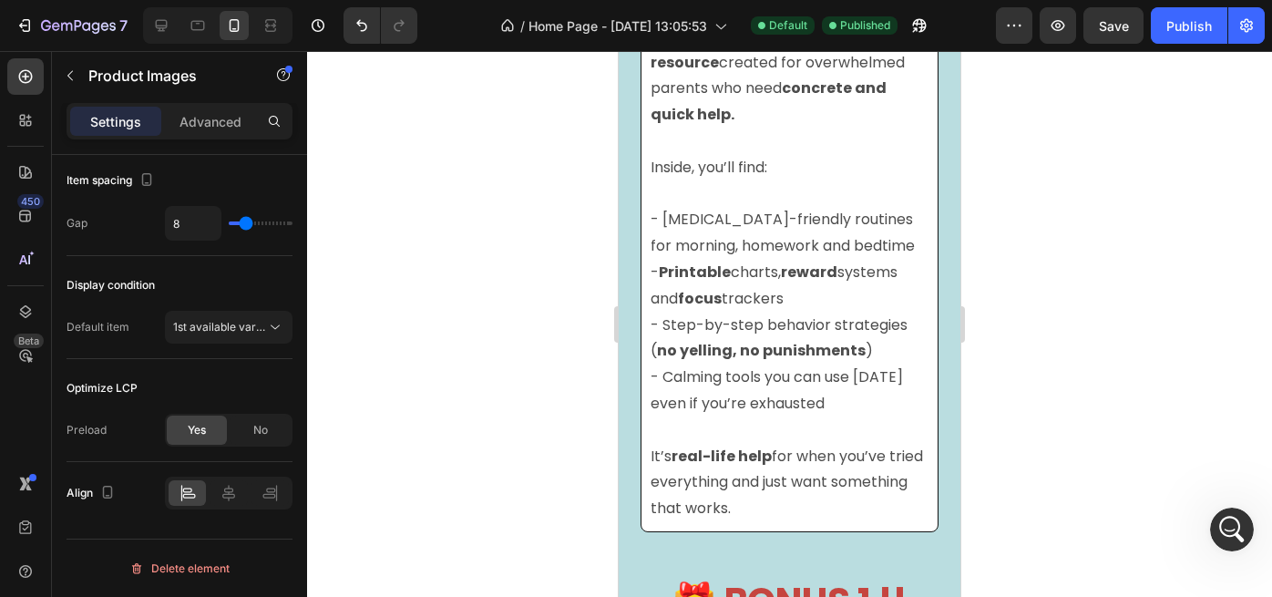
scroll to position [7091, 0]
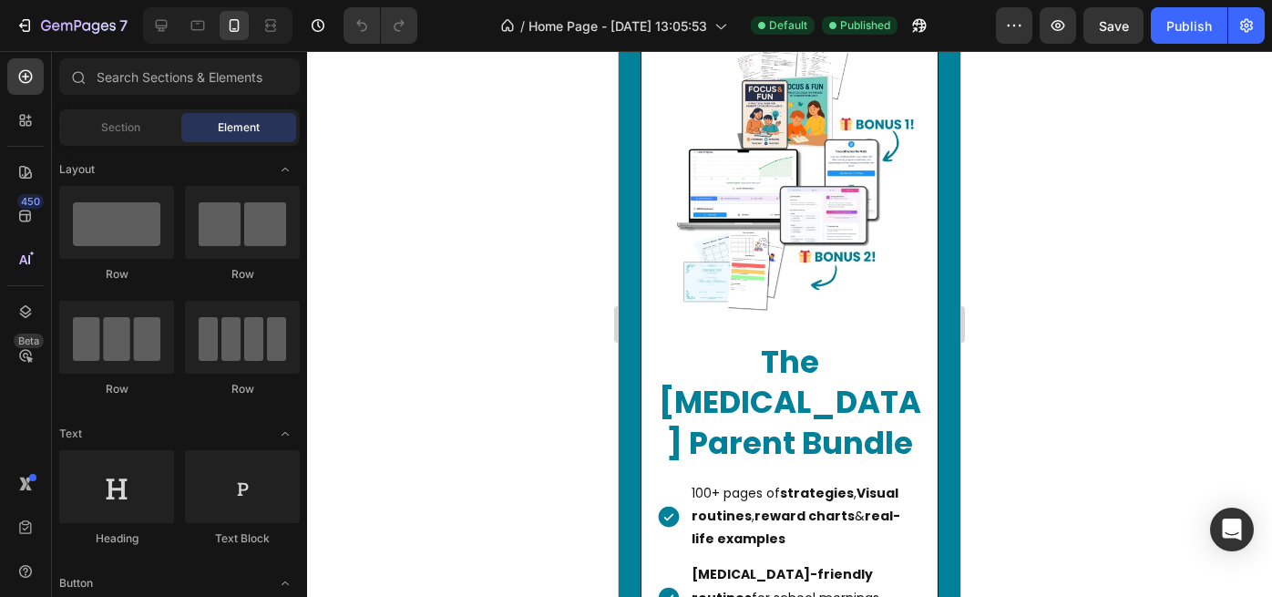
scroll to position [3218, 0]
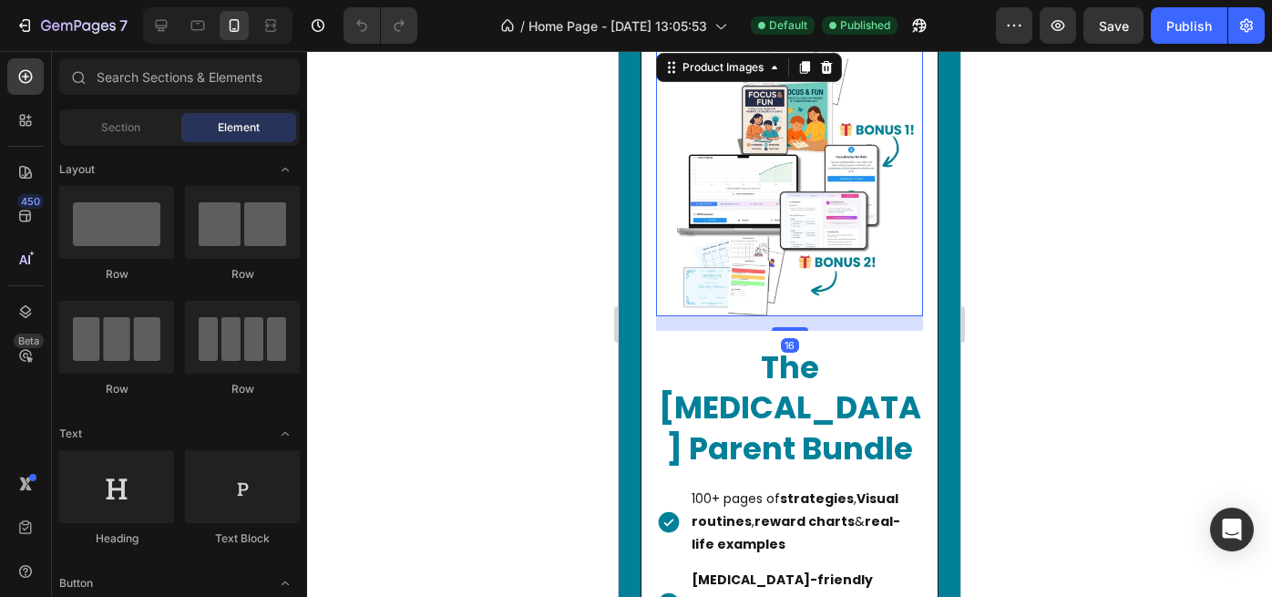
click at [760, 207] on img at bounding box center [789, 182] width 267 height 267
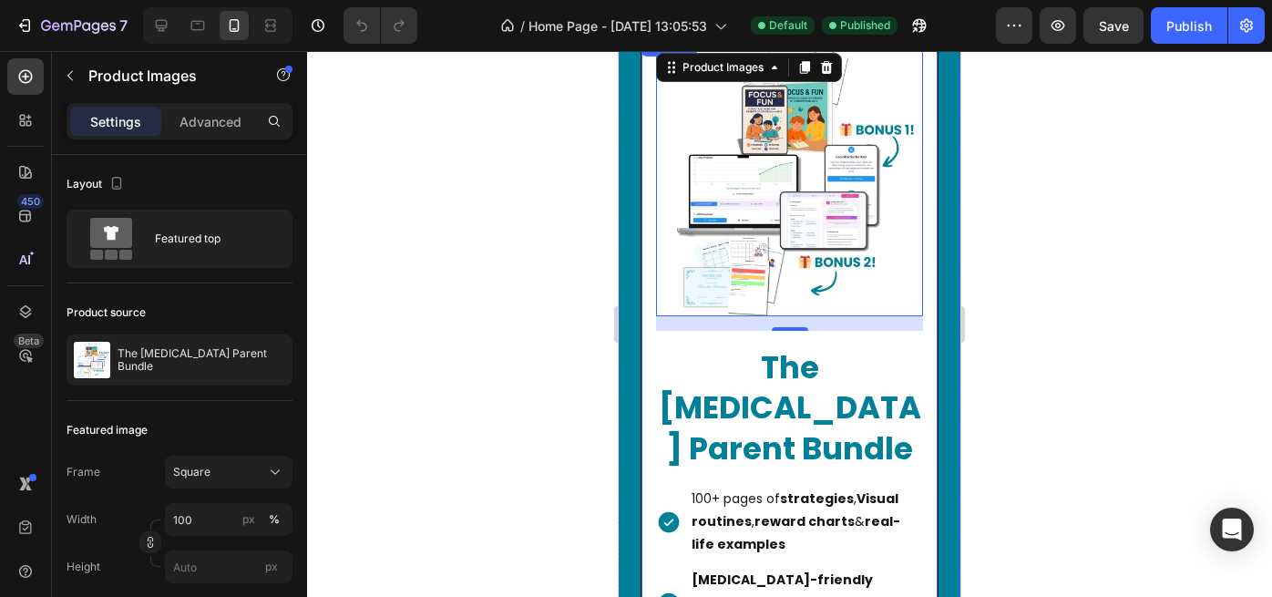
click at [646, 330] on div "Product Images 16 The ADHD Parent Bundle Product Title 100+ pages of strategies…" at bounding box center [790, 565] width 298 height 1063
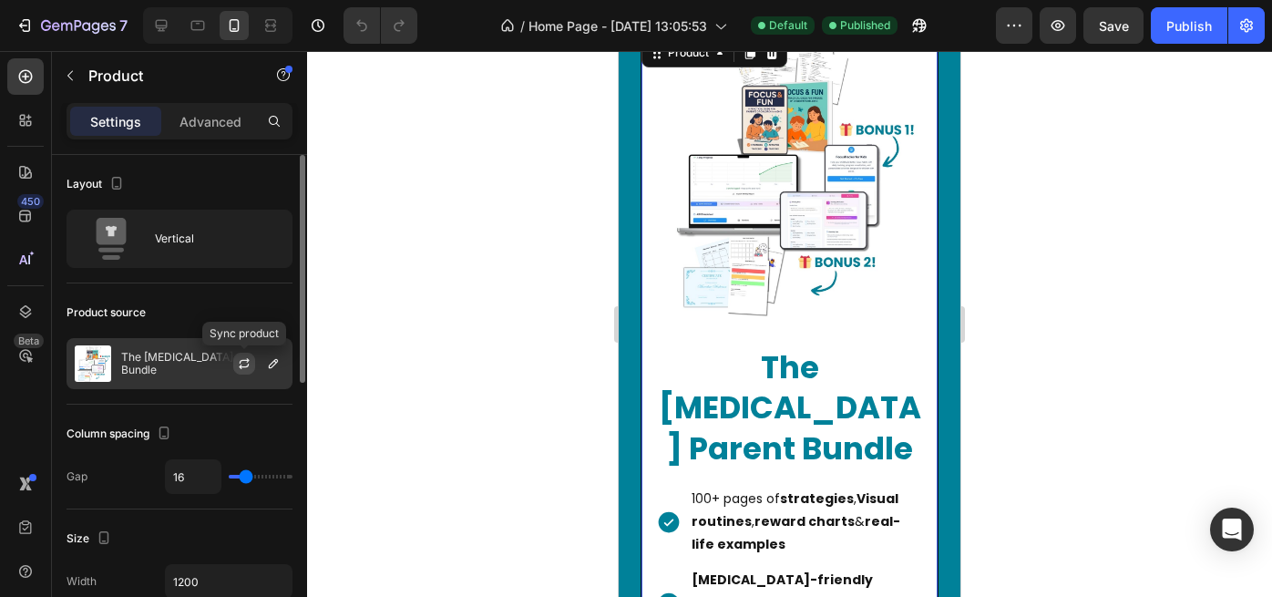
click at [250, 365] on icon "button" at bounding box center [244, 363] width 15 height 15
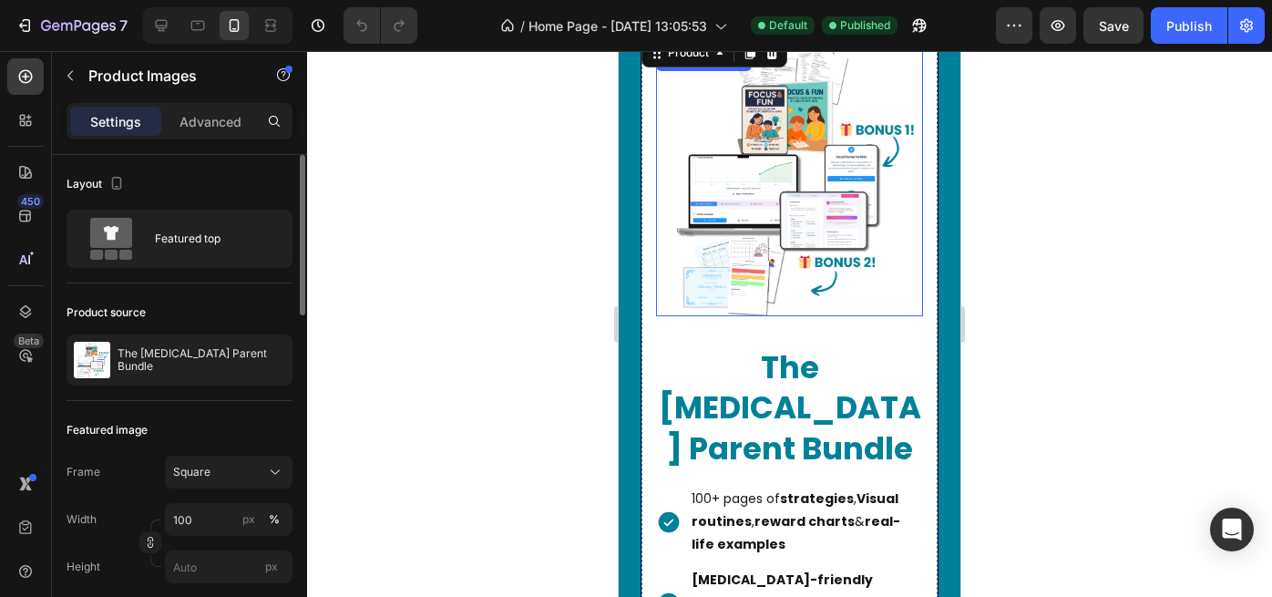
click at [715, 273] on img at bounding box center [789, 182] width 267 height 267
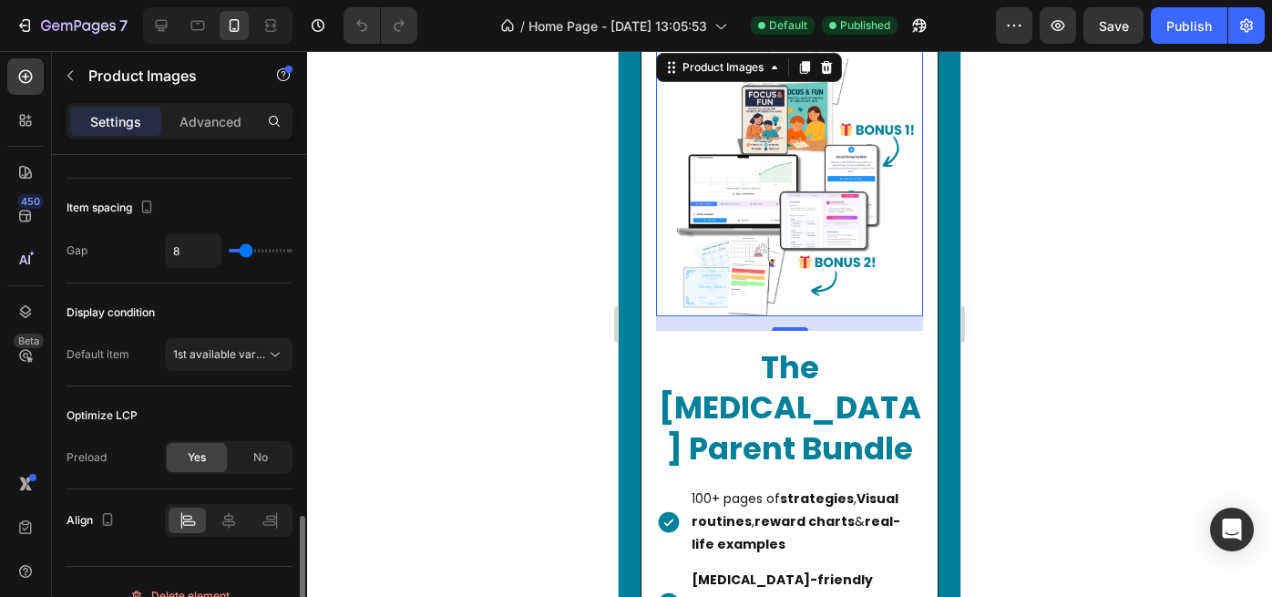
scroll to position [1023, 0]
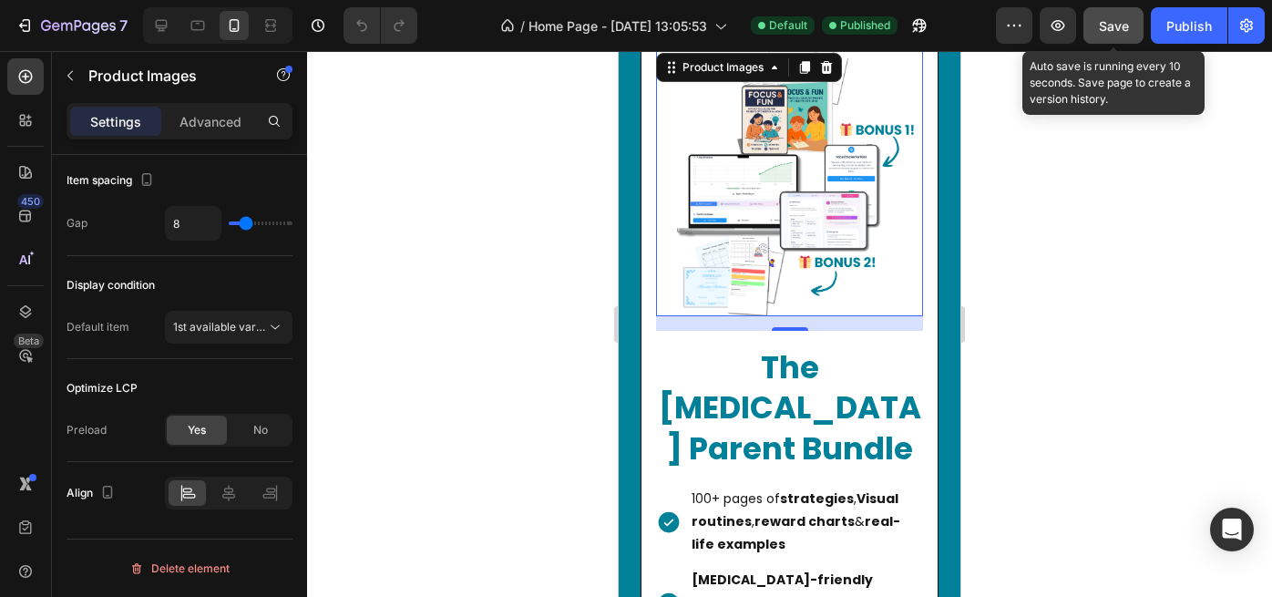
click at [1114, 35] on div "Save" at bounding box center [1114, 25] width 30 height 19
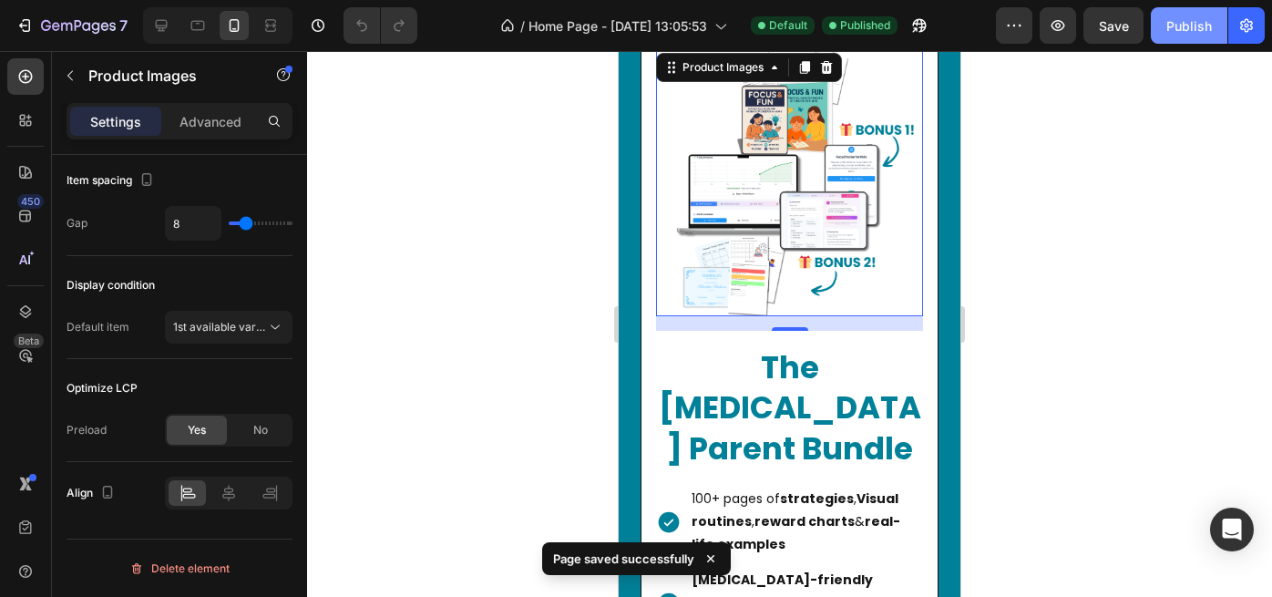
click at [1194, 26] on div "Publish" at bounding box center [1190, 25] width 46 height 19
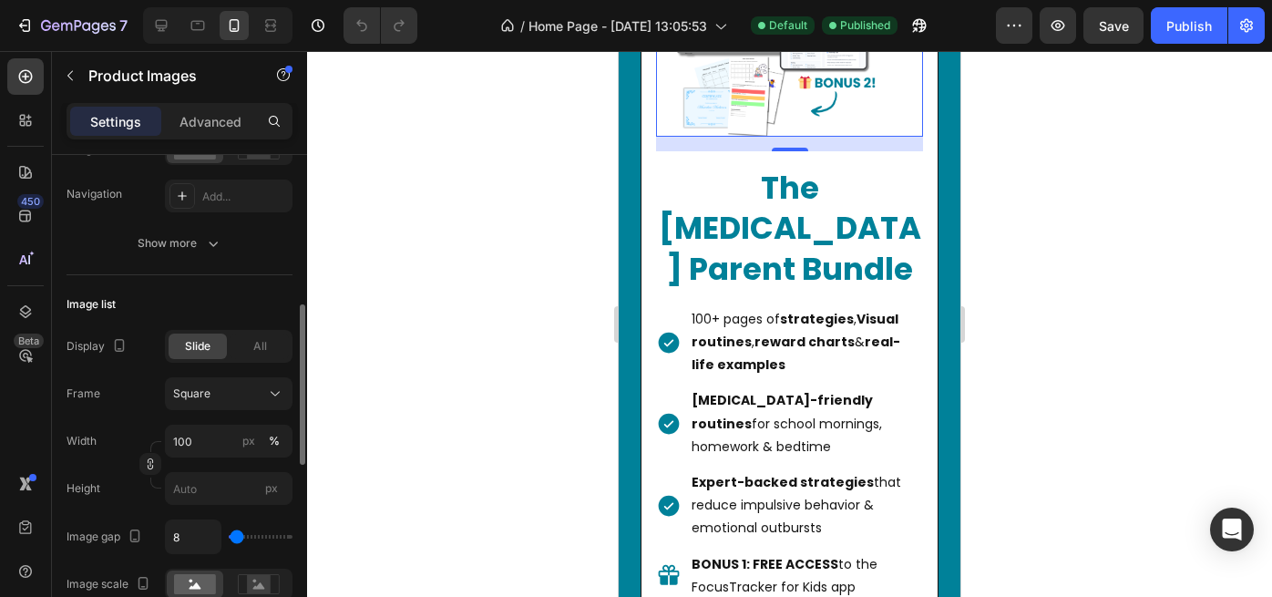
scroll to position [461, 0]
click at [191, 441] on input "100" at bounding box center [229, 443] width 128 height 33
type input "3000"
click at [629, 448] on div "Product Images 16 The ADHD Parent Bundle Product Title 100+ pages of strategies…" at bounding box center [790, 385] width 342 height 1121
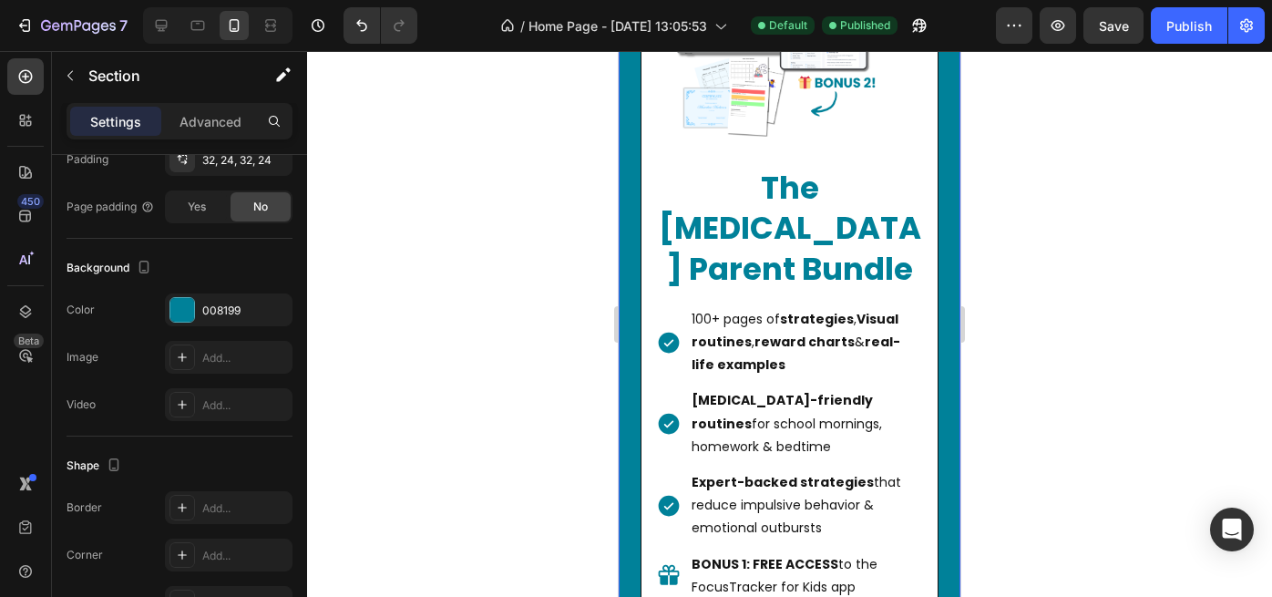
scroll to position [0, 0]
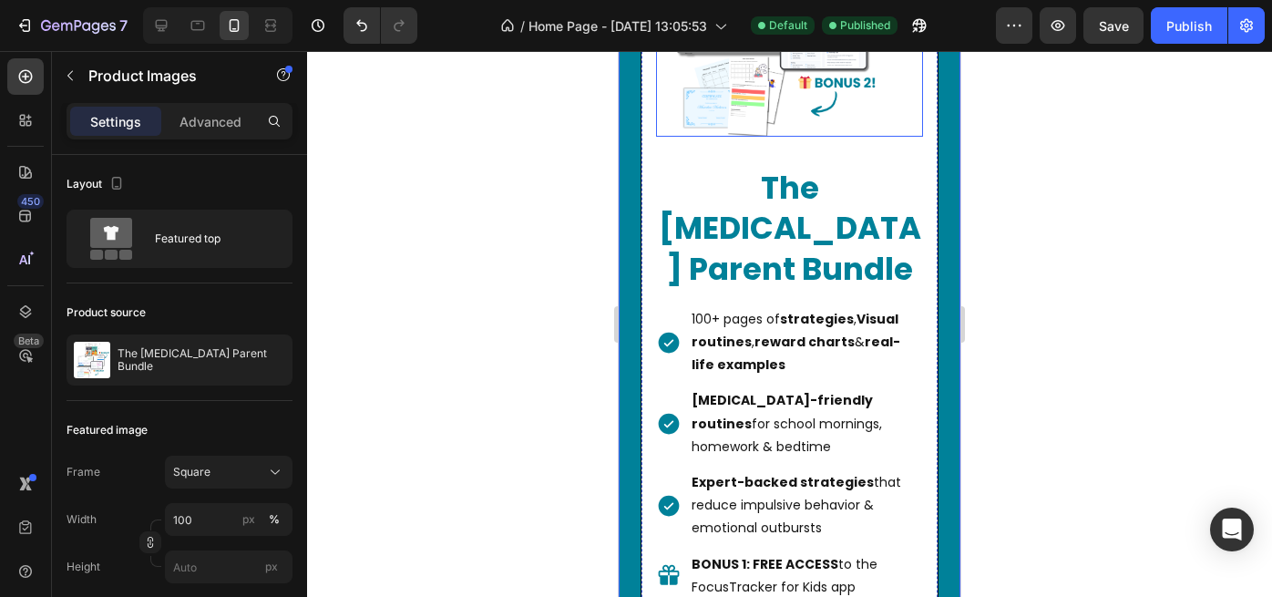
click at [819, 137] on img at bounding box center [789, 3] width 267 height 267
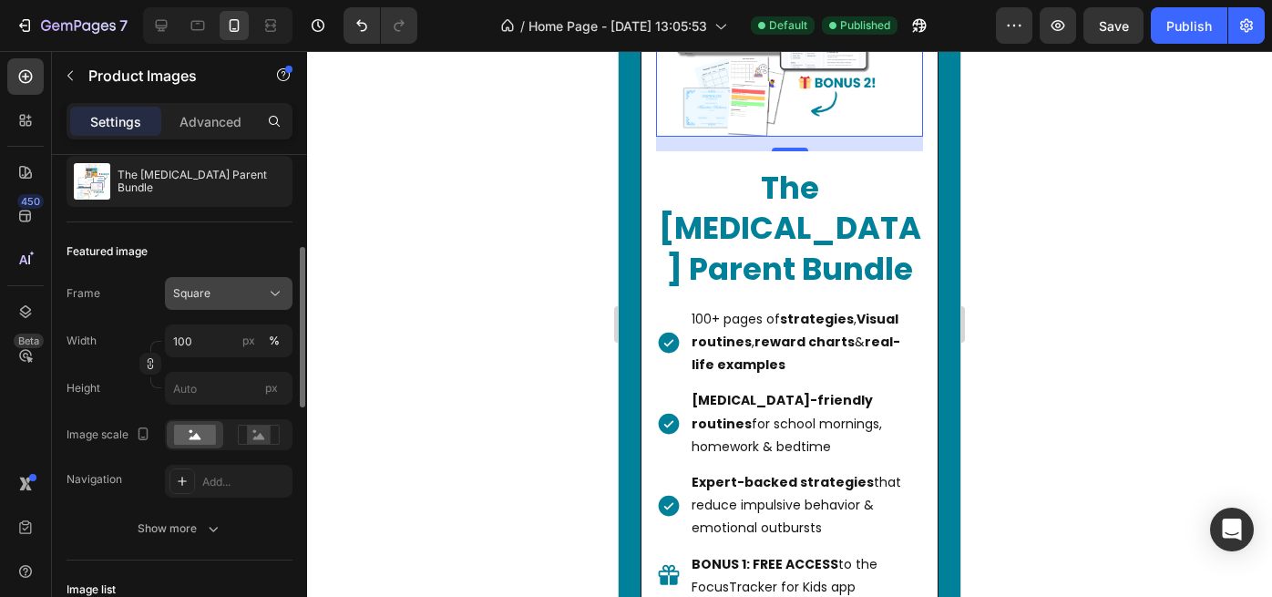
scroll to position [220, 0]
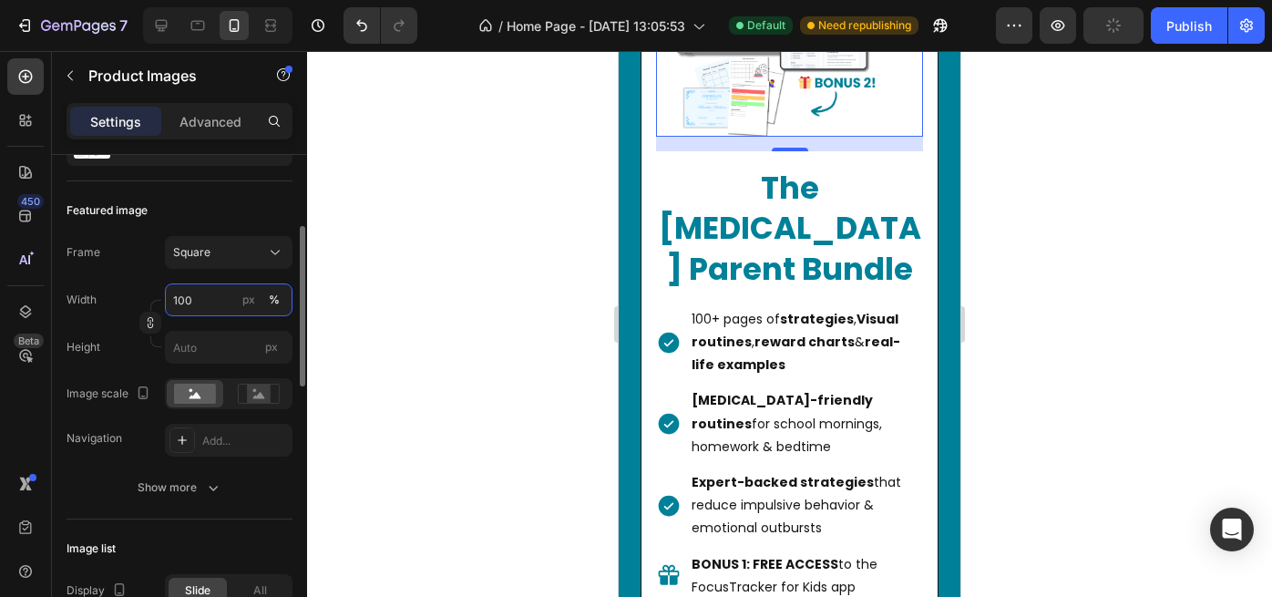
click at [189, 302] on input "100" at bounding box center [229, 299] width 128 height 33
type input "3000"
click at [130, 281] on div "Frame Square Width 3000 px % Height px" at bounding box center [180, 300] width 226 height 128
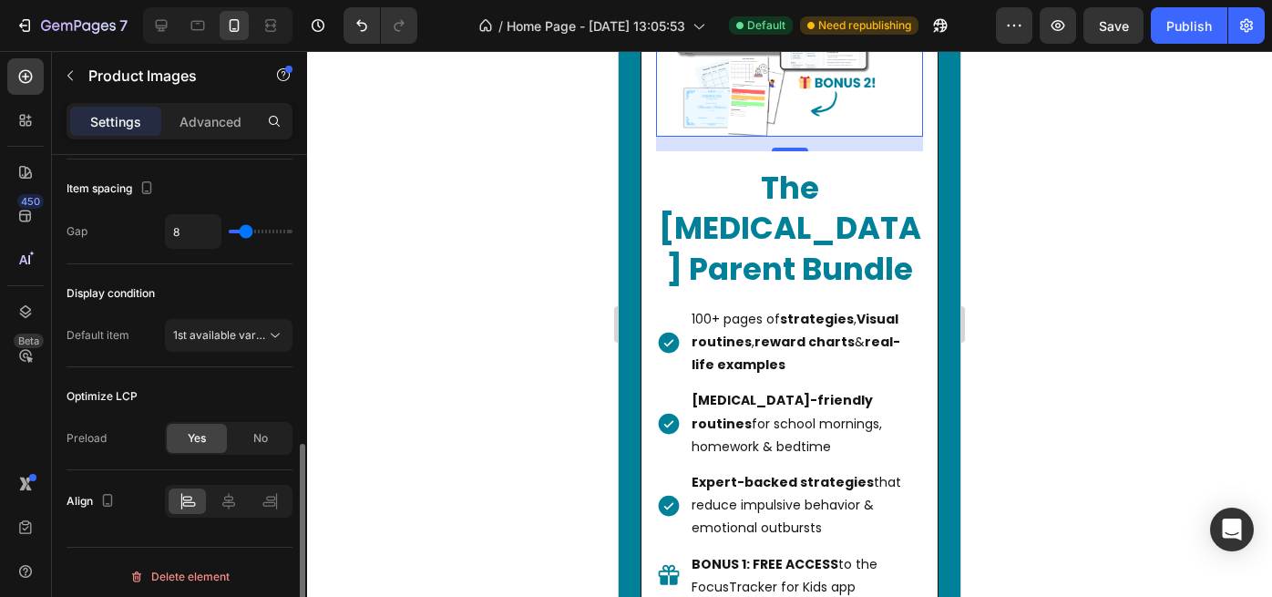
scroll to position [1023, 0]
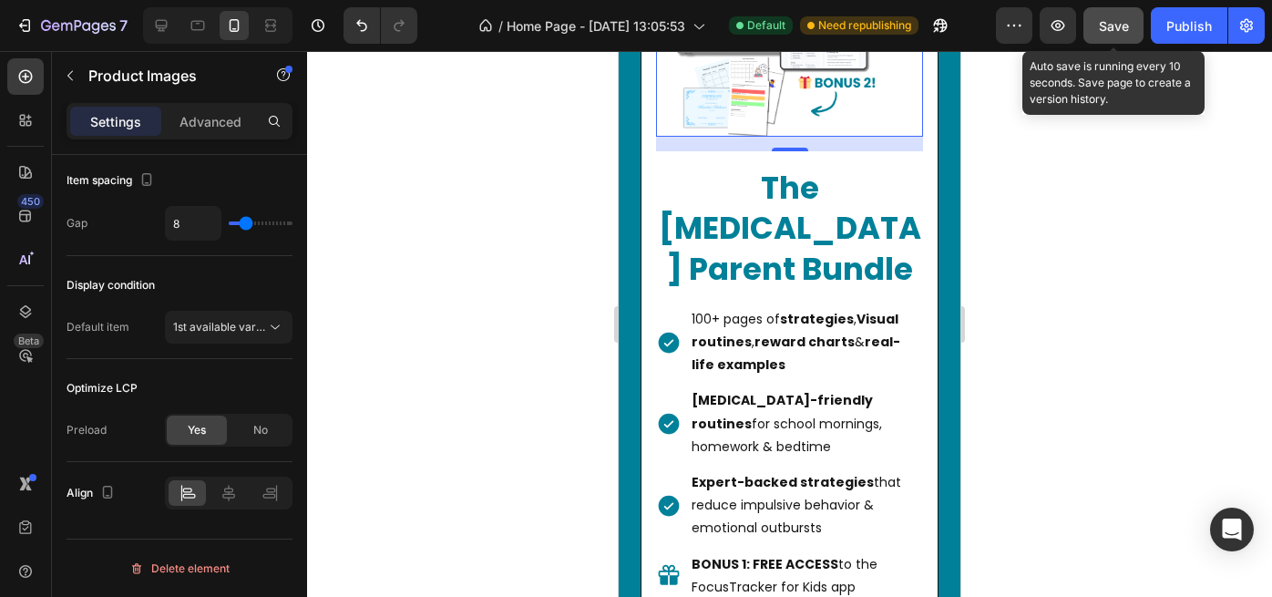
click at [1112, 26] on span "Save" at bounding box center [1114, 25] width 30 height 15
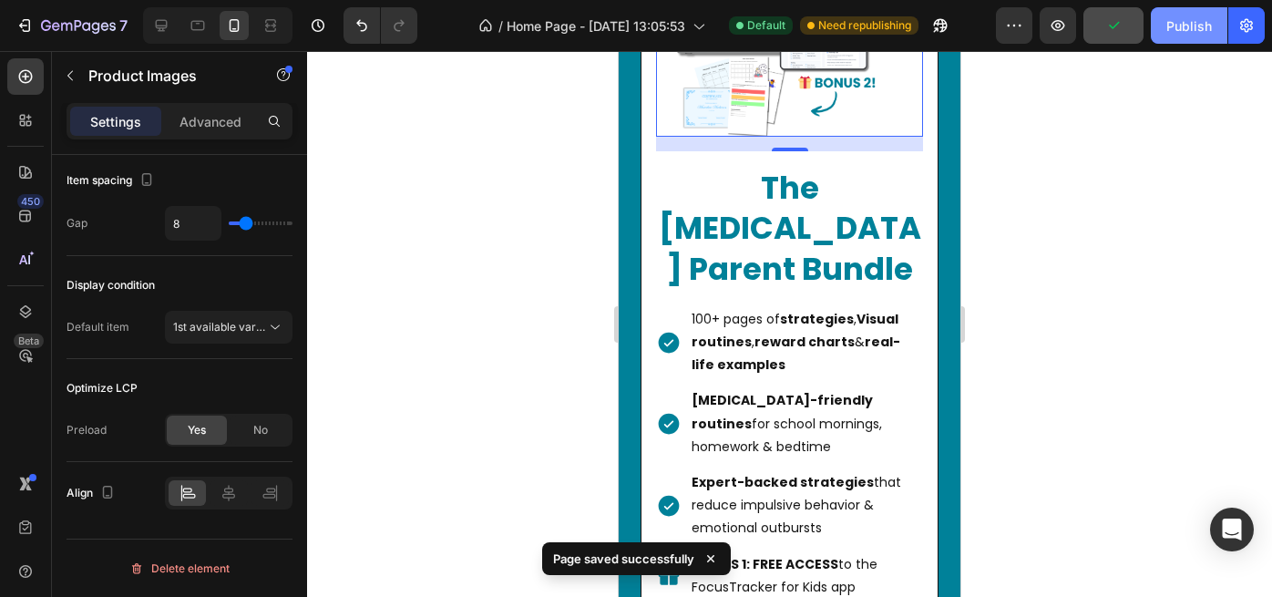
click at [1188, 25] on div "Publish" at bounding box center [1190, 25] width 46 height 19
